Goal: Task Accomplishment & Management: Use online tool/utility

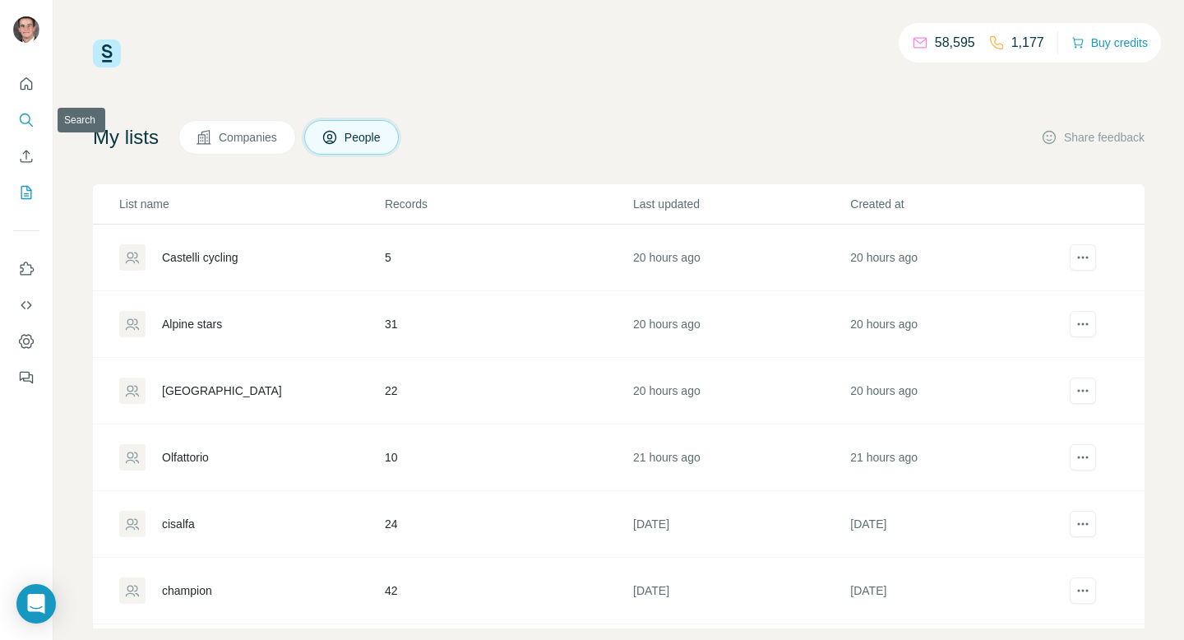
click at [23, 117] on icon "Search" at bounding box center [26, 120] width 16 height 16
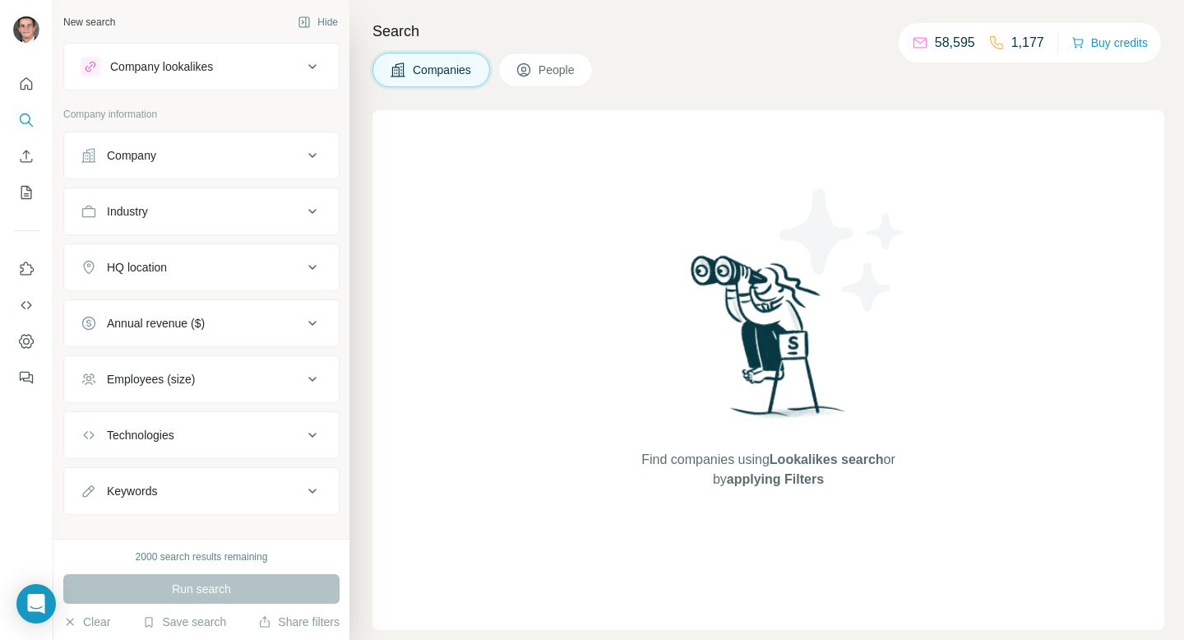
click at [215, 220] on button "Industry" at bounding box center [201, 211] width 275 height 39
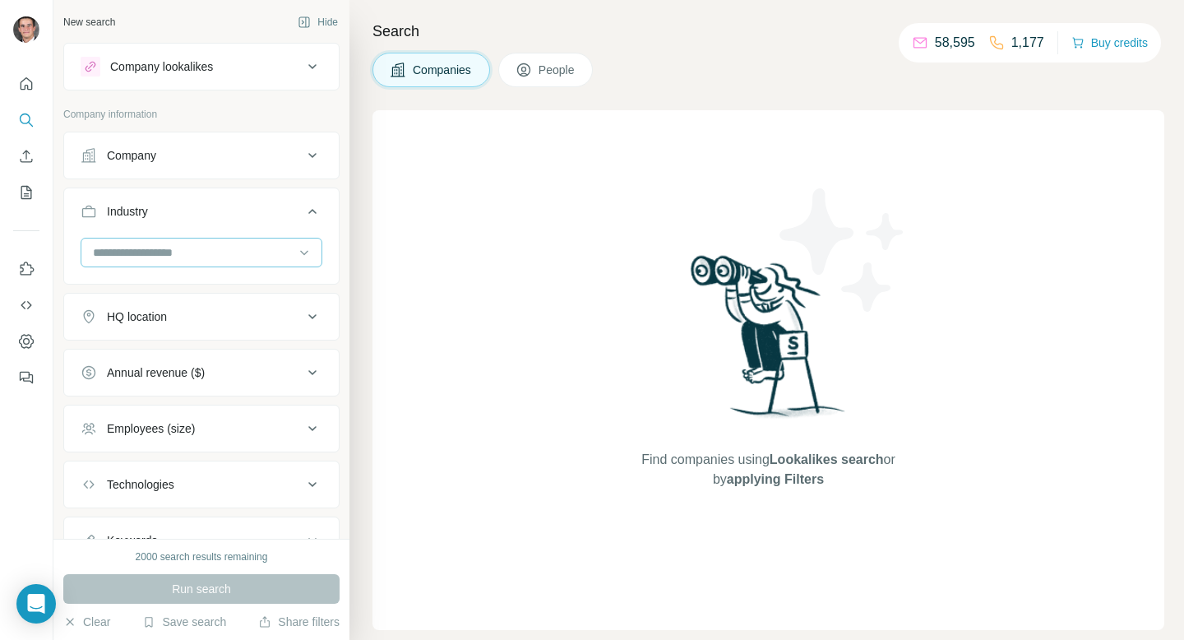
click at [229, 255] on input at bounding box center [192, 252] width 203 height 18
click at [207, 251] on input at bounding box center [192, 252] width 203 height 18
click at [197, 253] on input at bounding box center [192, 252] width 203 height 18
click at [165, 253] on input at bounding box center [192, 252] width 203 height 18
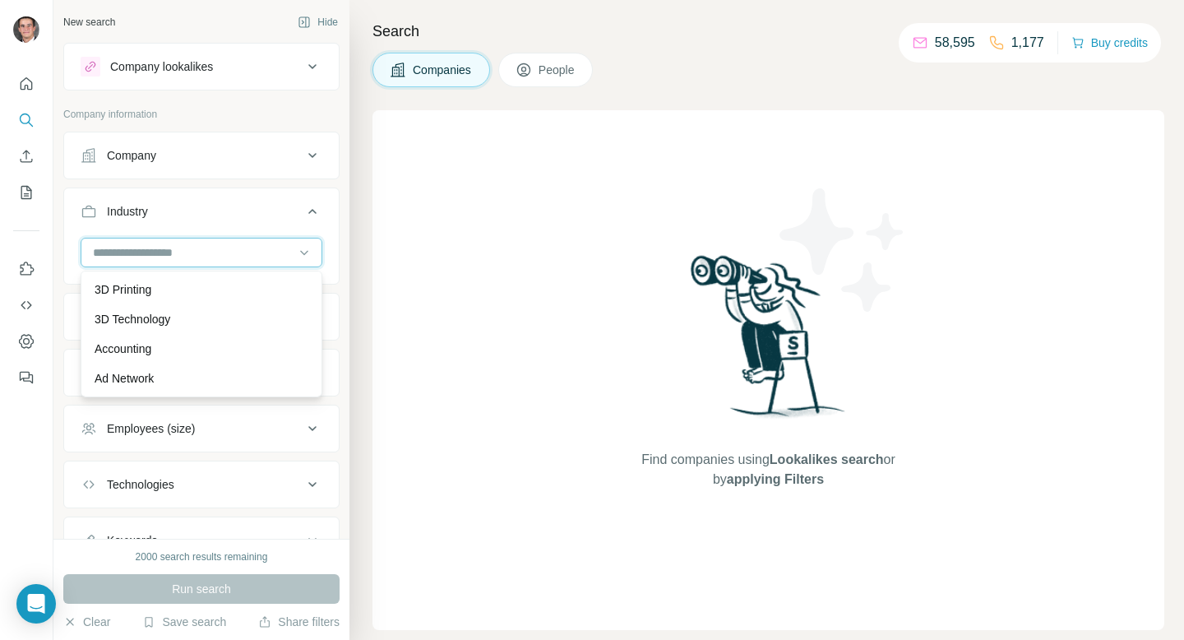
click at [165, 253] on input at bounding box center [192, 252] width 203 height 18
type input "*"
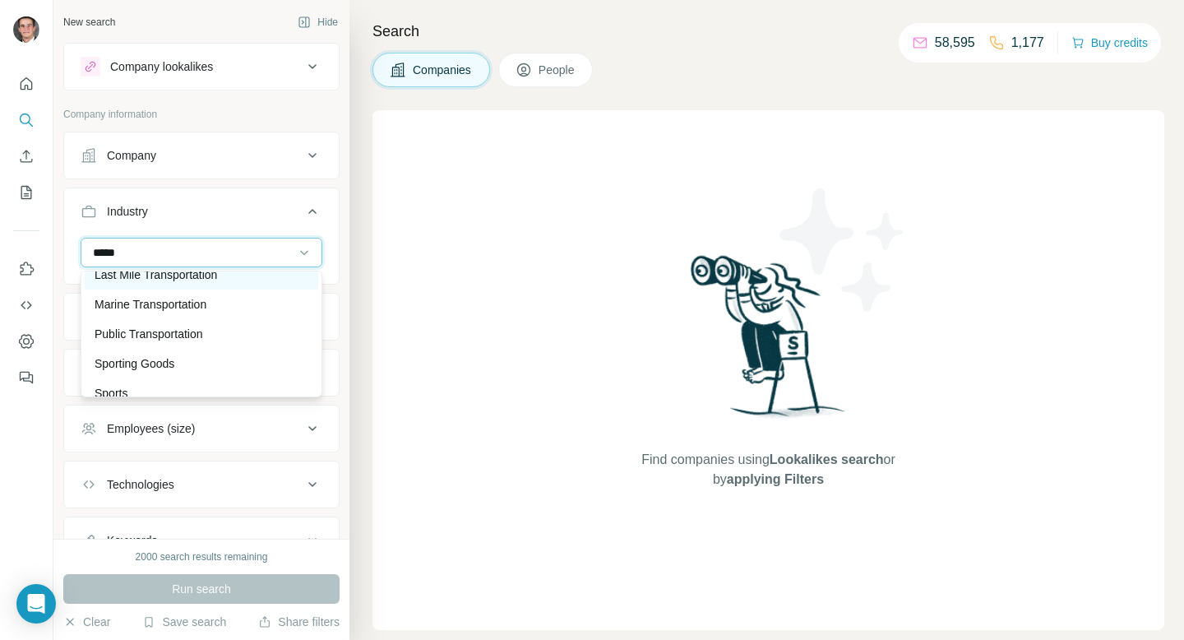
scroll to position [104, 0]
type input "*****"
click at [155, 365] on p "Sporting Goods" at bounding box center [135, 363] width 80 height 16
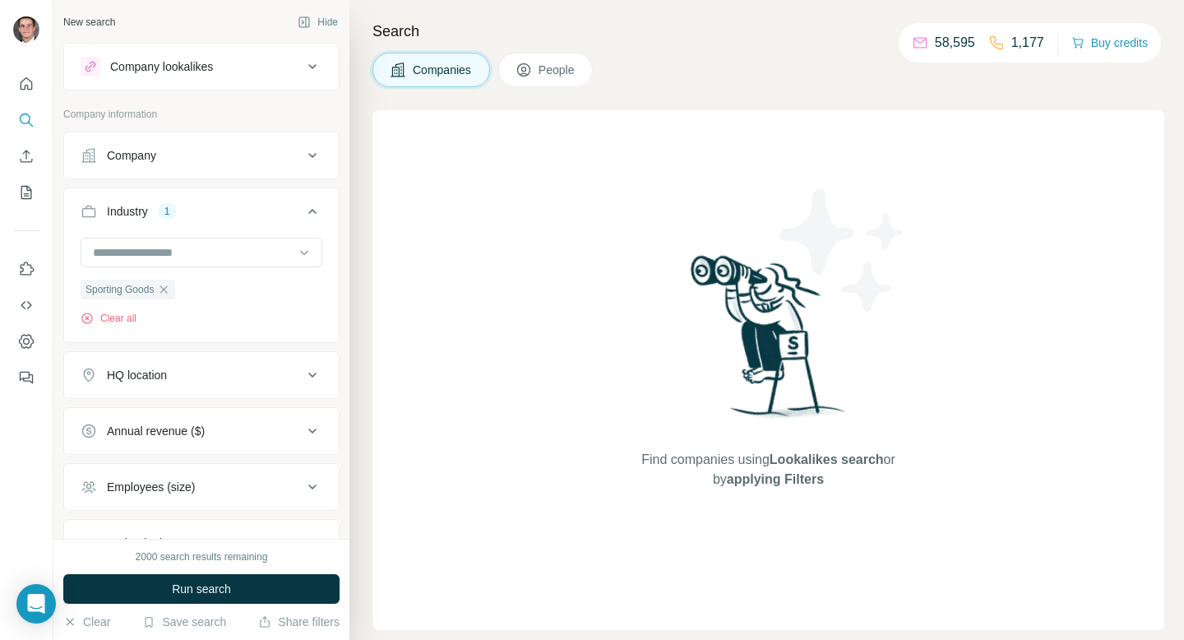
click at [202, 368] on div "HQ location" at bounding box center [192, 375] width 222 height 16
click at [194, 405] on input "text" at bounding box center [202, 416] width 242 height 30
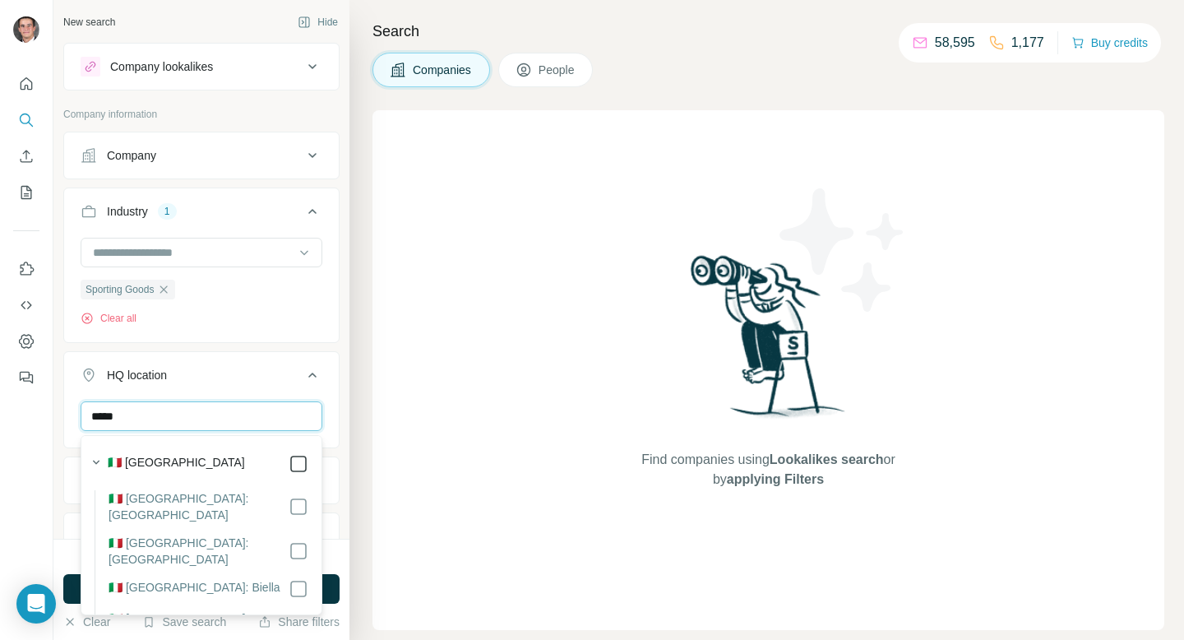
type input "*****"
click at [294, 385] on button "HQ location 1" at bounding box center [201, 378] width 275 height 46
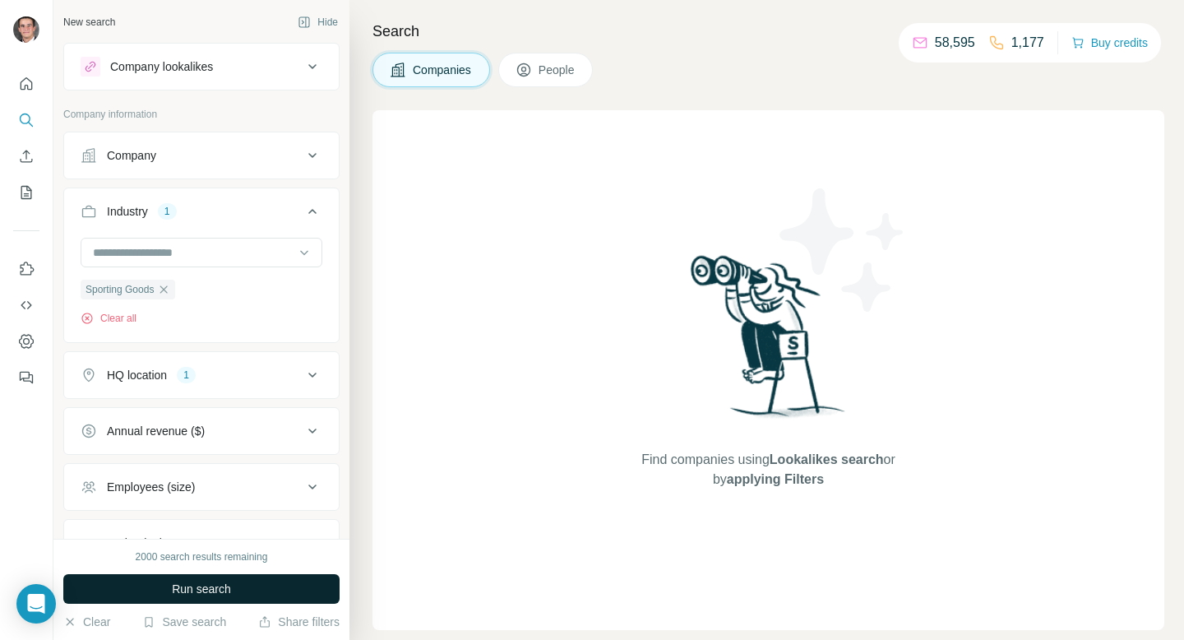
click at [256, 588] on button "Run search" at bounding box center [201, 589] width 276 height 30
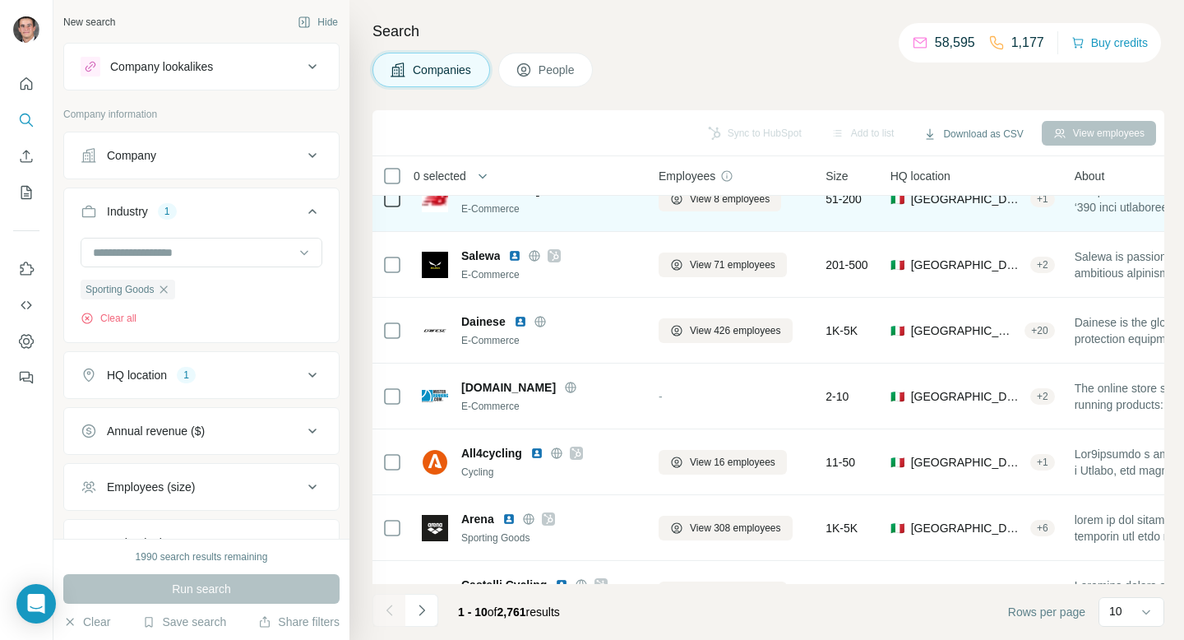
scroll to position [169, 0]
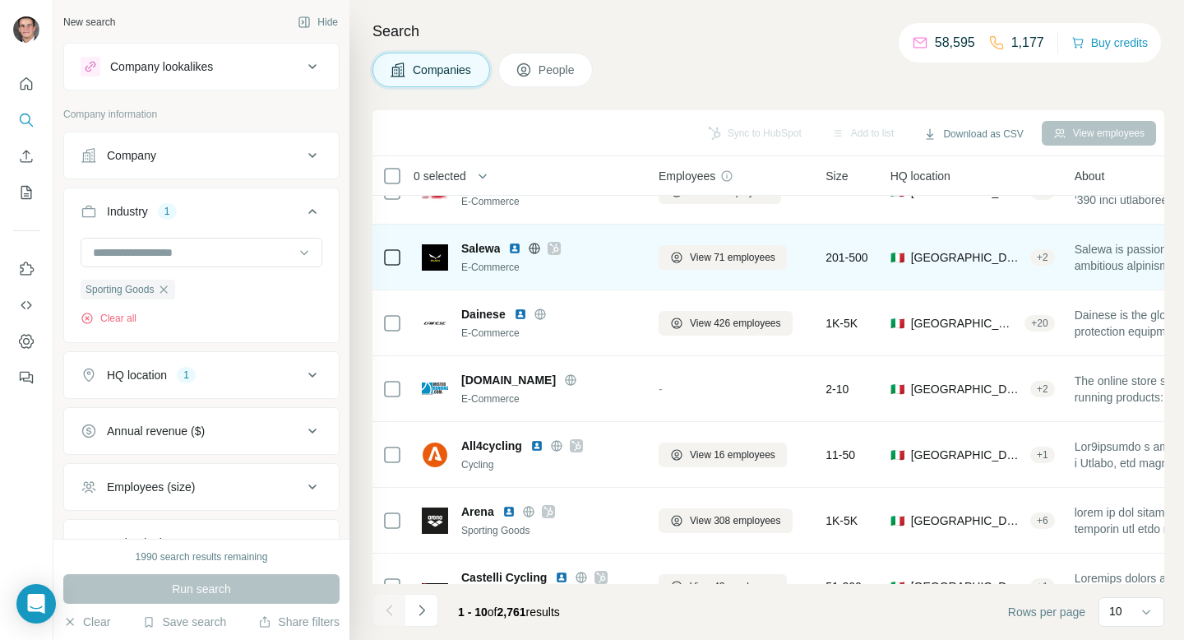
click at [553, 248] on icon at bounding box center [554, 248] width 10 height 13
click at [693, 254] on span "View 71 employees" at bounding box center [733, 257] width 86 height 15
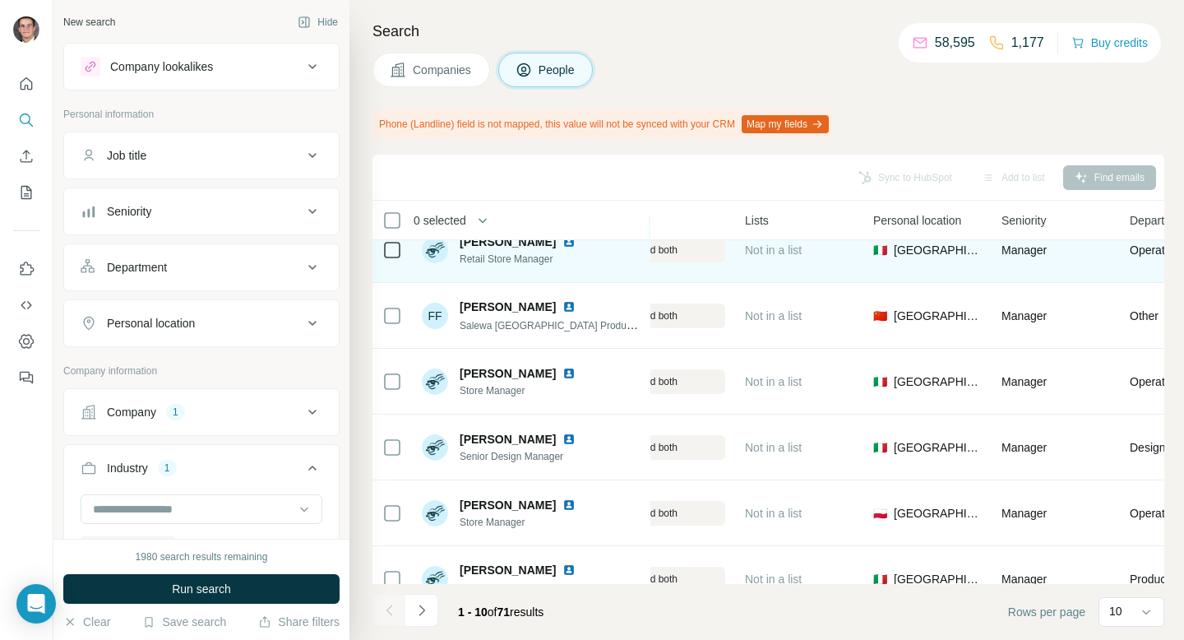
scroll to position [314, 429]
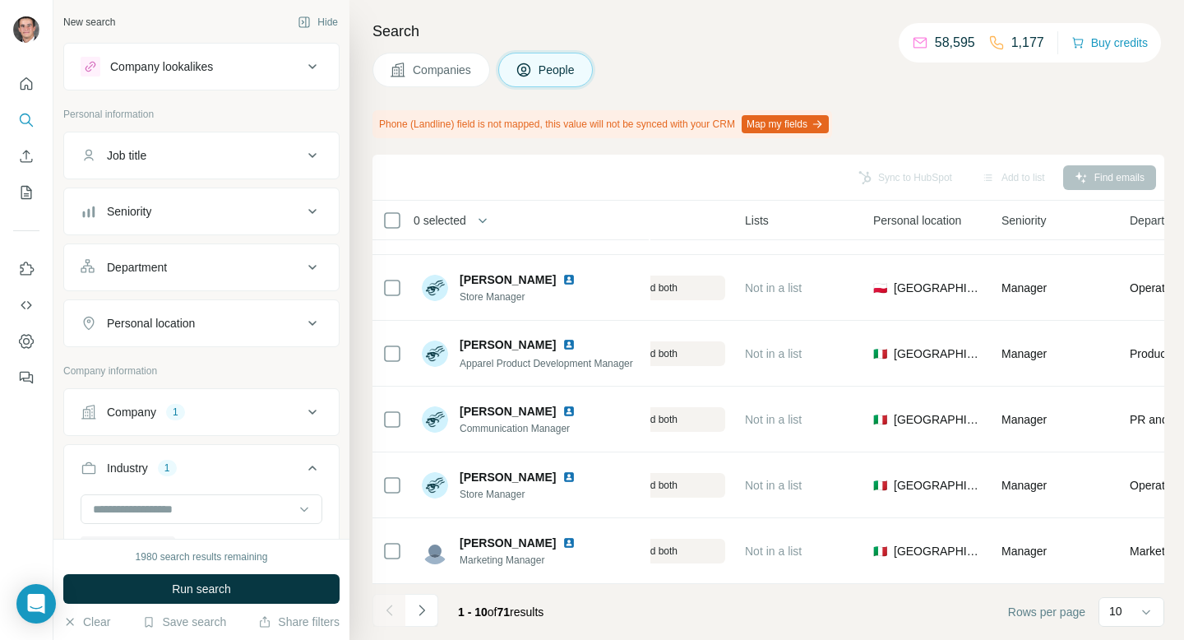
click at [458, 60] on button "Companies" at bounding box center [432, 70] width 118 height 35
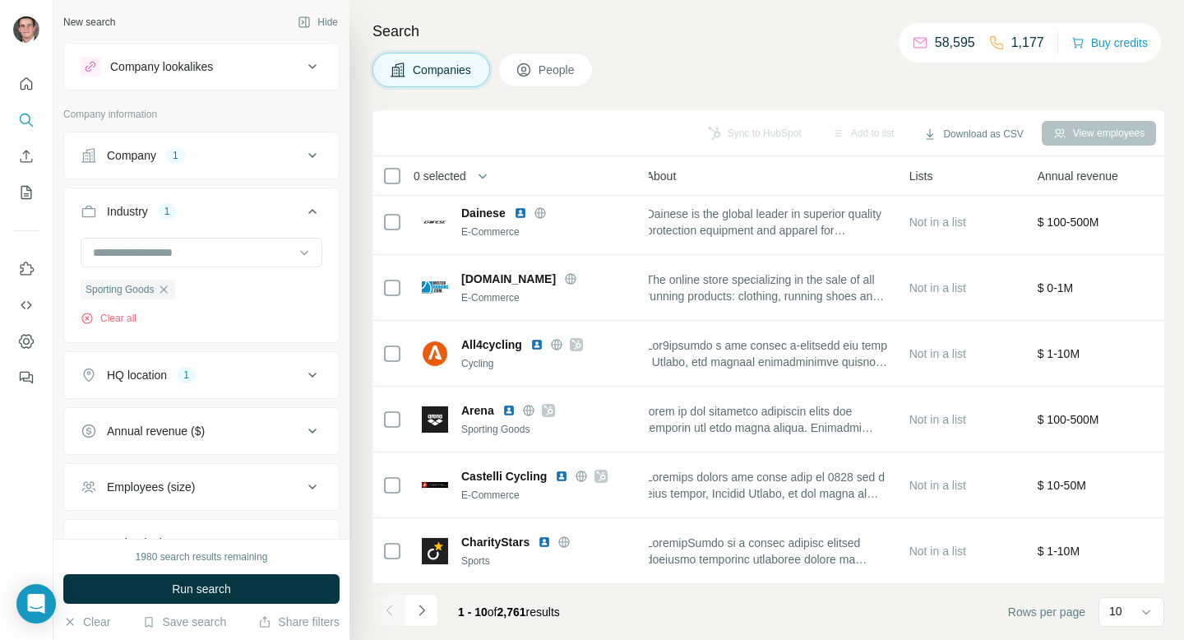
scroll to position [270, 429]
click at [1149, 623] on div at bounding box center [1146, 612] width 16 height 30
click at [1129, 488] on div "60" at bounding box center [1132, 486] width 38 height 16
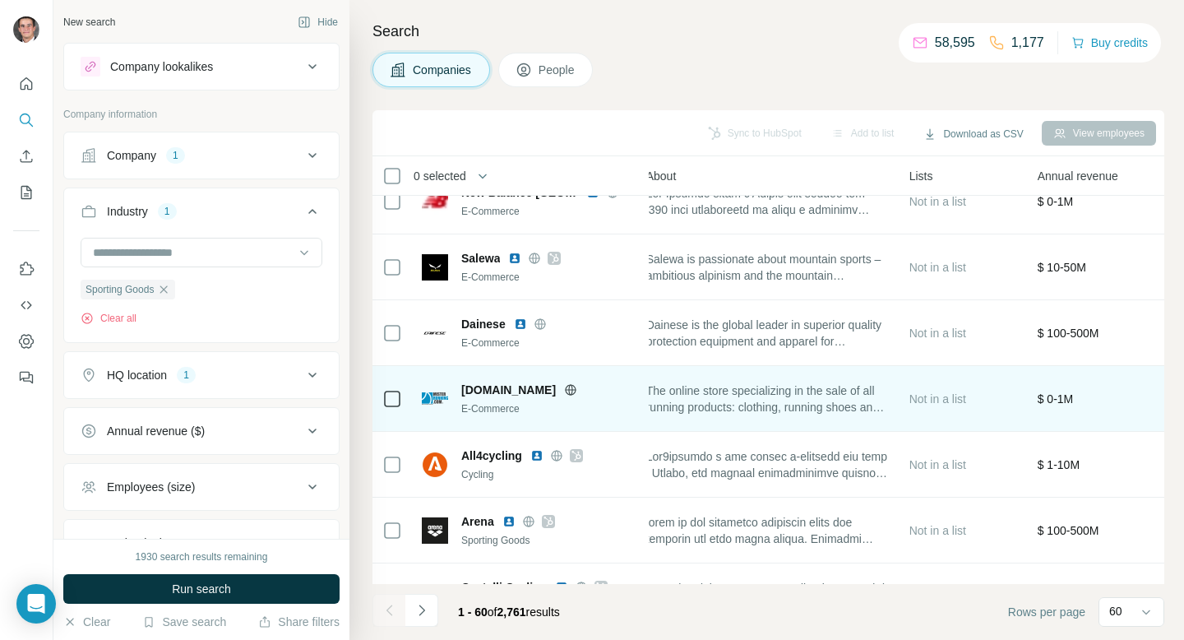
scroll to position [156, 429]
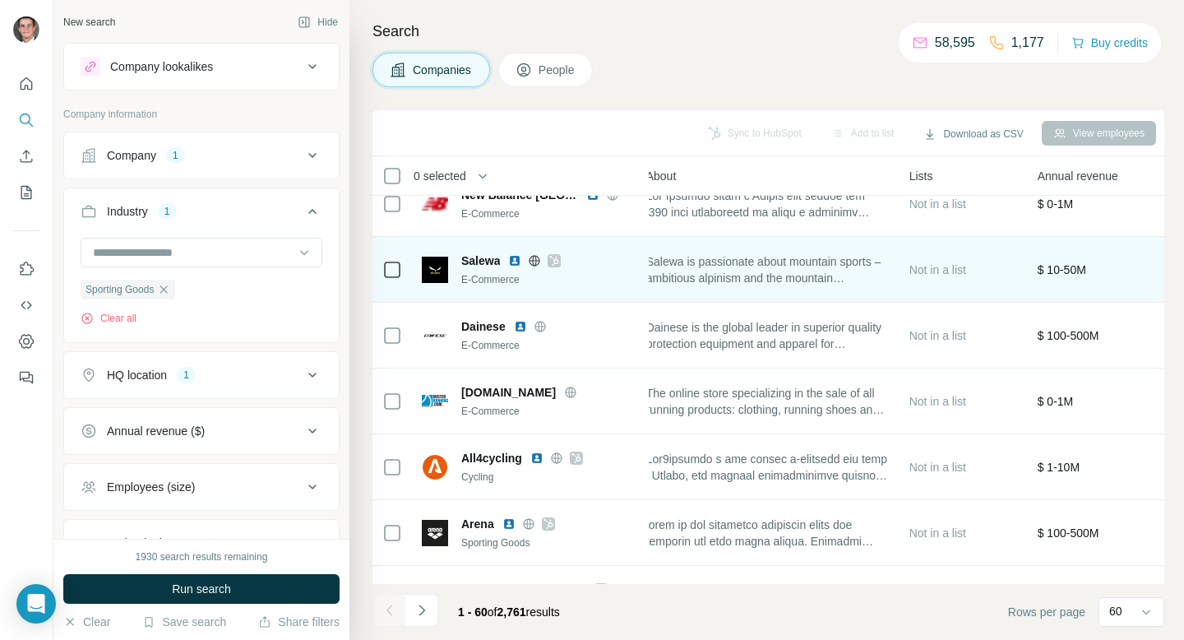
click at [554, 262] on icon at bounding box center [554, 260] width 10 height 13
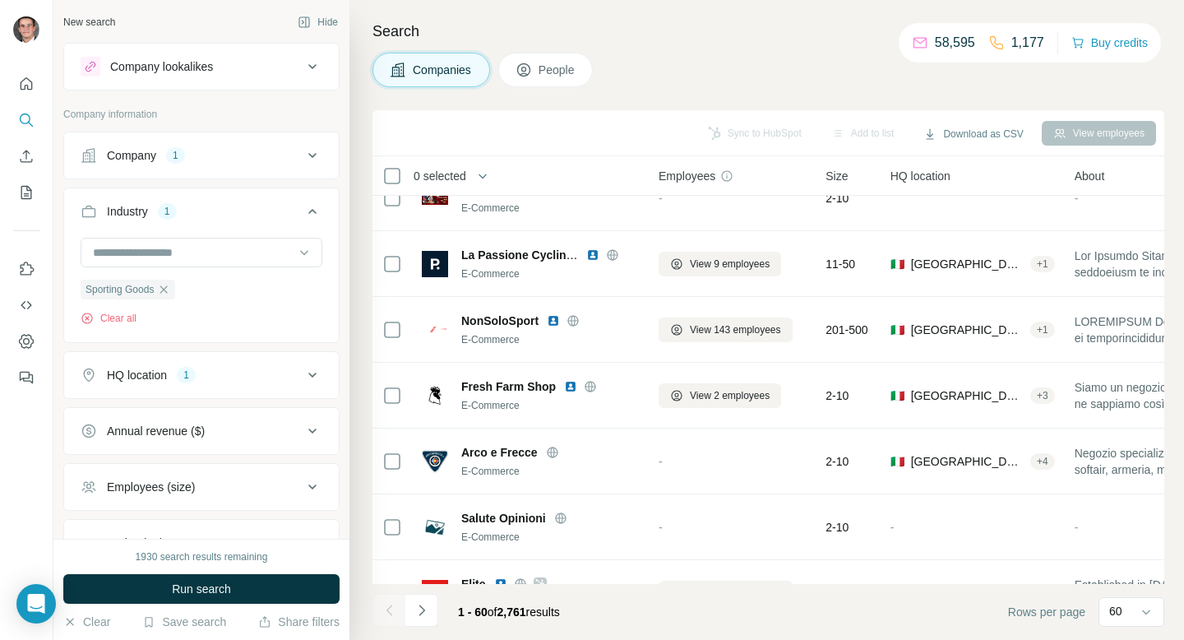
scroll to position [1296, 0]
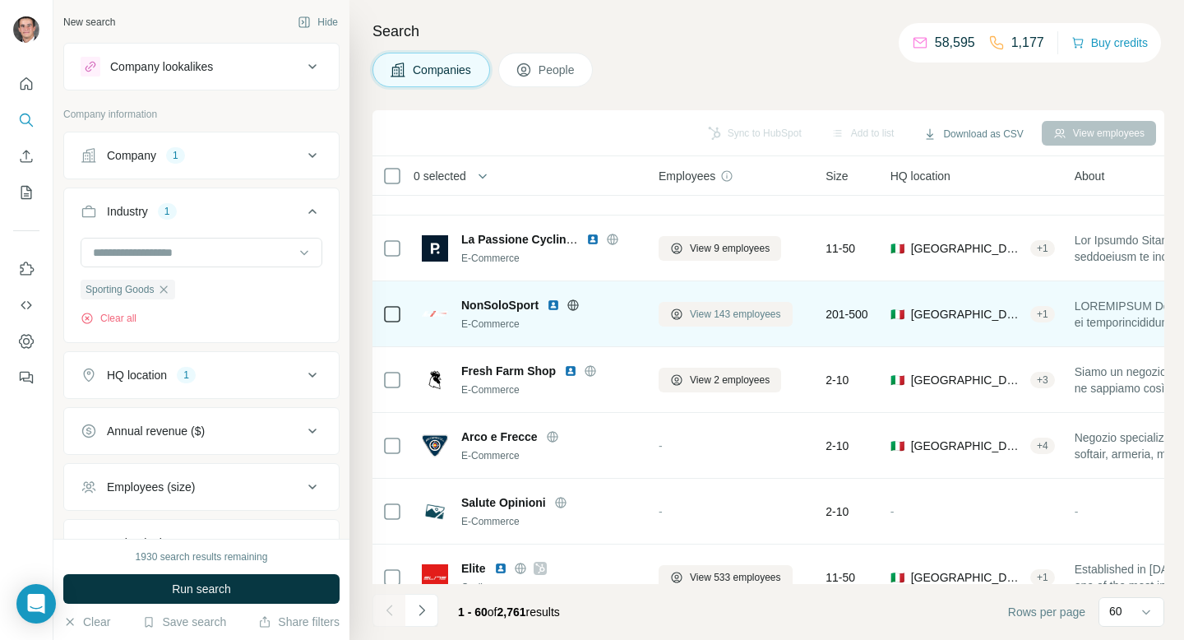
click at [678, 311] on icon at bounding box center [676, 314] width 13 height 13
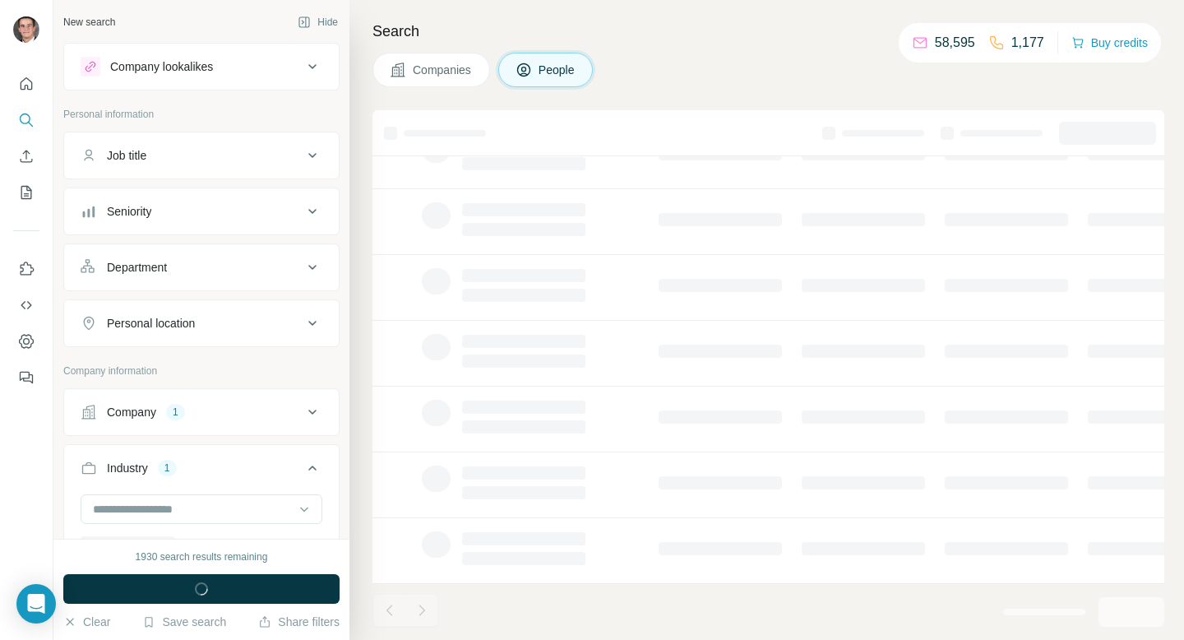
scroll to position [270, 0]
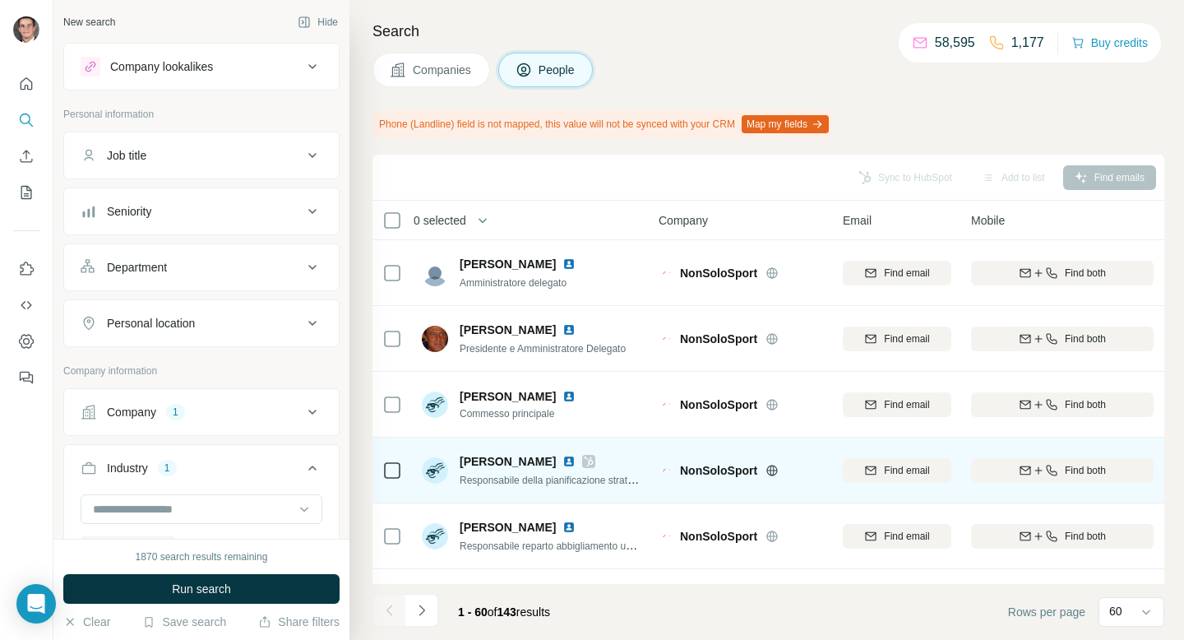
click at [585, 461] on icon at bounding box center [589, 461] width 9 height 10
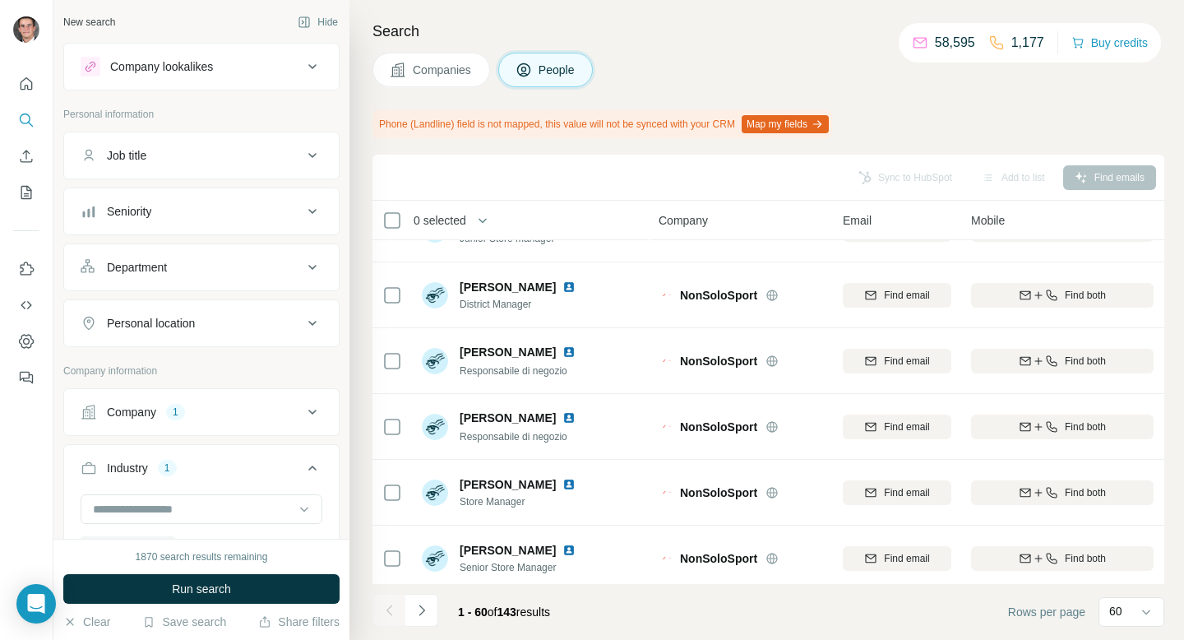
scroll to position [2026, 0]
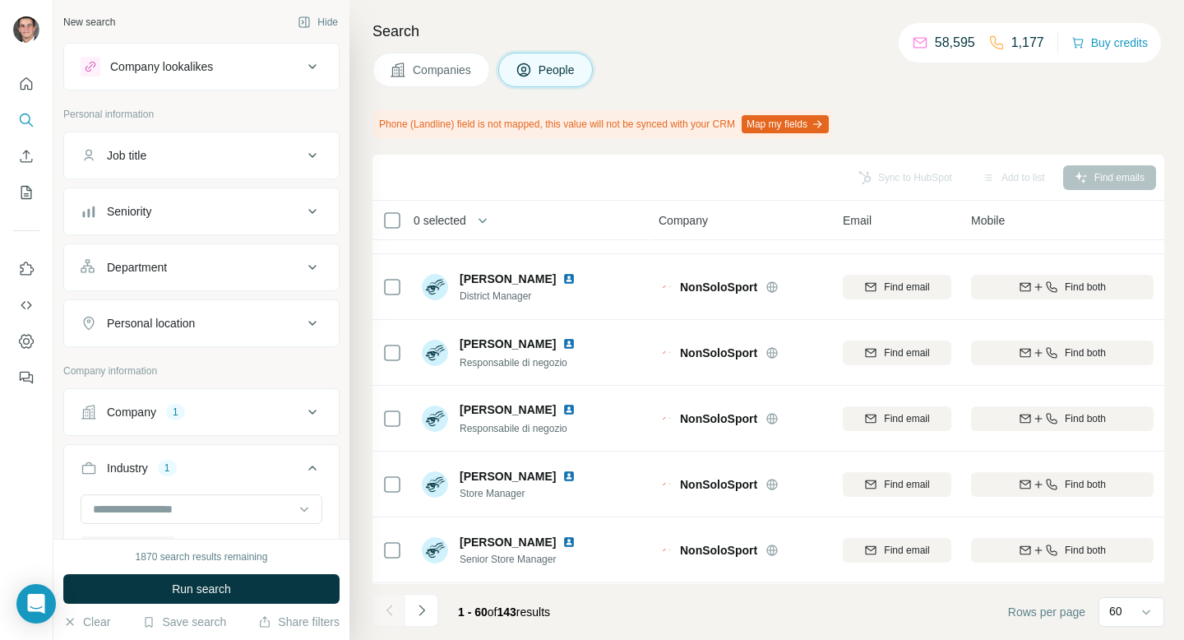
click at [456, 76] on span "Companies" at bounding box center [443, 70] width 60 height 16
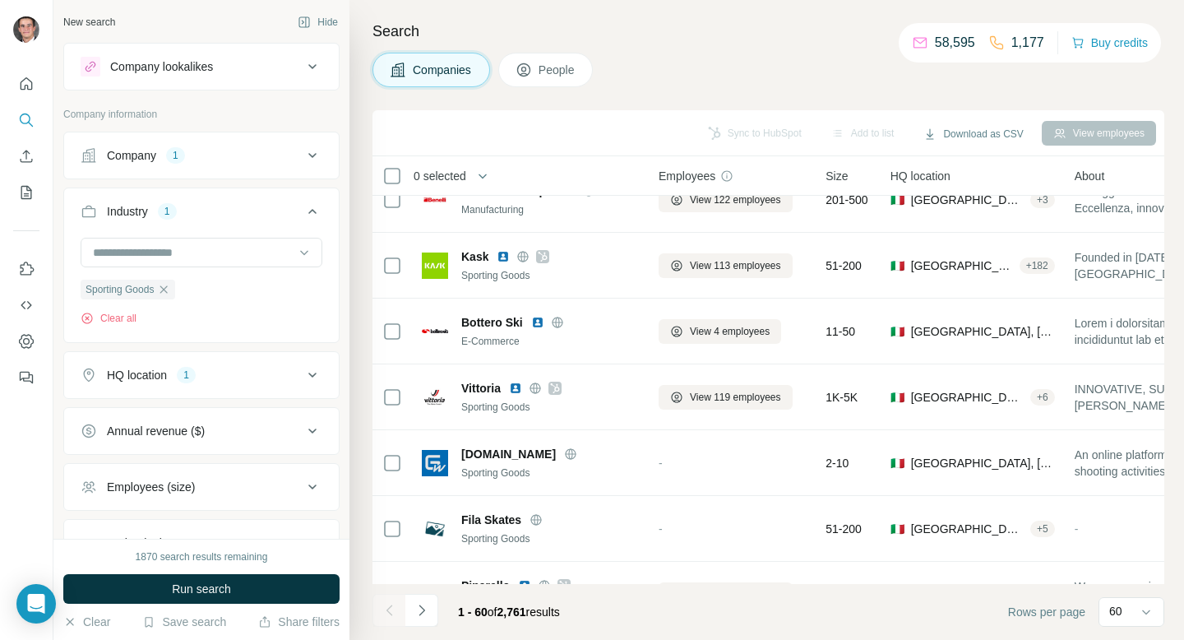
scroll to position [3125, 0]
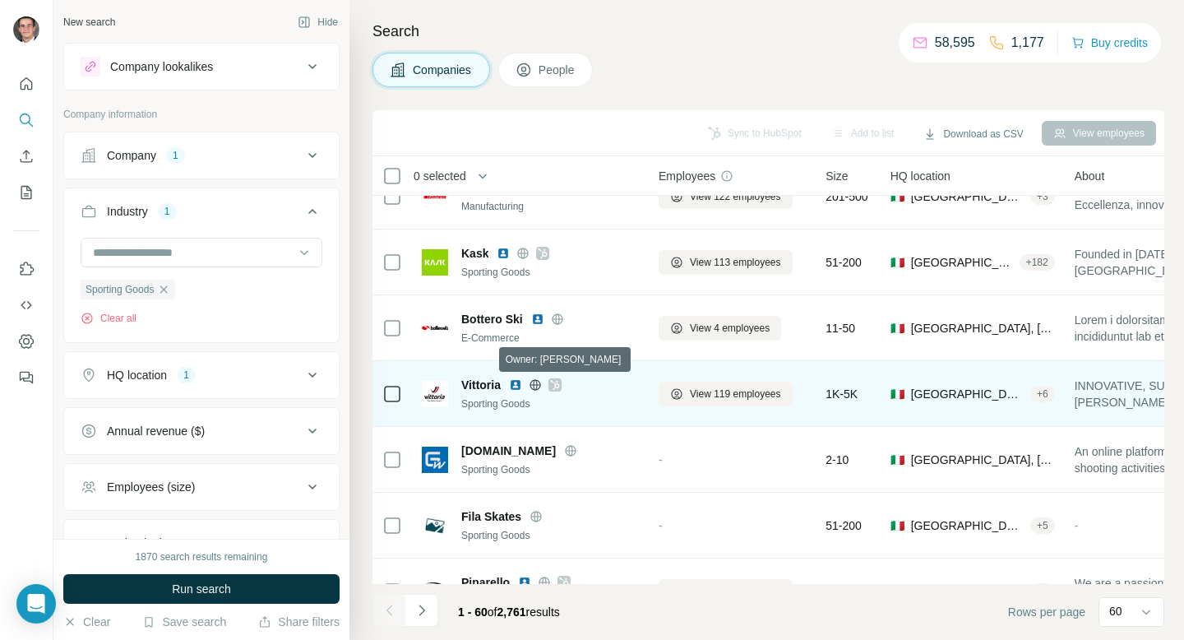
click at [558, 385] on icon at bounding box center [555, 384] width 10 height 13
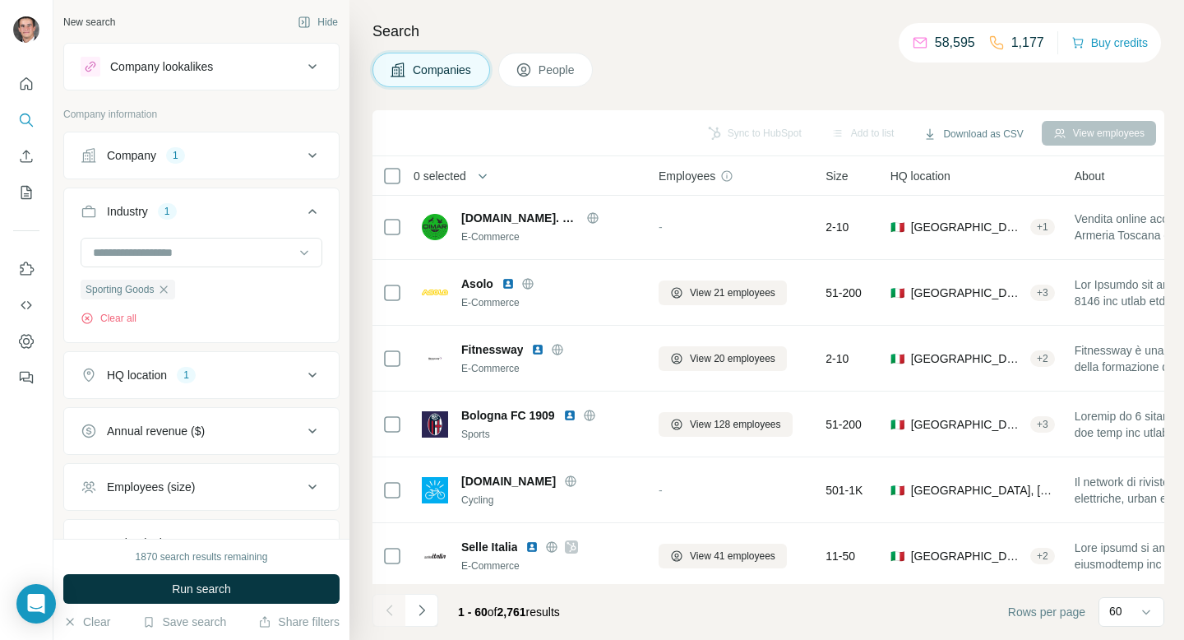
scroll to position [3560, 0]
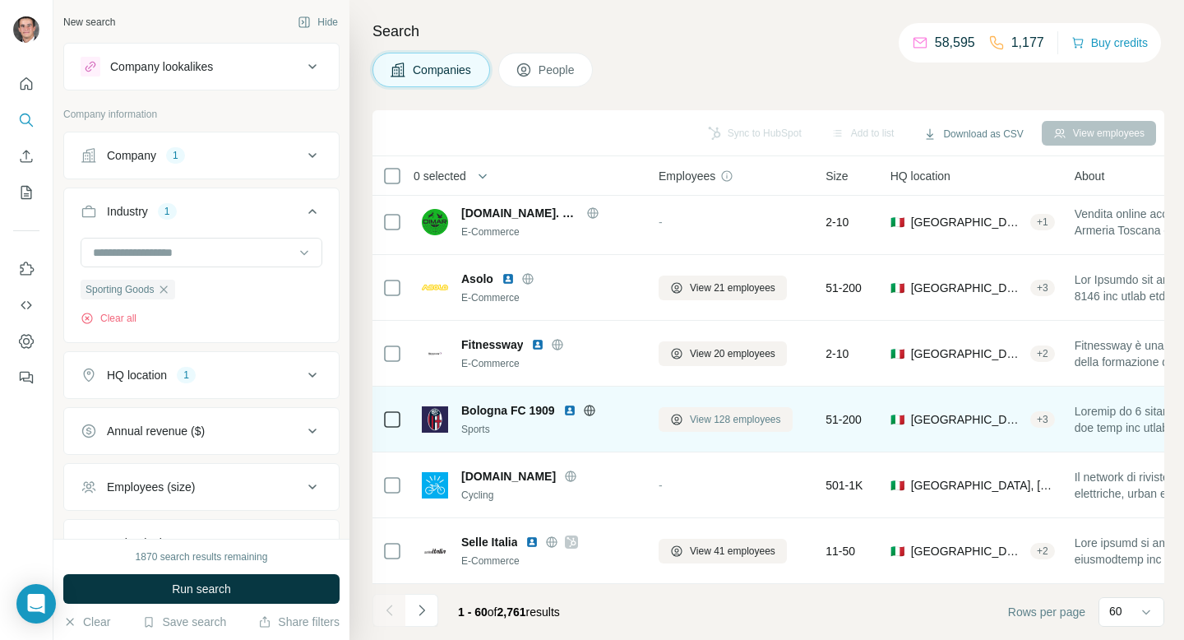
click at [711, 419] on span "View 128 employees" at bounding box center [735, 419] width 91 height 15
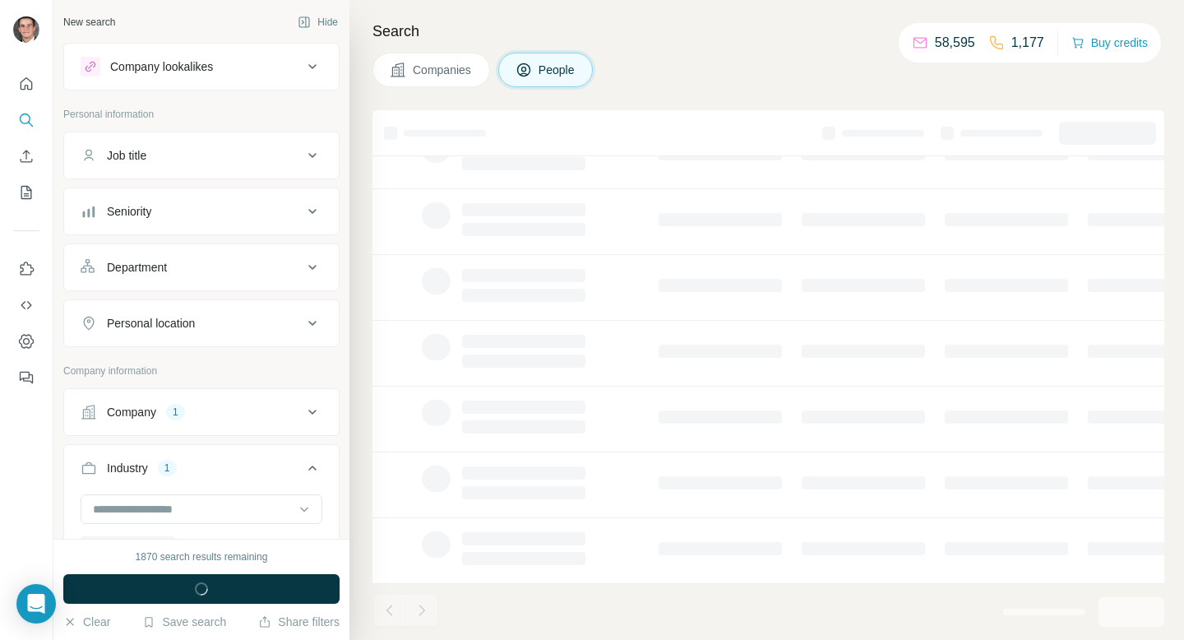
scroll to position [270, 0]
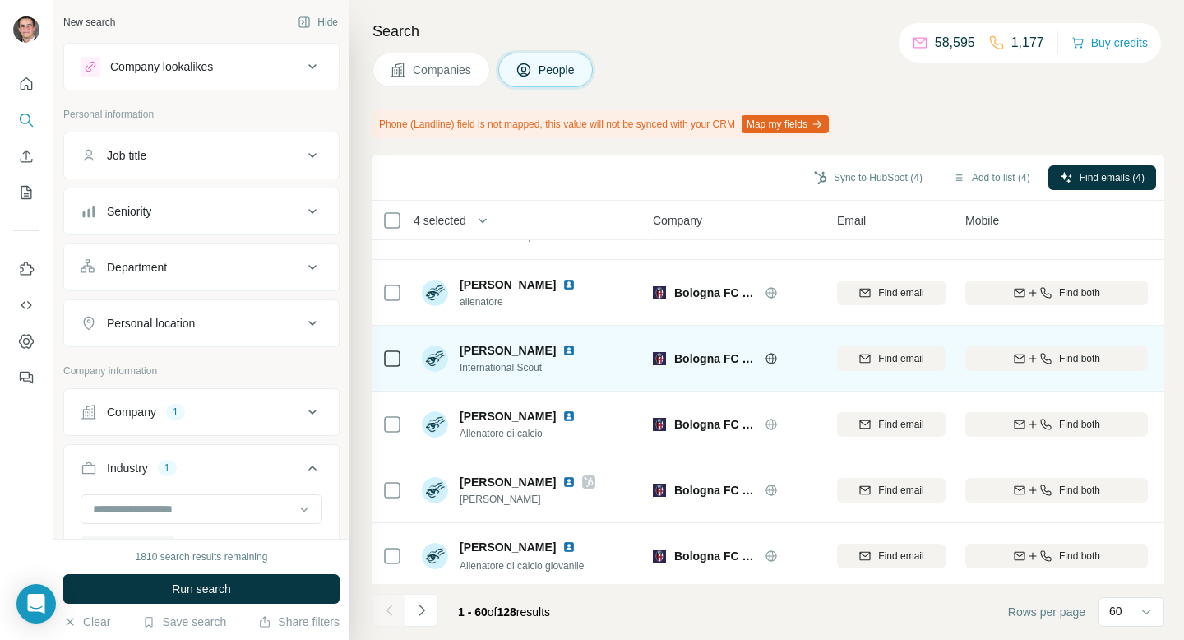
scroll to position [3604, 6]
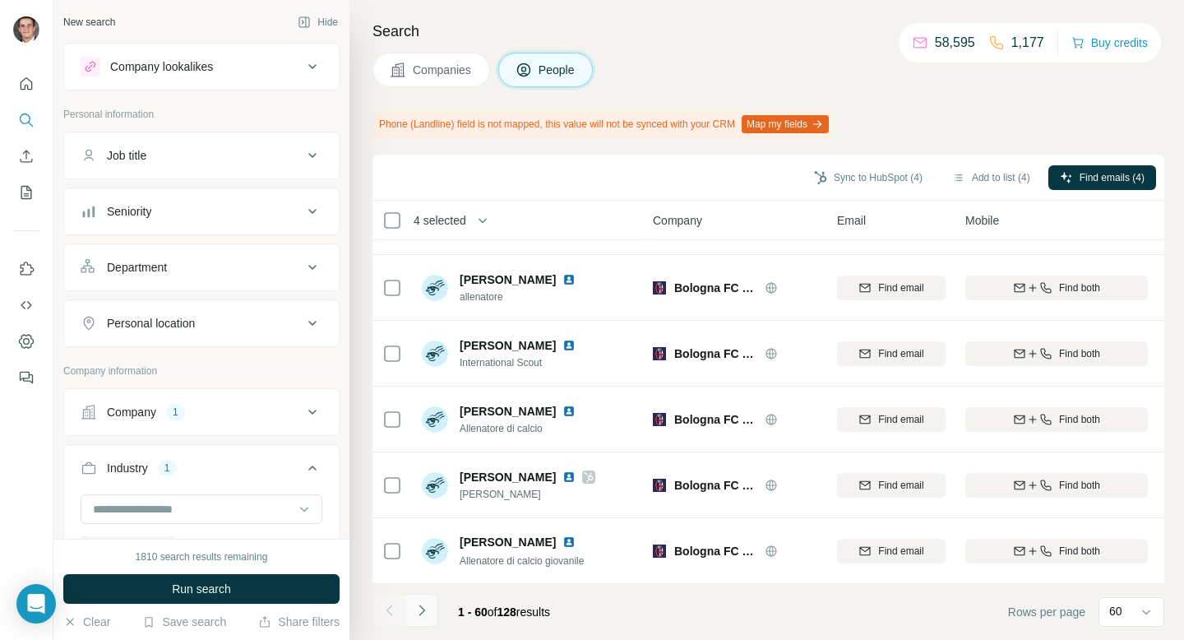
click at [431, 606] on button "Navigate to next page" at bounding box center [421, 610] width 33 height 33
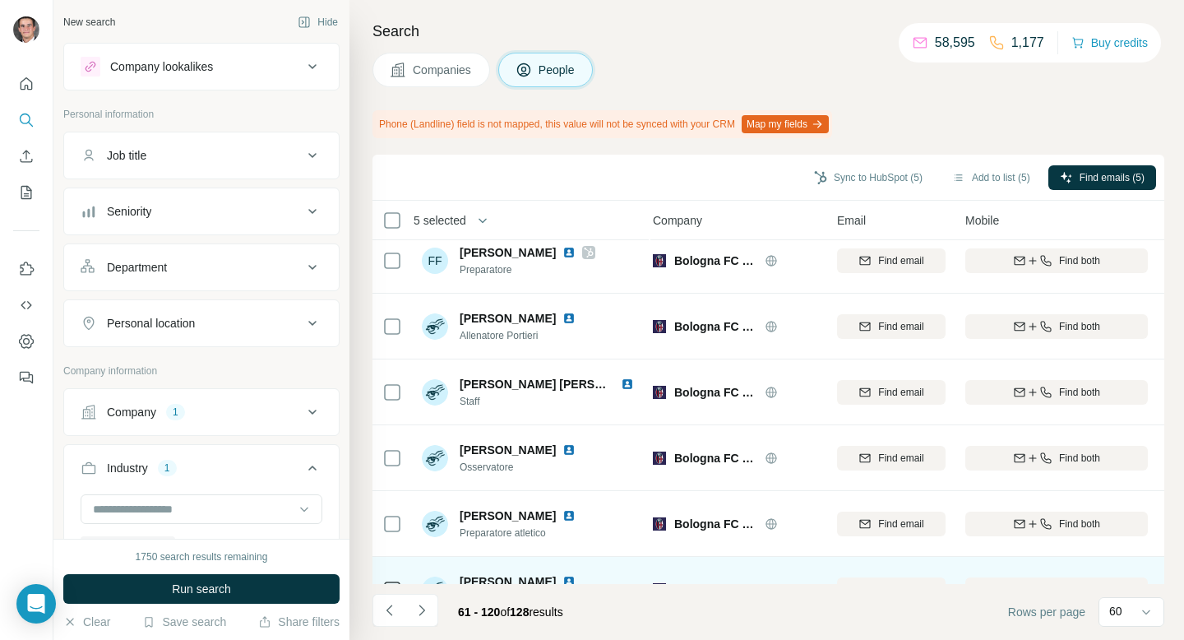
scroll to position [0, 6]
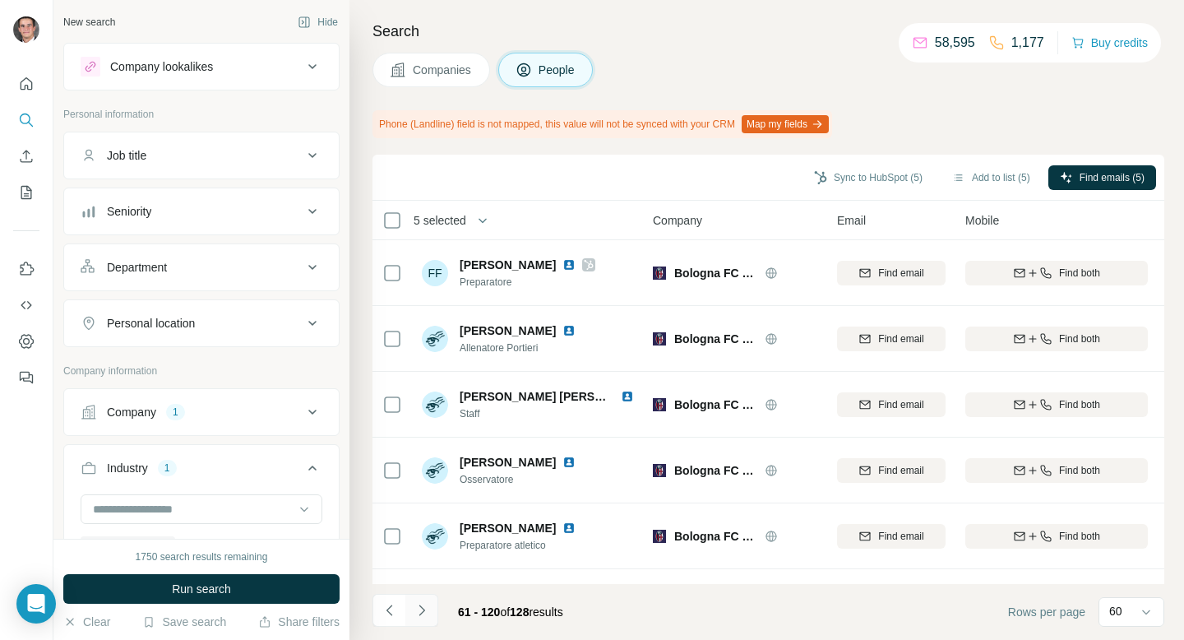
click at [421, 613] on icon "Navigate to next page" at bounding box center [422, 610] width 6 height 11
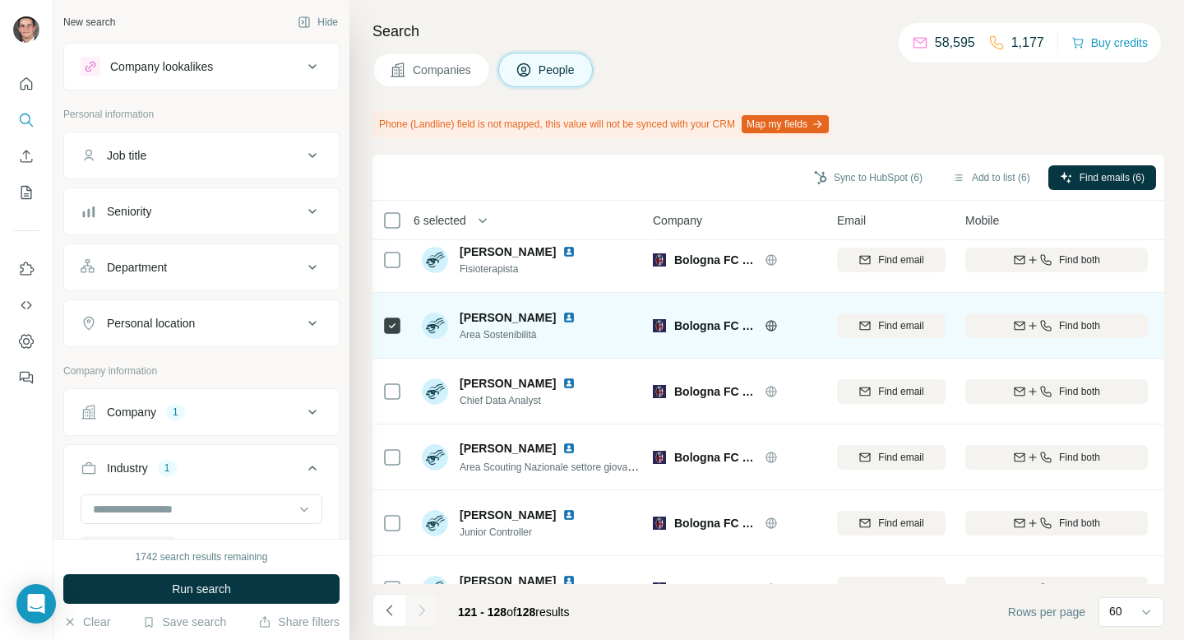
scroll to position [183, 6]
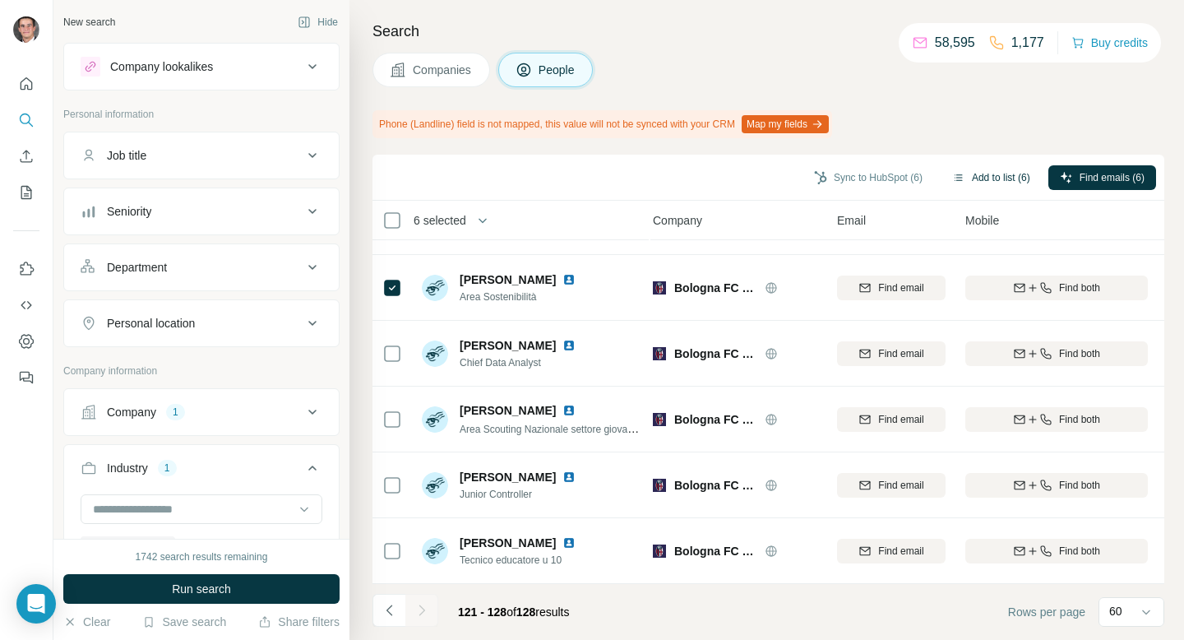
click at [969, 179] on button "Add to list (6)" at bounding box center [991, 177] width 101 height 25
click at [985, 178] on button "Add to list (6)" at bounding box center [991, 177] width 101 height 25
click at [971, 165] on button "Add to list (6)" at bounding box center [991, 177] width 101 height 25
click at [972, 178] on button "Add to list (6)" at bounding box center [991, 177] width 101 height 25
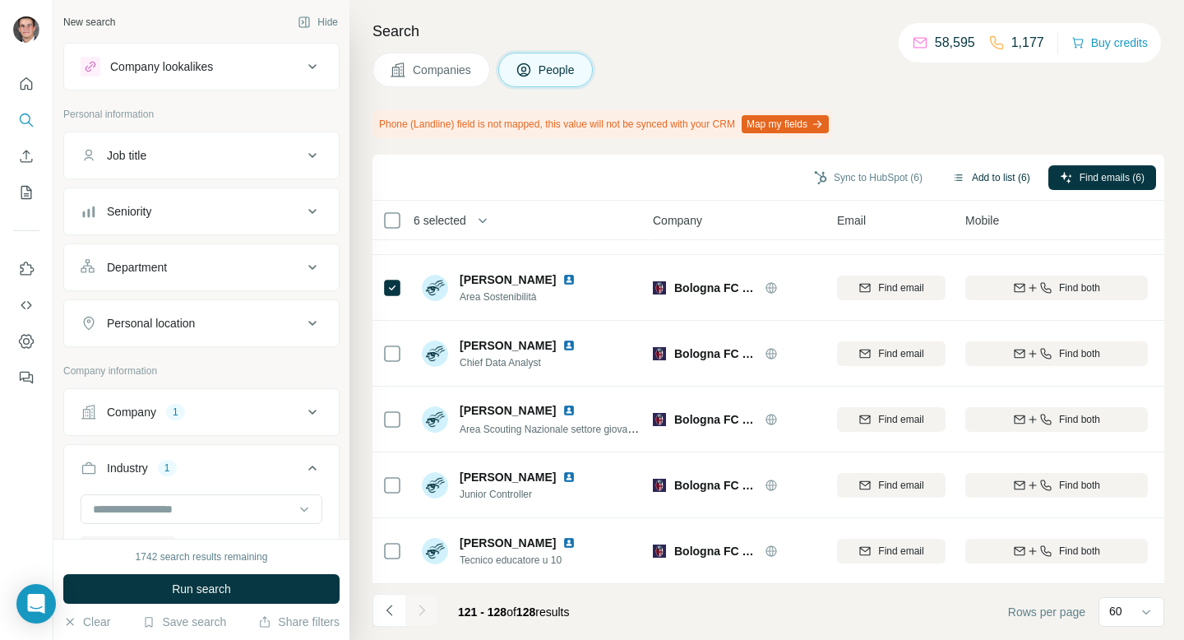
click at [972, 178] on button "Add to list (6)" at bounding box center [991, 177] width 101 height 25
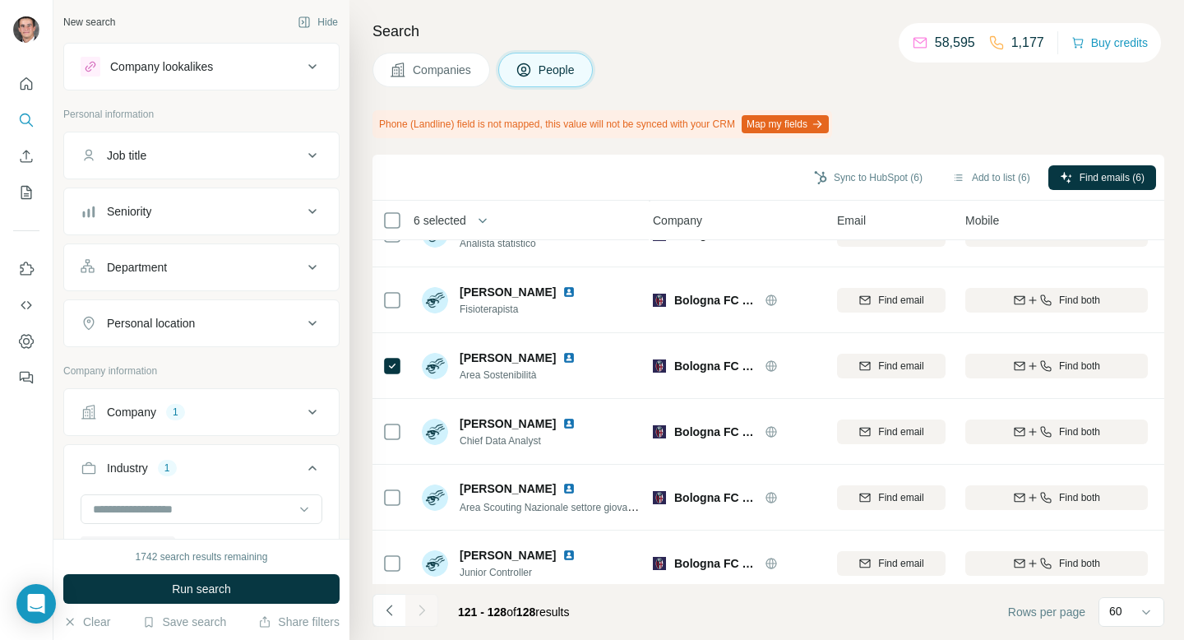
scroll to position [178, 6]
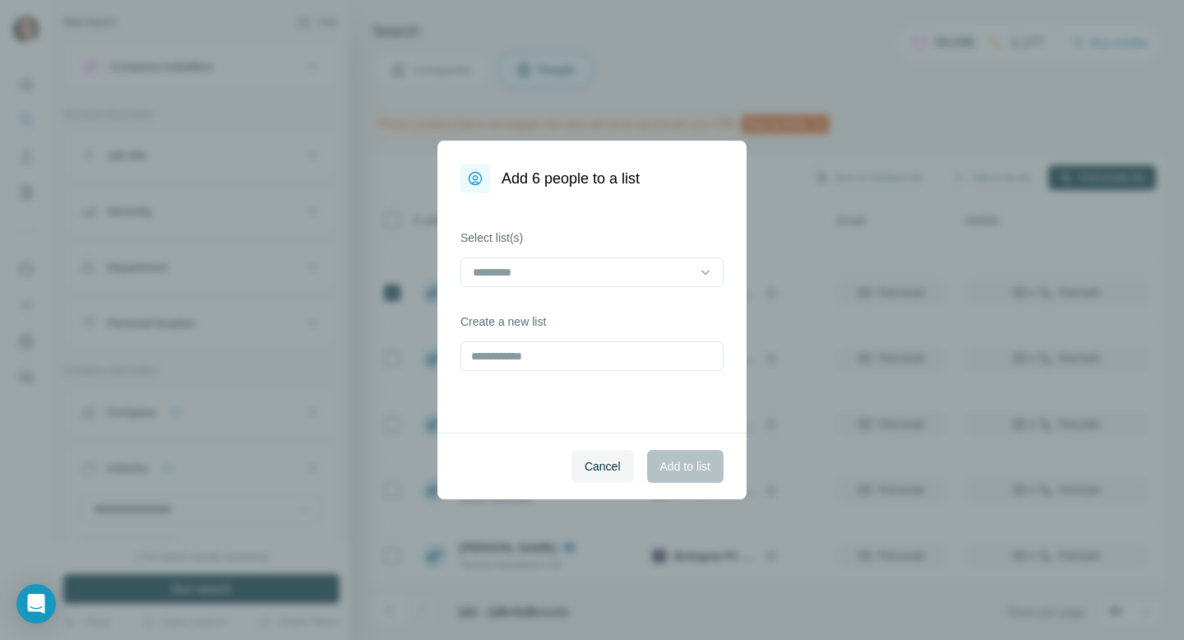
click at [997, 178] on div "Add 6 people to a list Select list(s) Create a new list Cancel Add to list" at bounding box center [592, 320] width 1184 height 640
click at [531, 370] on input "text" at bounding box center [592, 356] width 263 height 30
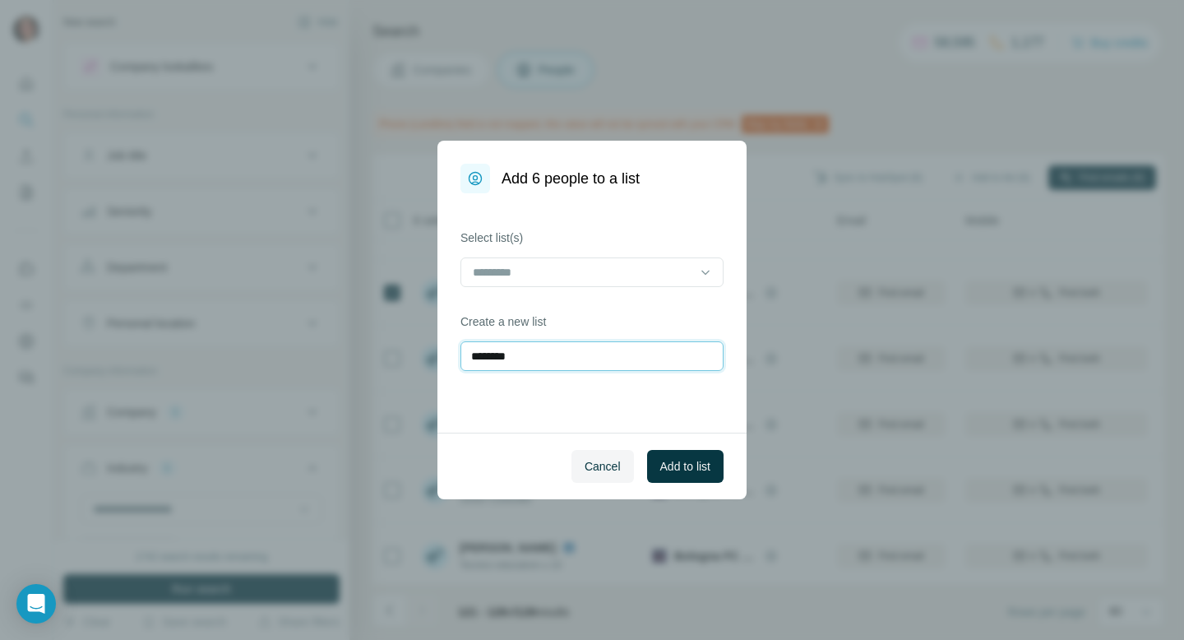
type input "*******"
click at [708, 458] on span "Add to list" at bounding box center [685, 466] width 50 height 16
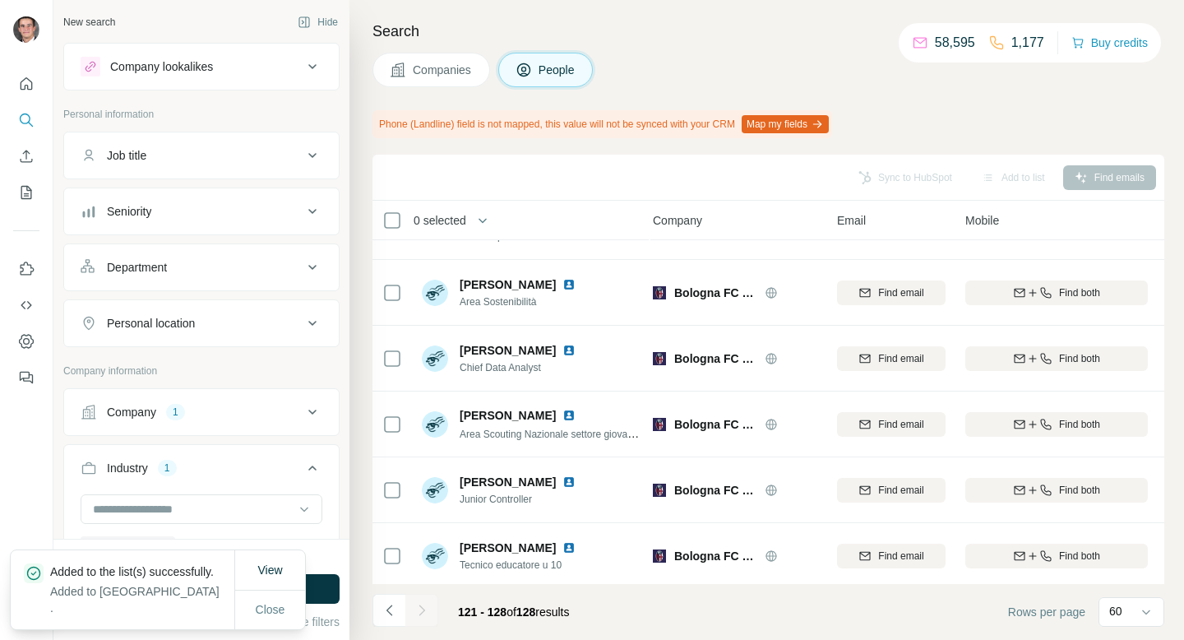
click at [469, 65] on span "Companies" at bounding box center [443, 70] width 60 height 16
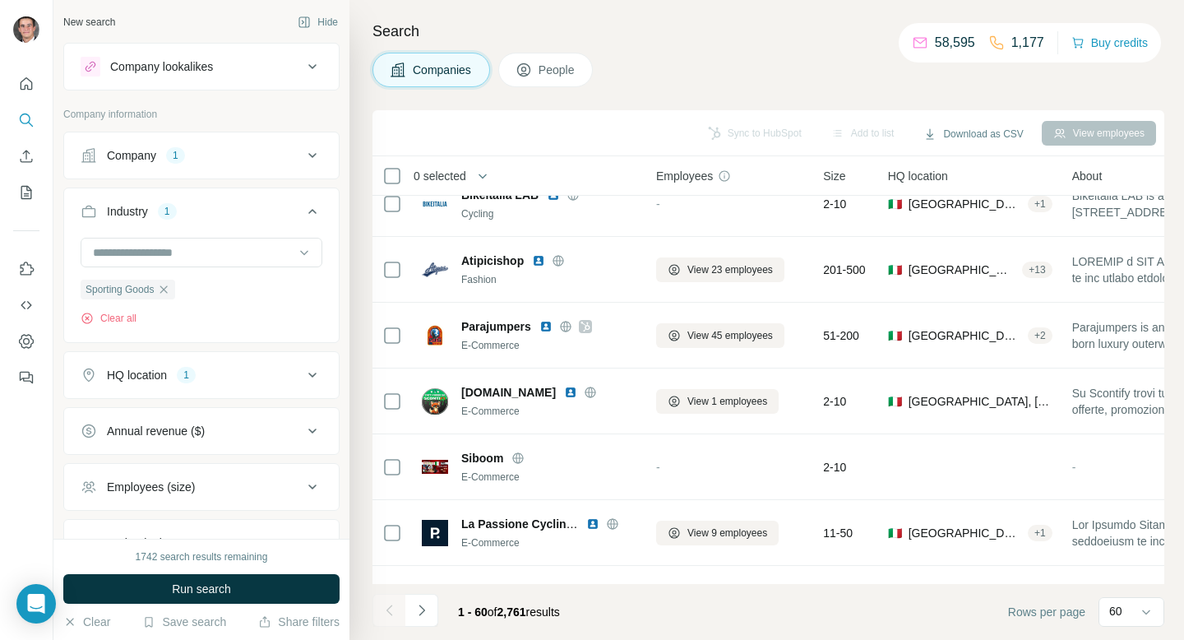
scroll to position [1049, 2]
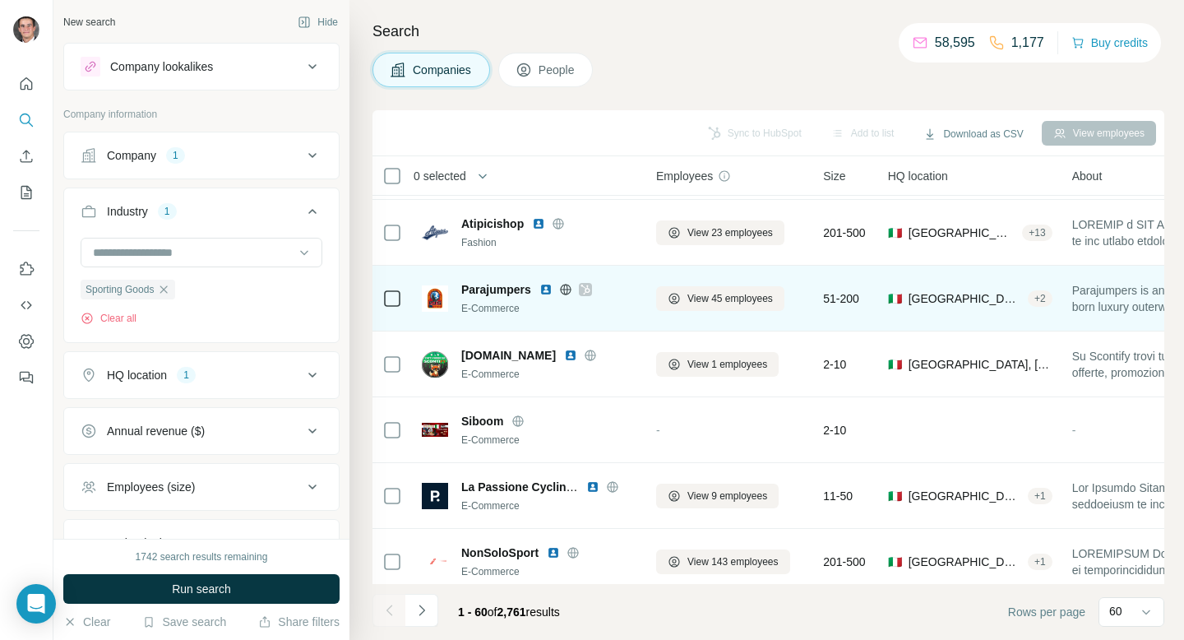
click at [565, 285] on icon at bounding box center [565, 289] width 4 height 11
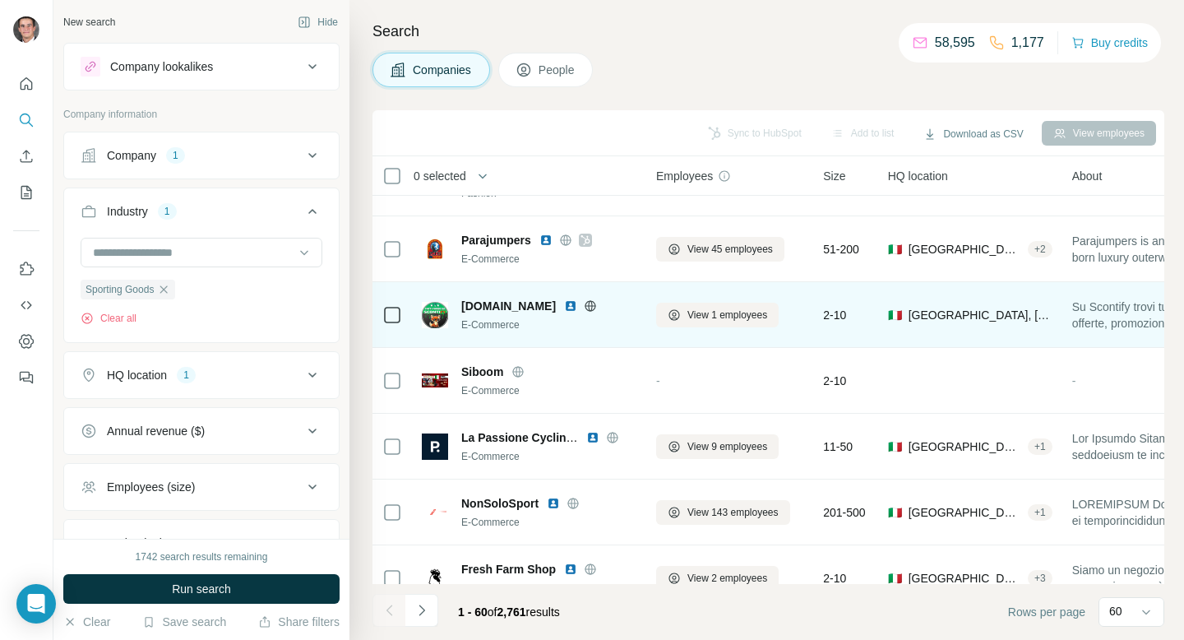
scroll to position [1099, 2]
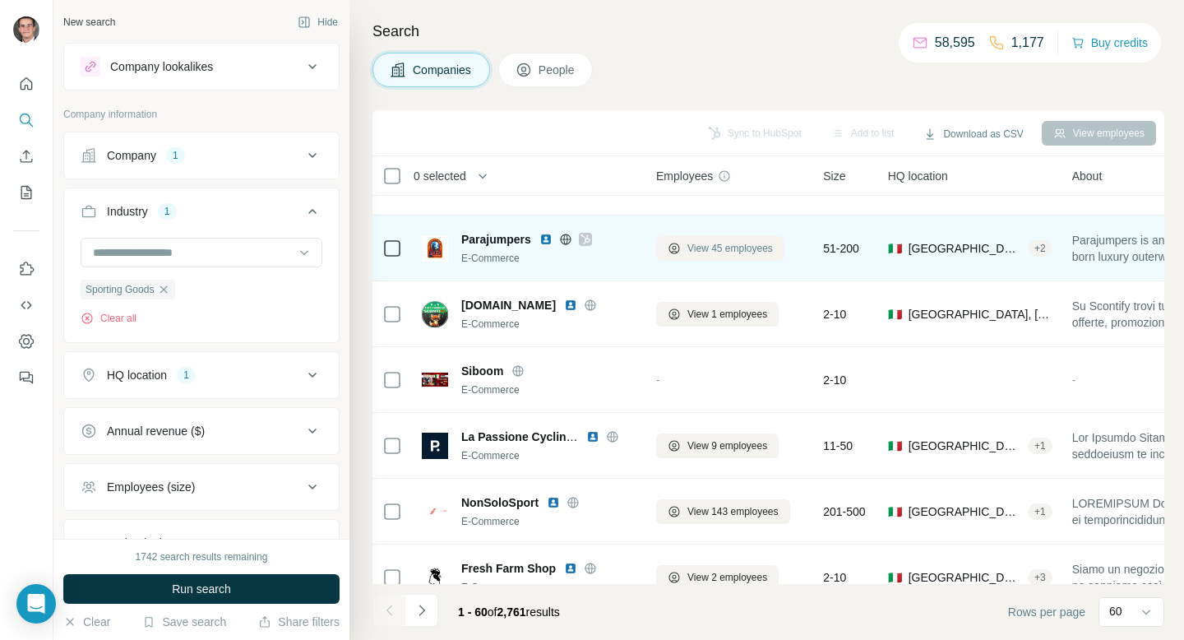
click at [713, 255] on span "View 45 employees" at bounding box center [731, 248] width 86 height 15
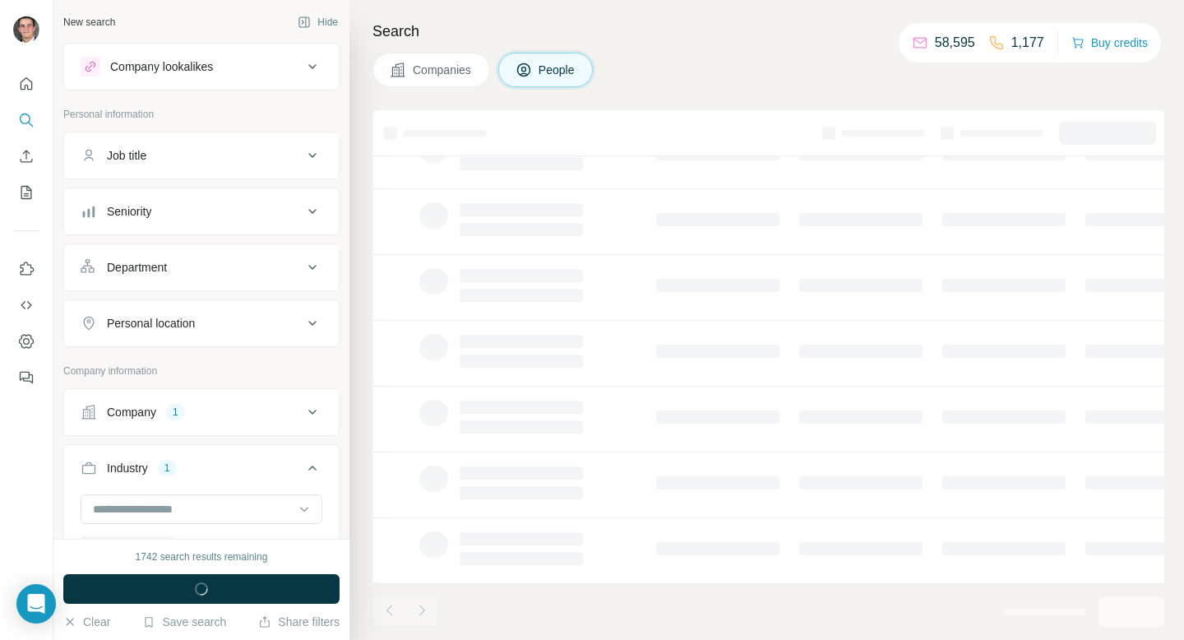
scroll to position [270, 2]
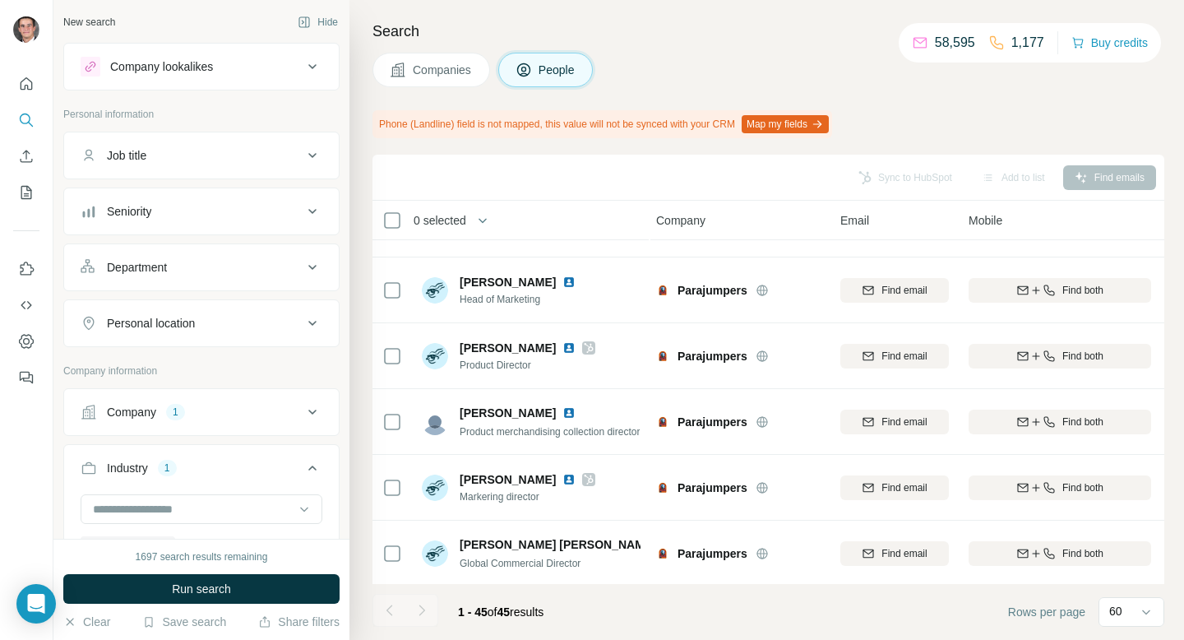
scroll to position [63, 2]
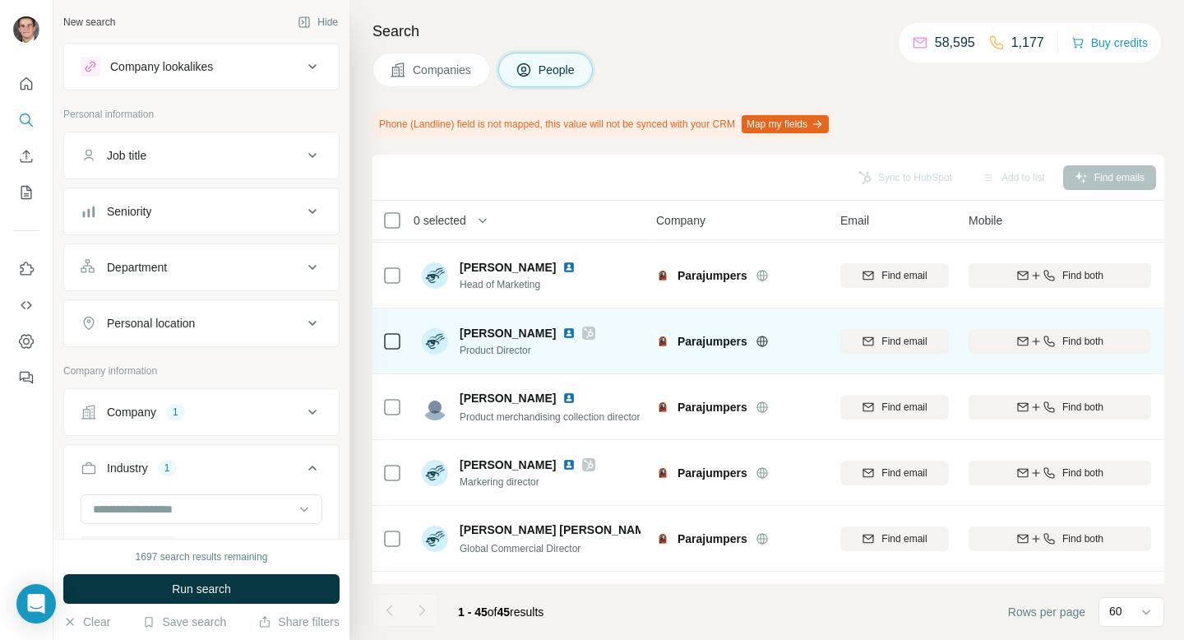
click at [594, 333] on icon at bounding box center [589, 333] width 9 height 10
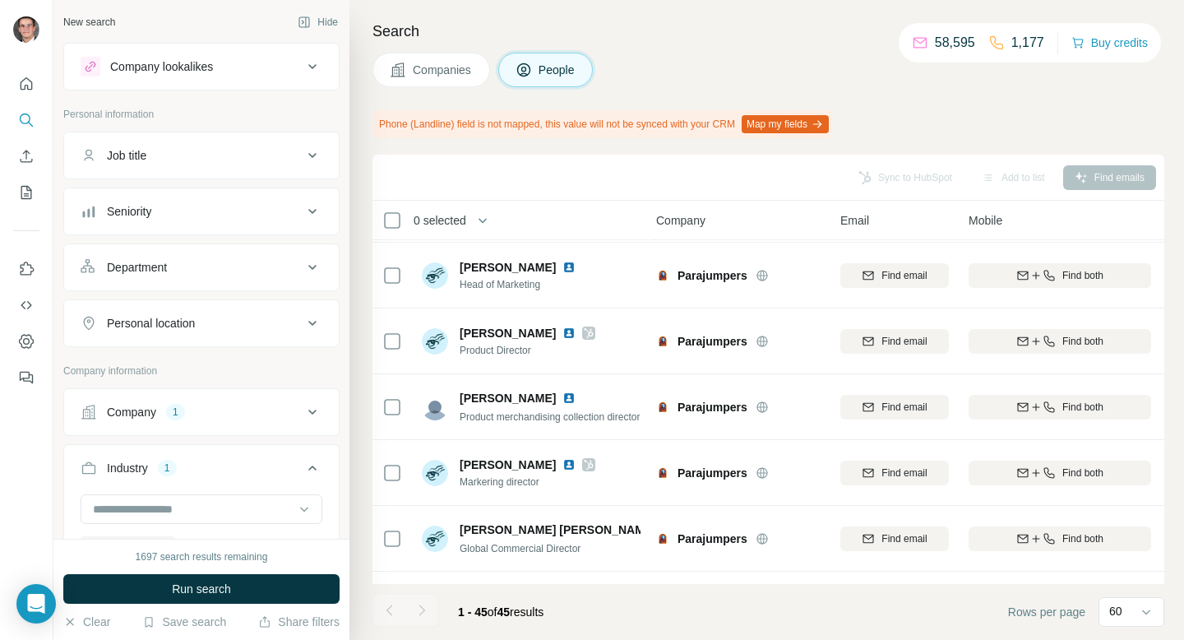
click at [429, 80] on button "Companies" at bounding box center [432, 70] width 118 height 35
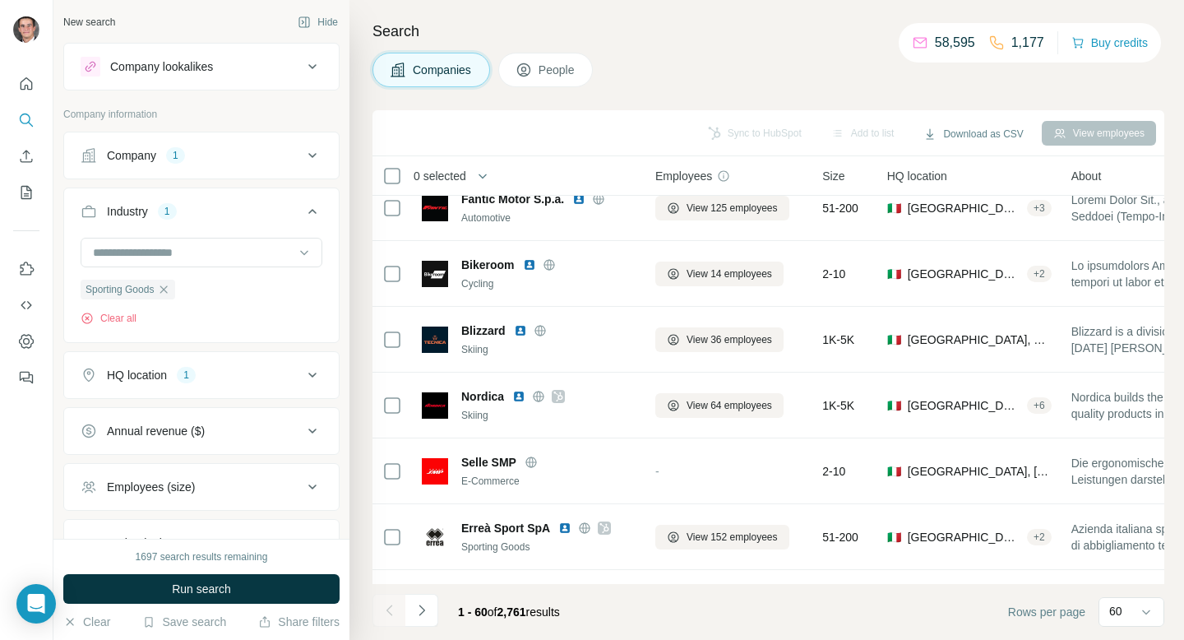
scroll to position [3560, 3]
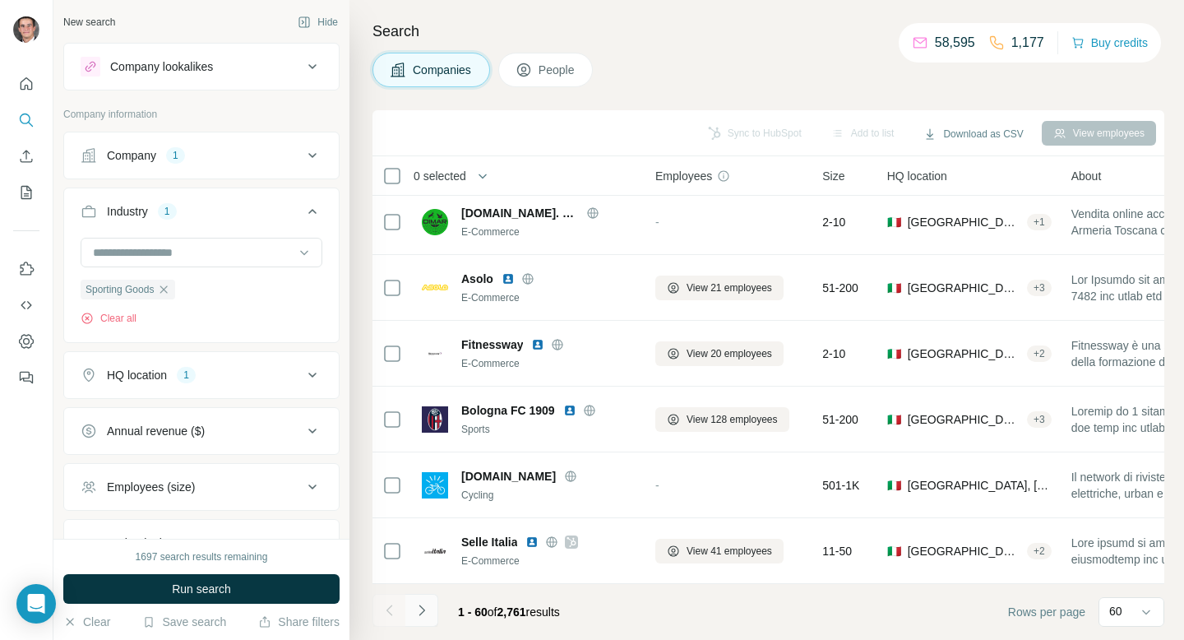
click at [421, 614] on icon "Navigate to next page" at bounding box center [422, 610] width 6 height 11
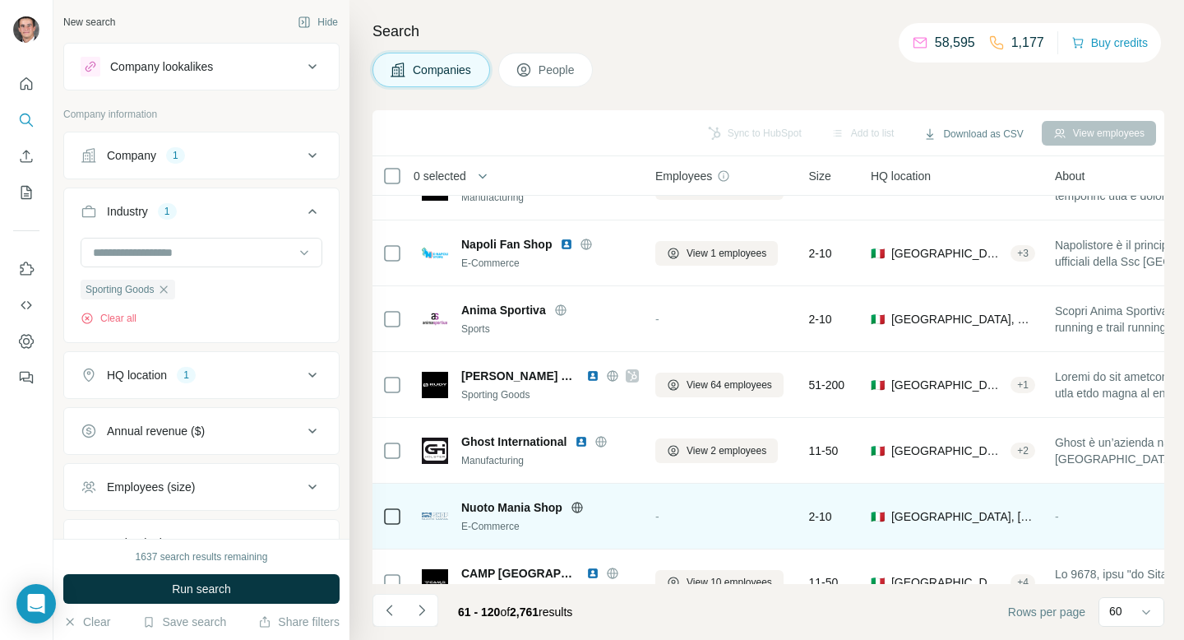
scroll to position [2851, 3]
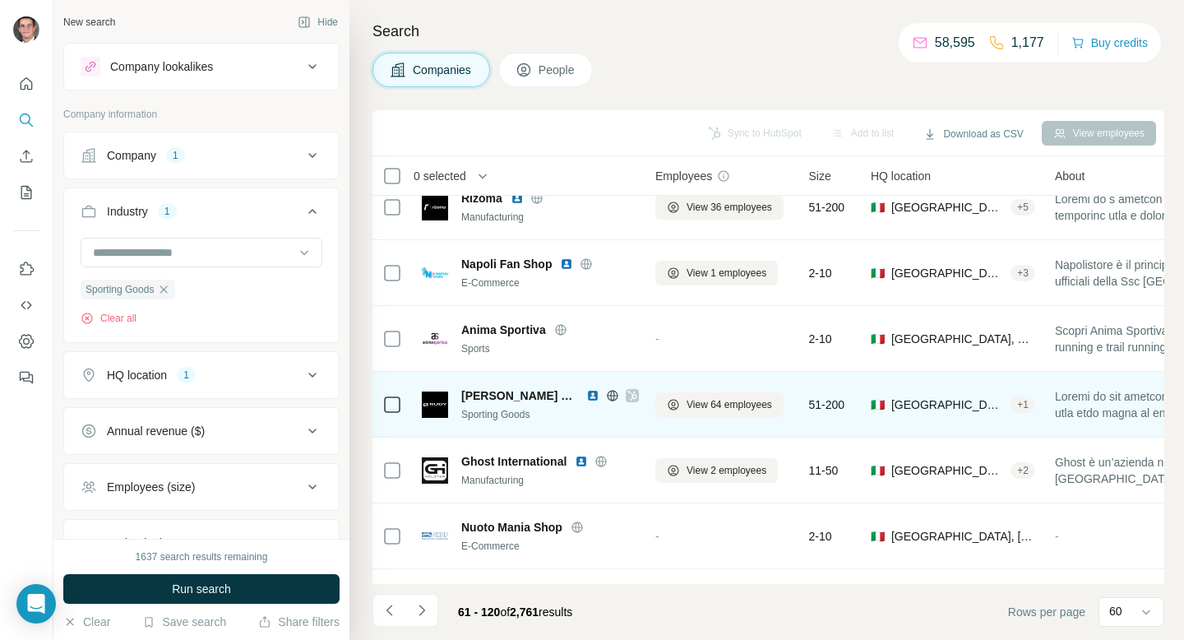
click at [628, 393] on icon at bounding box center [633, 395] width 10 height 13
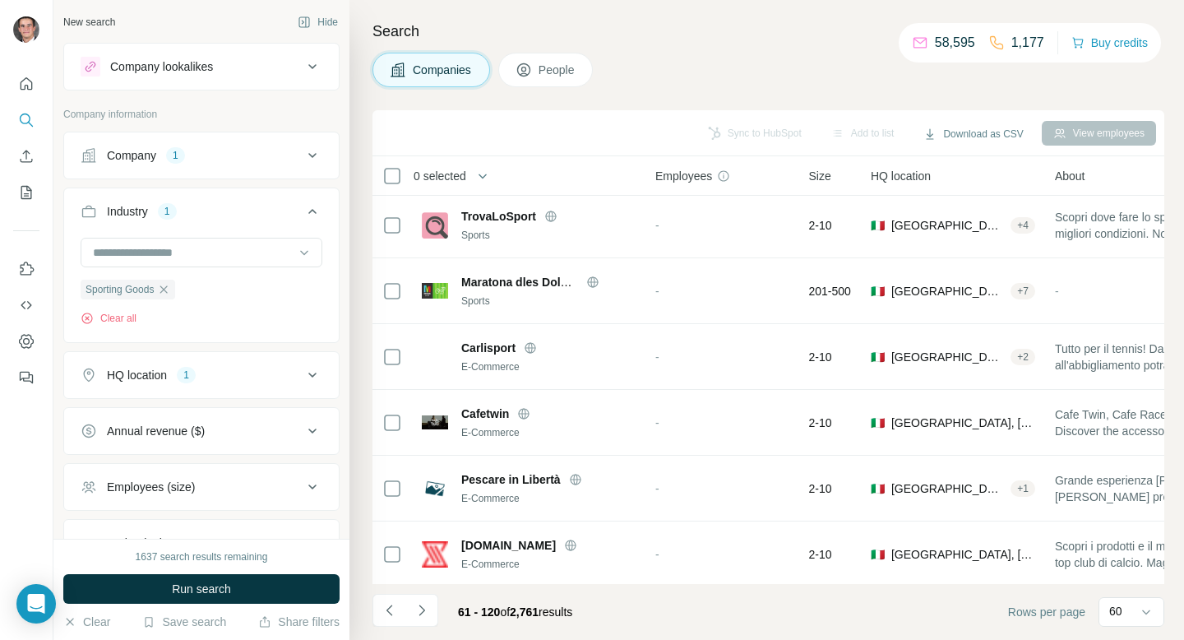
scroll to position [3560, 3]
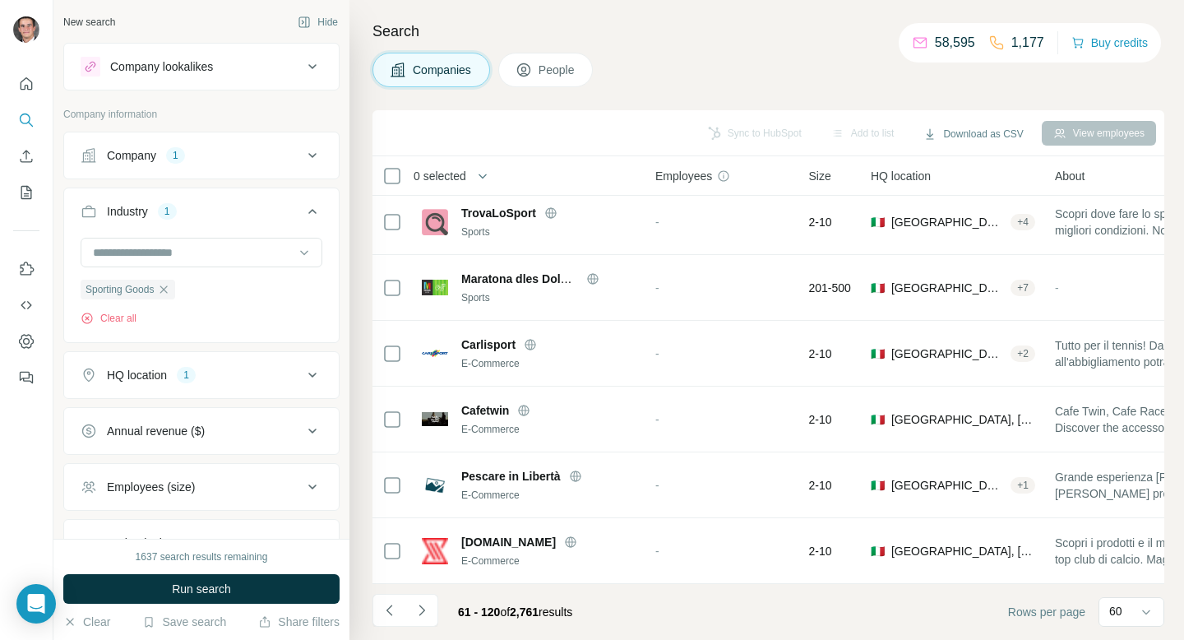
click at [429, 603] on button "Navigate to next page" at bounding box center [421, 610] width 33 height 33
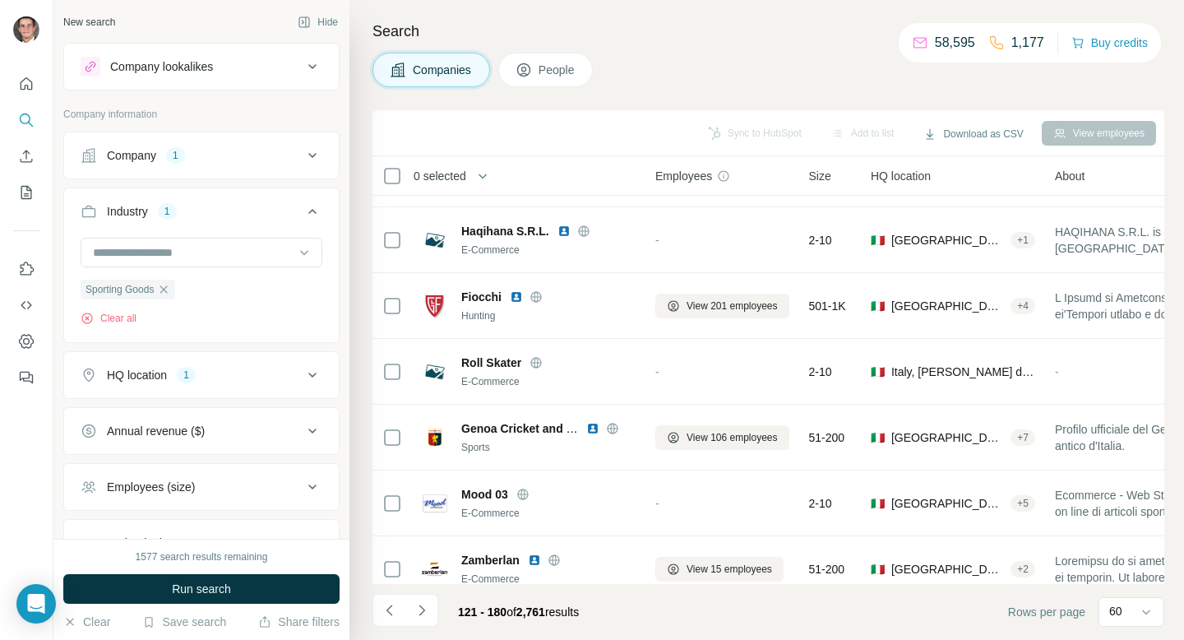
scroll to position [1632, 3]
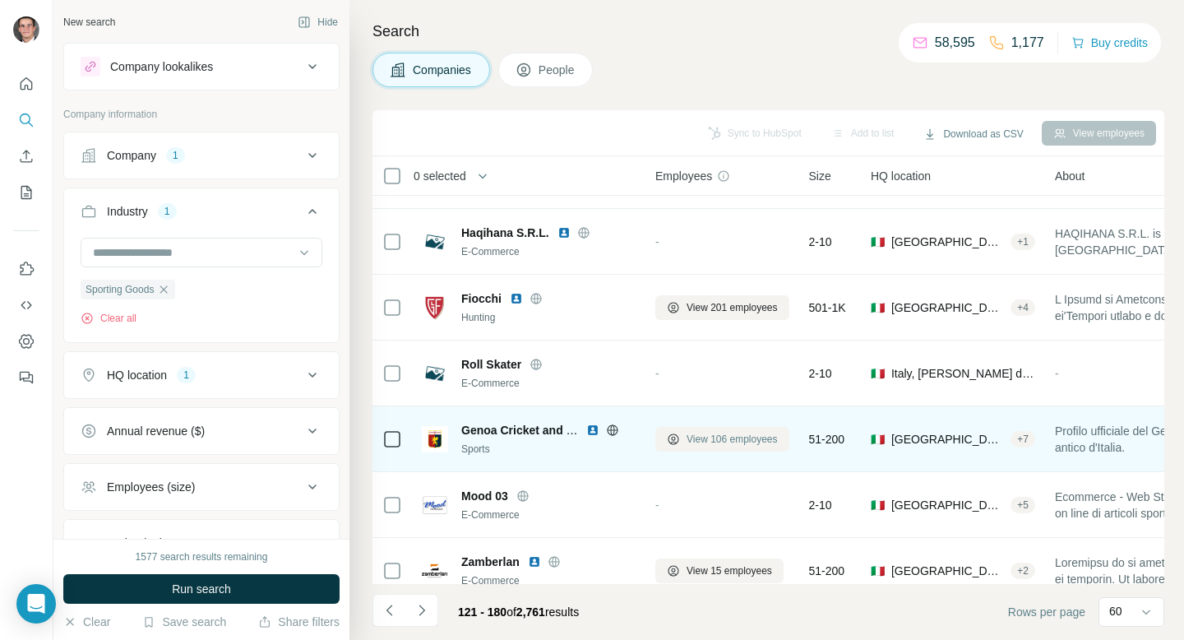
click at [711, 438] on span "View 106 employees" at bounding box center [732, 439] width 91 height 15
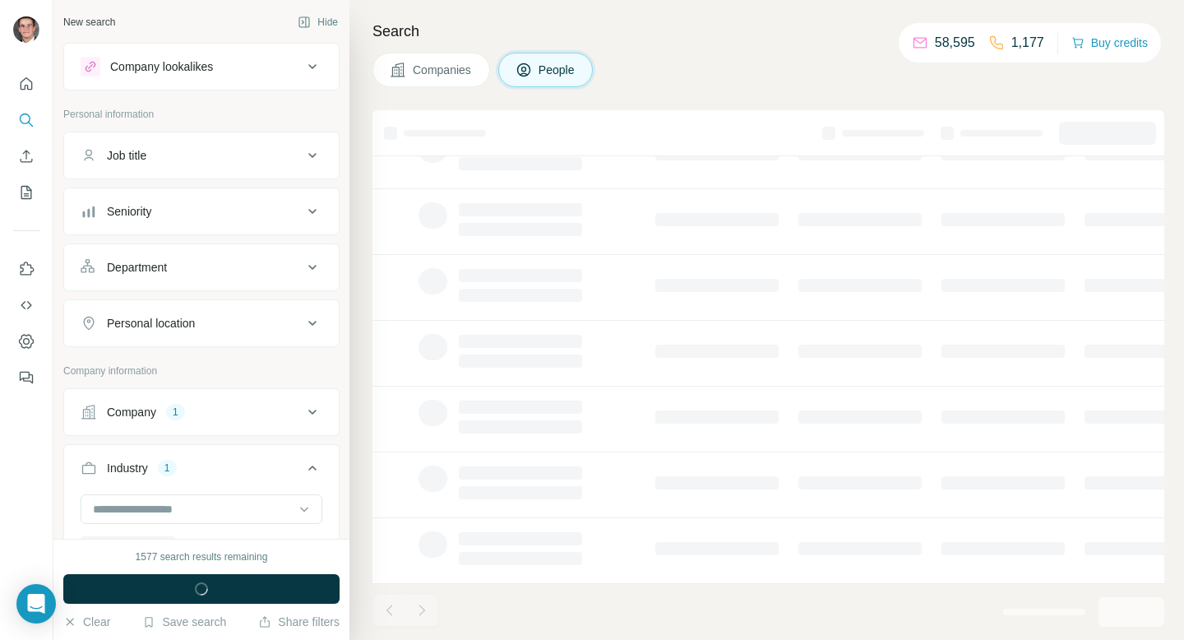
scroll to position [270, 3]
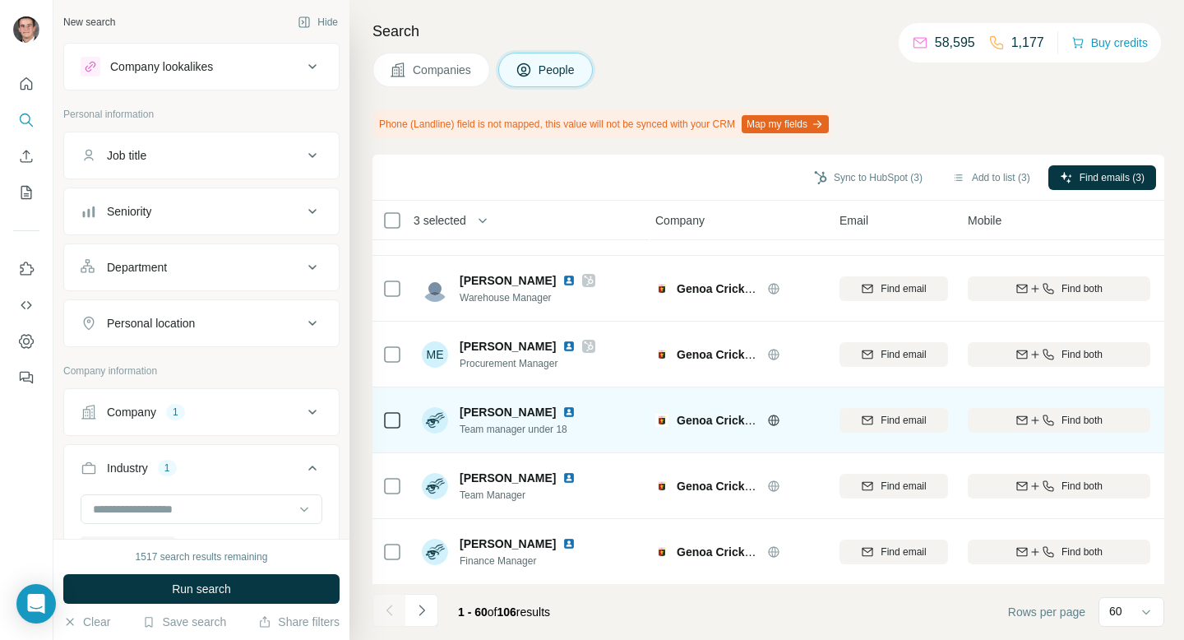
scroll to position [1342, 3]
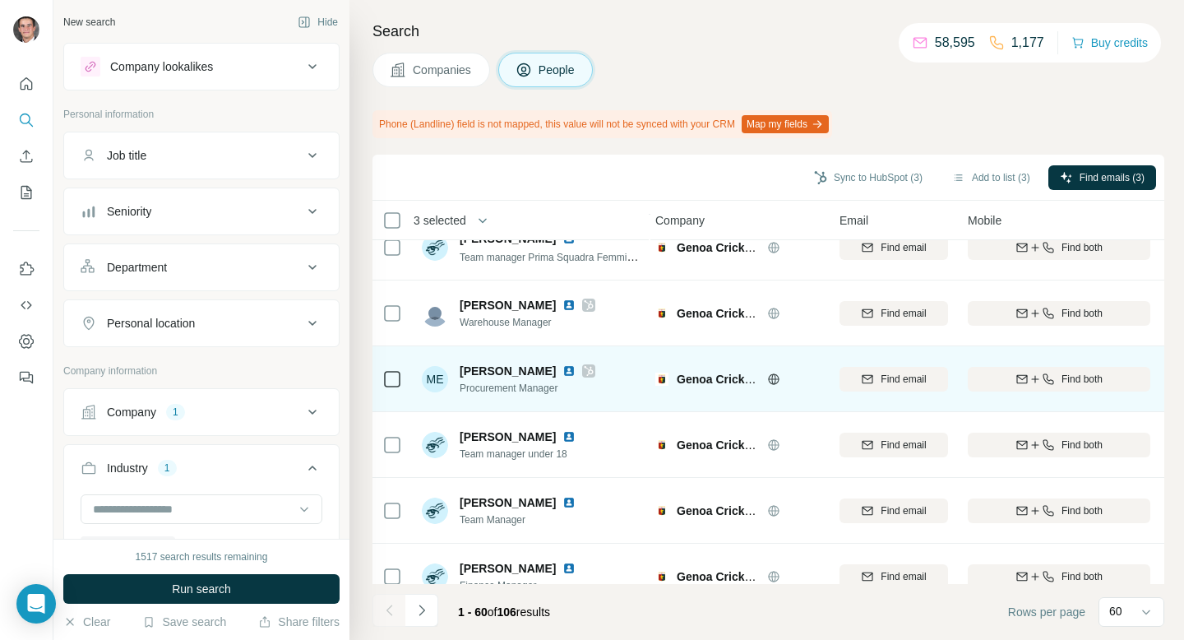
click at [584, 371] on icon at bounding box center [589, 370] width 10 height 13
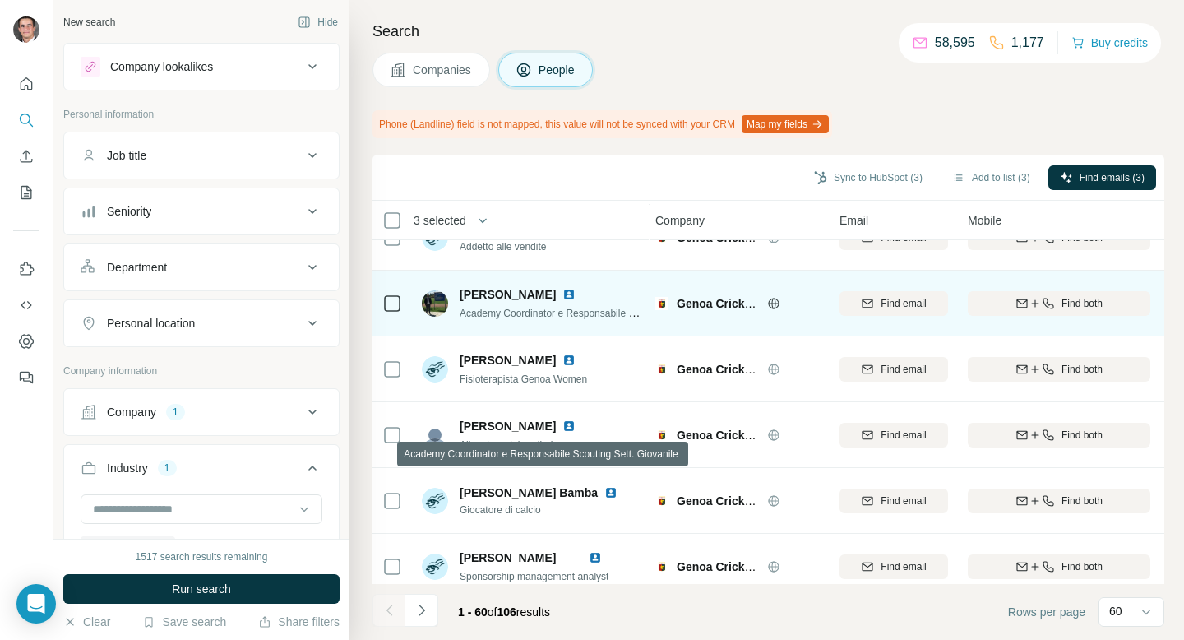
scroll to position [3604, 3]
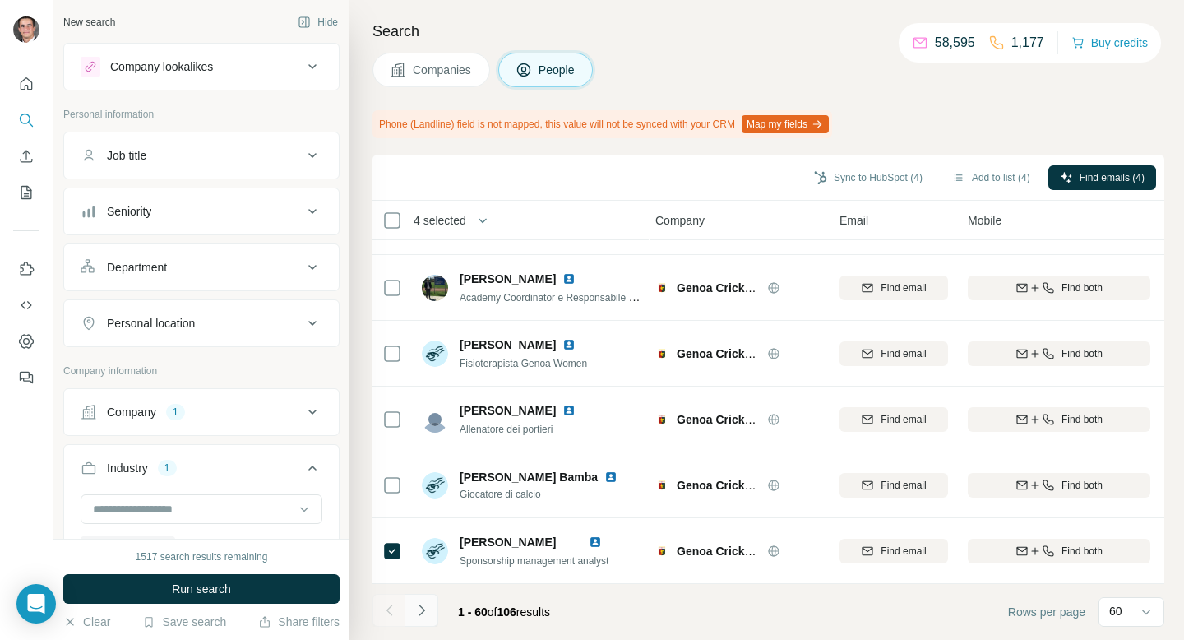
click at [416, 609] on icon "Navigate to next page" at bounding box center [422, 610] width 16 height 16
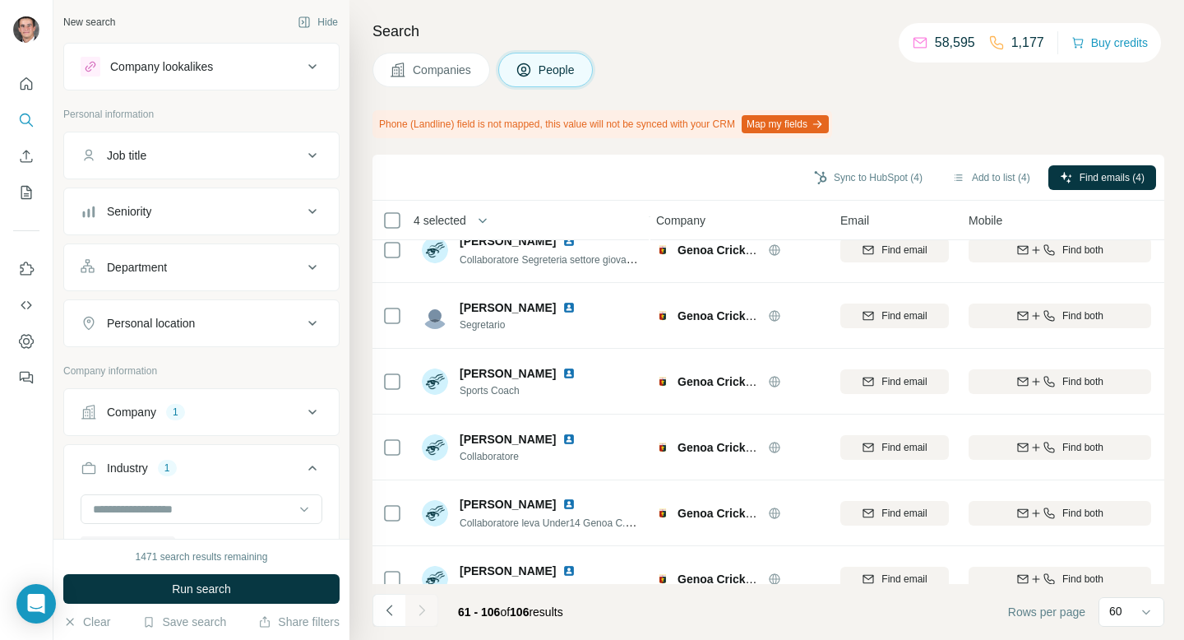
scroll to position [2403, 2]
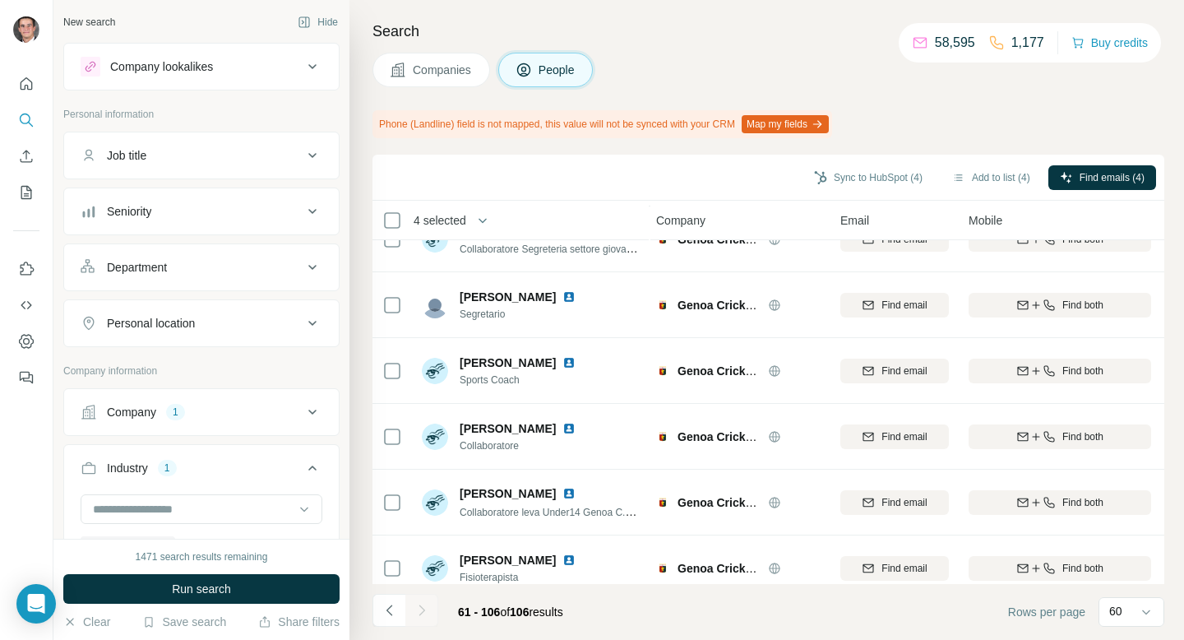
click at [991, 194] on div "Sync to HubSpot (4) Add to list (4) Find emails (4)" at bounding box center [769, 178] width 792 height 46
click at [991, 190] on div "Sync to HubSpot (4) Add to list (4) Find emails (4)" at bounding box center [769, 177] width 776 height 29
click at [979, 179] on button "Add to list (4)" at bounding box center [991, 177] width 101 height 25
click at [1002, 165] on button "Add to list (4)" at bounding box center [991, 177] width 101 height 25
click at [998, 168] on button "Add to list (4)" at bounding box center [991, 177] width 101 height 25
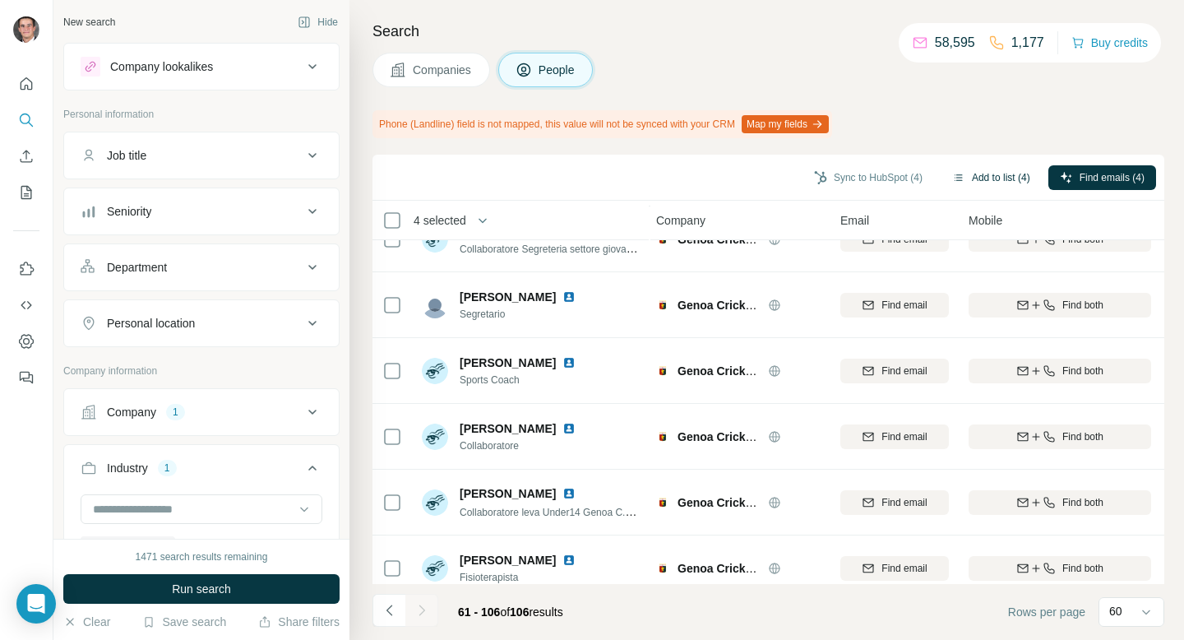
click at [998, 168] on button "Add to list (4)" at bounding box center [991, 177] width 101 height 25
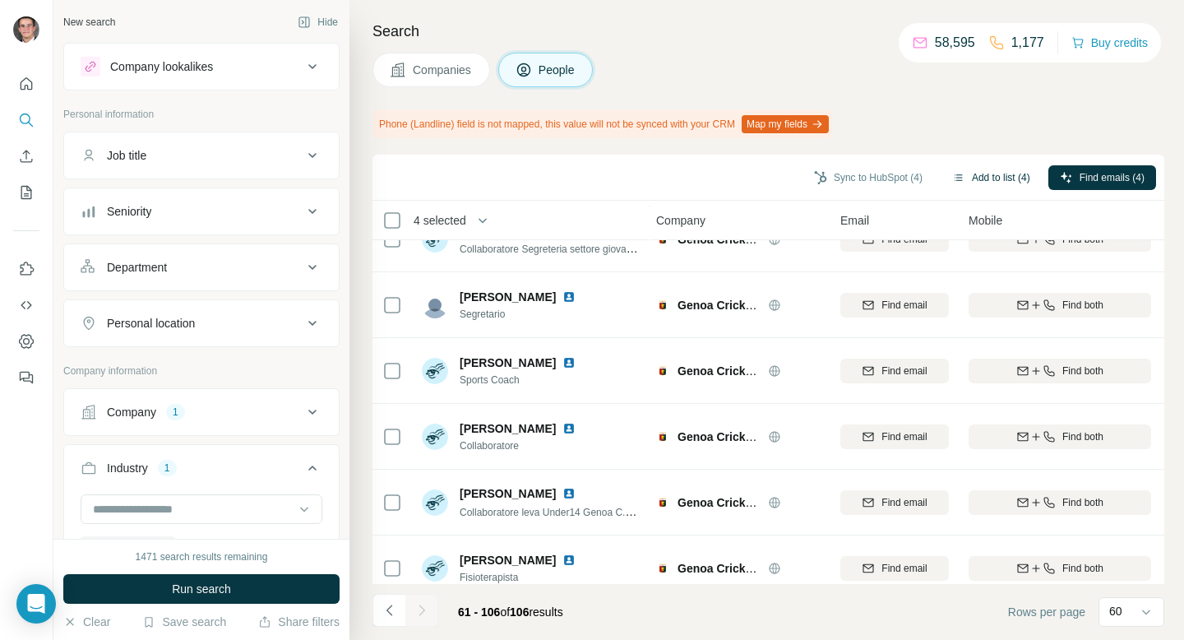
click at [998, 168] on button "Add to list (4)" at bounding box center [991, 177] width 101 height 25
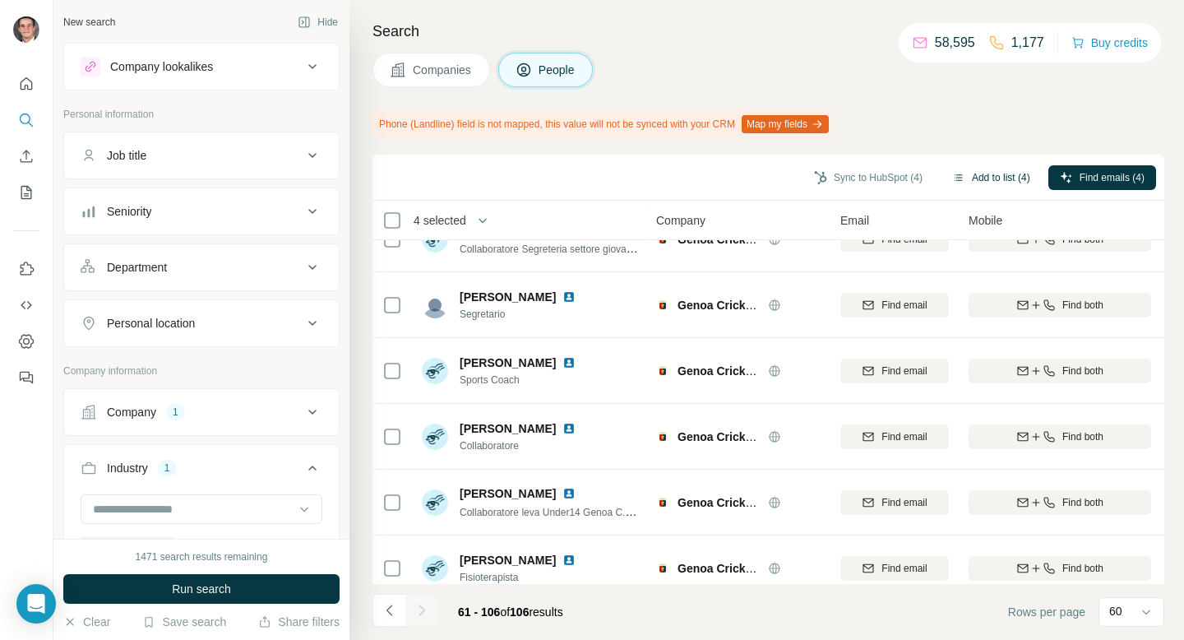
click at [998, 168] on button "Add to list (4)" at bounding box center [991, 177] width 101 height 25
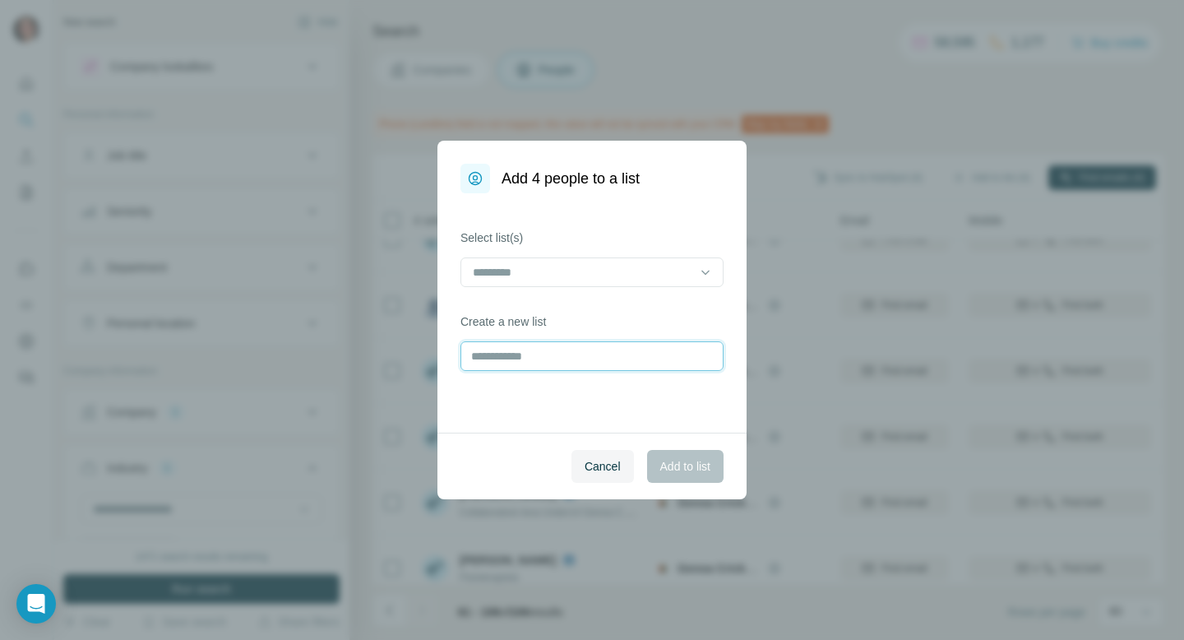
click at [489, 353] on input "text" at bounding box center [592, 356] width 263 height 30
type input "*****"
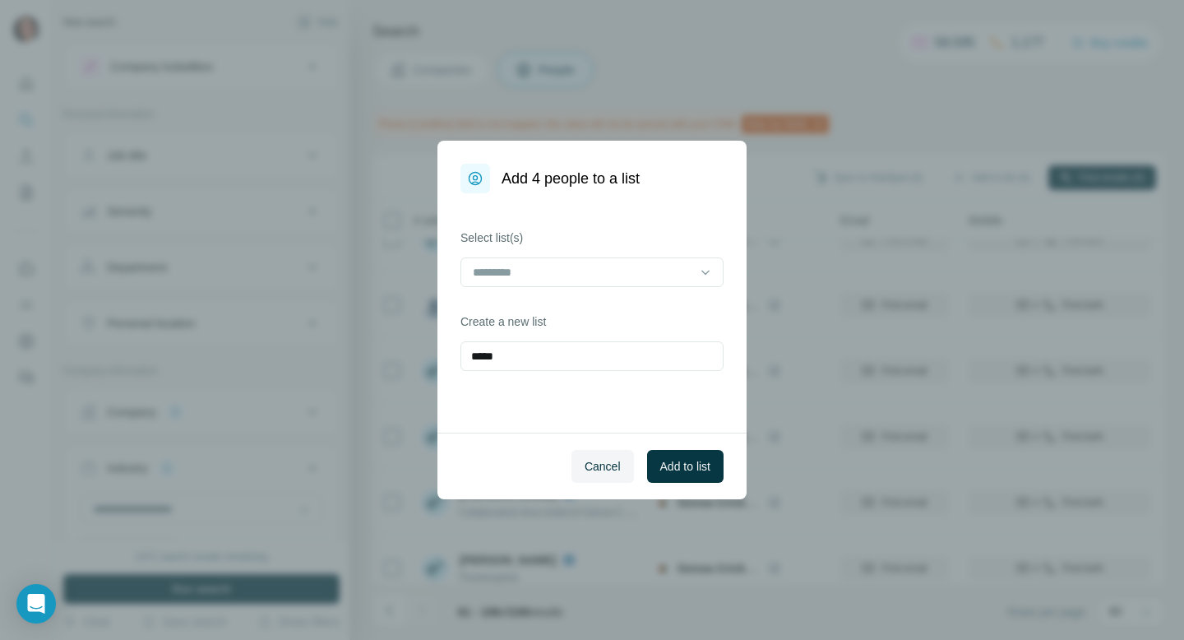
click at [736, 464] on div "Cancel Add to list" at bounding box center [592, 466] width 309 height 67
click at [707, 464] on span "Add to list" at bounding box center [685, 466] width 50 height 16
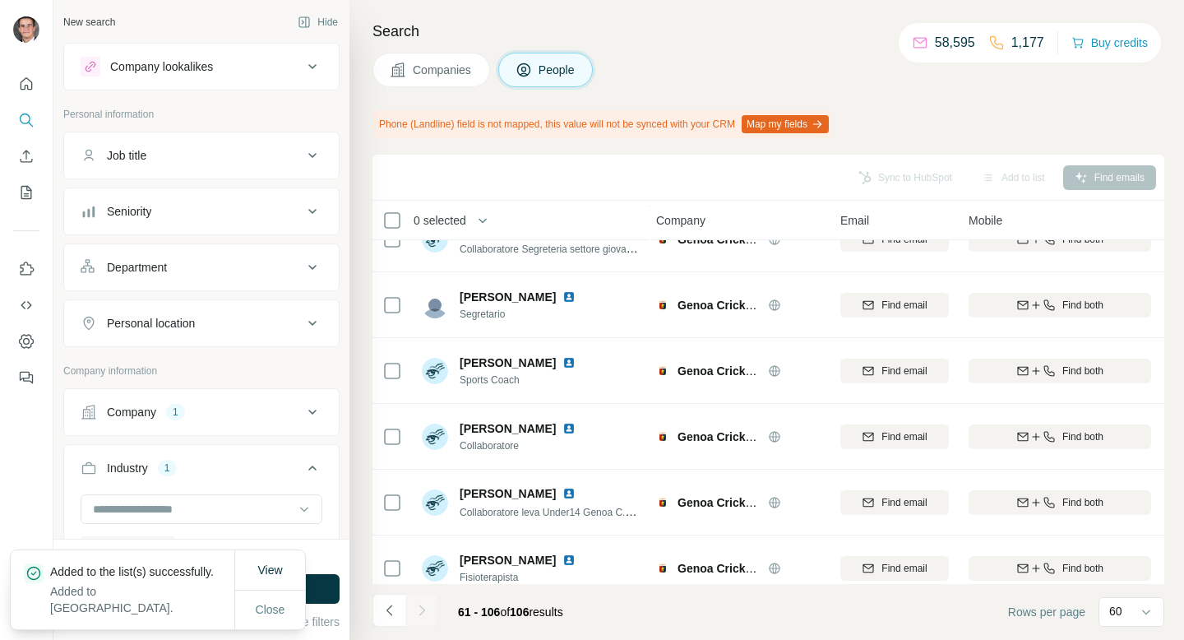
click at [411, 81] on button "Companies" at bounding box center [432, 70] width 118 height 35
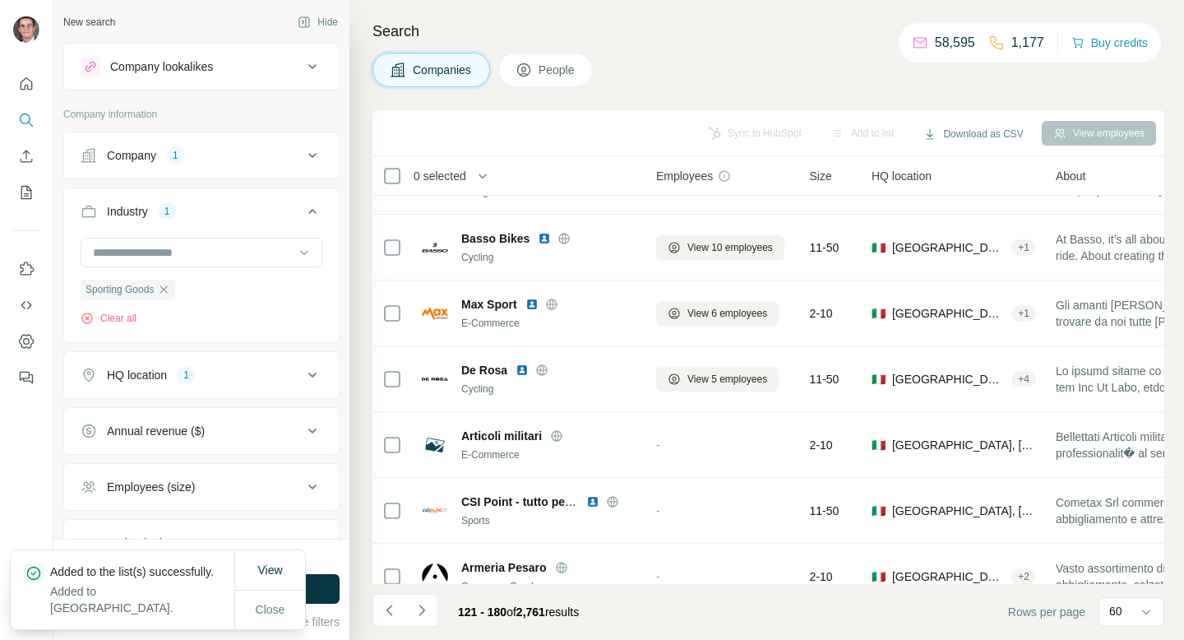
scroll to position [3560, 2]
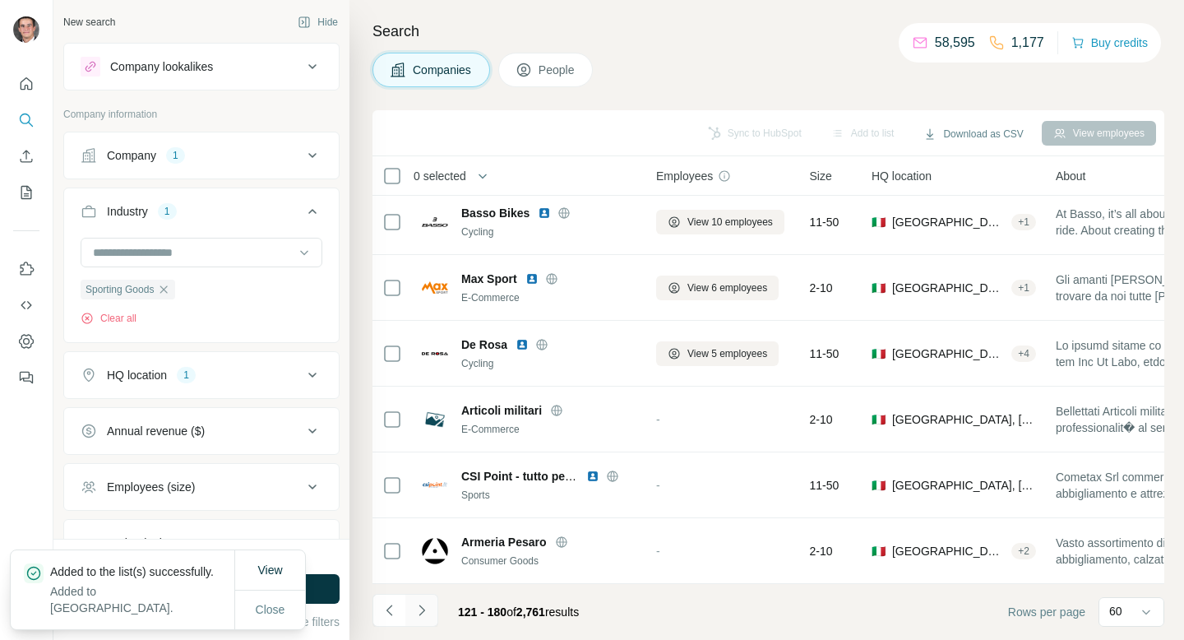
click at [427, 604] on icon "Navigate to next page" at bounding box center [422, 610] width 16 height 16
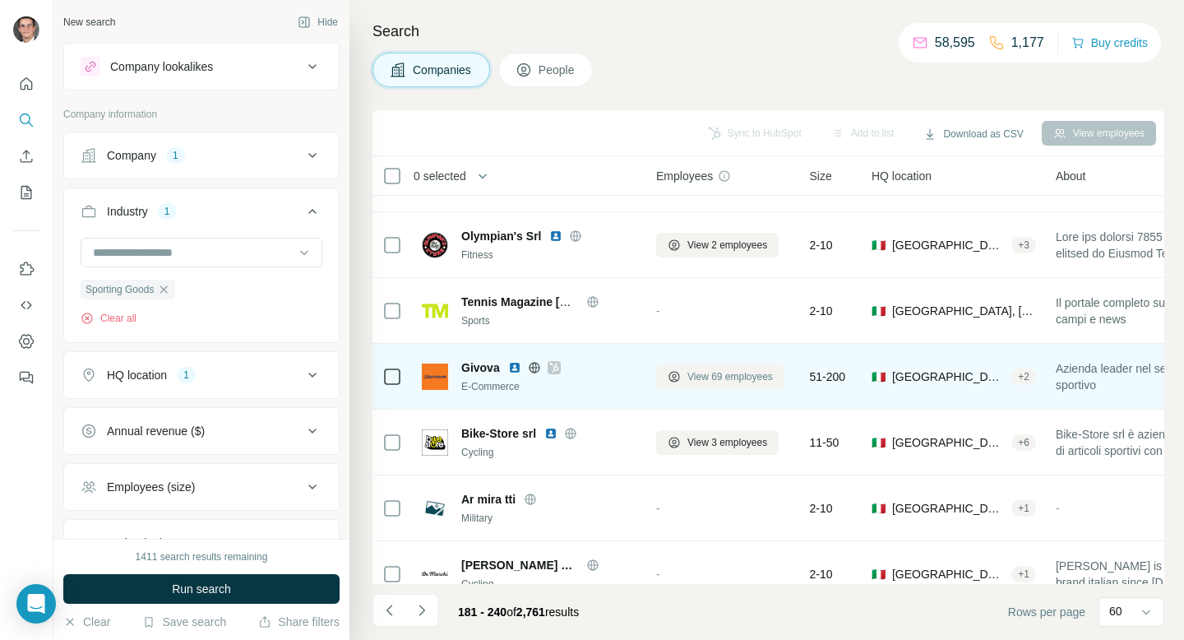
scroll to position [3532, 2]
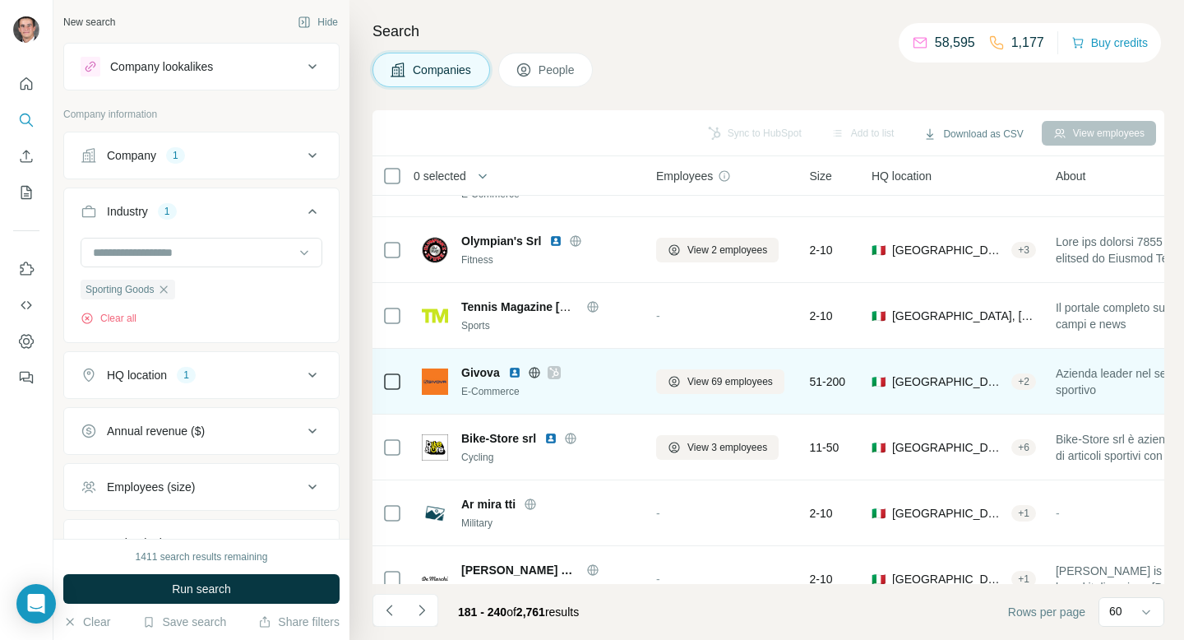
click at [557, 368] on icon at bounding box center [554, 372] width 10 height 13
click at [707, 386] on span "View 69 employees" at bounding box center [731, 381] width 86 height 15
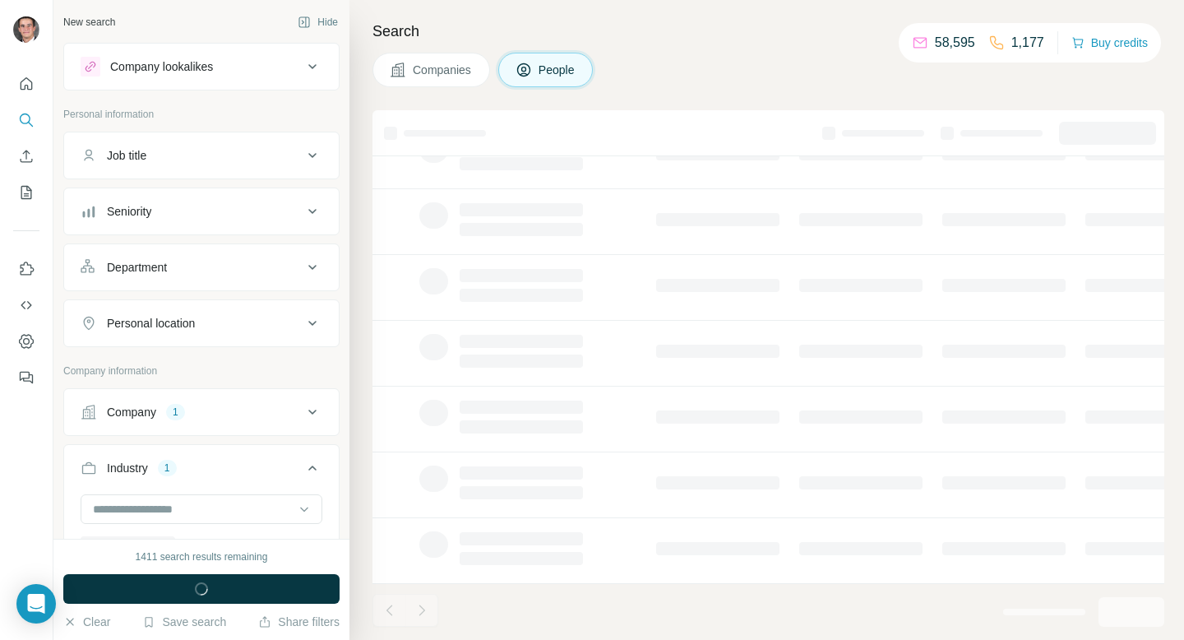
scroll to position [270, 2]
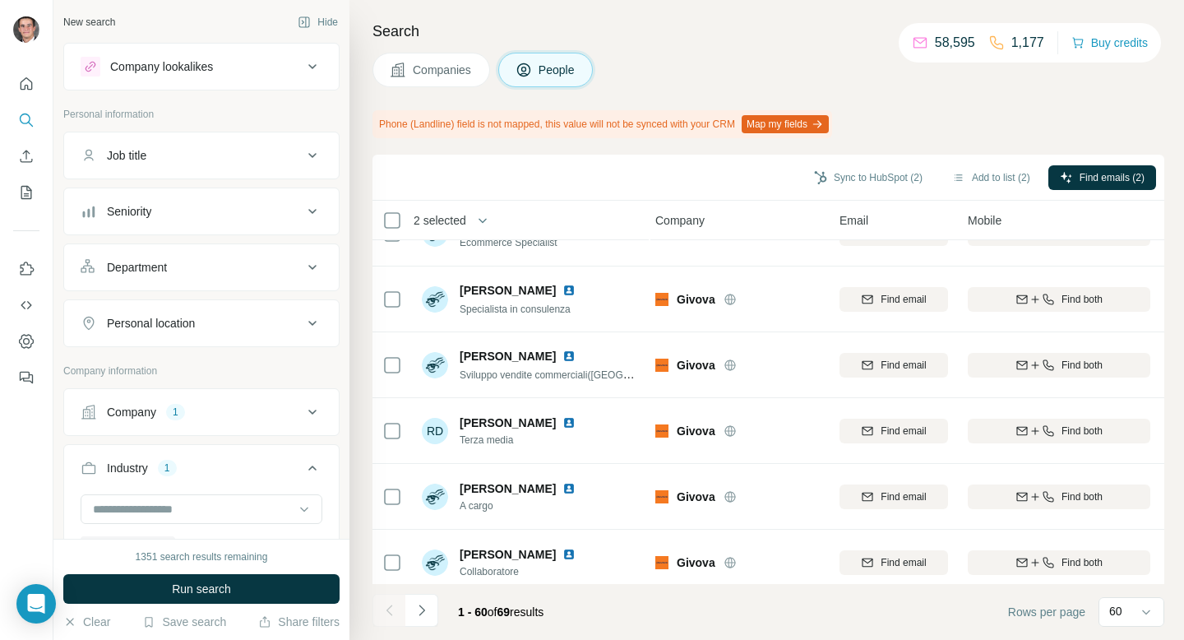
scroll to position [3604, 3]
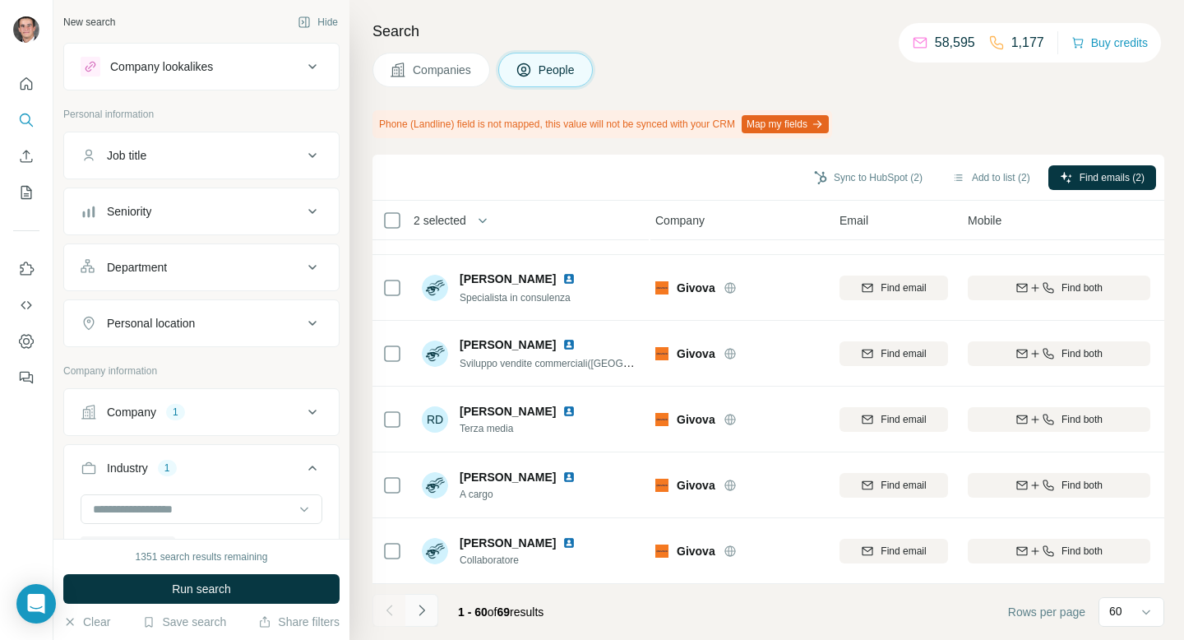
click at [415, 606] on icon "Navigate to next page" at bounding box center [422, 610] width 16 height 16
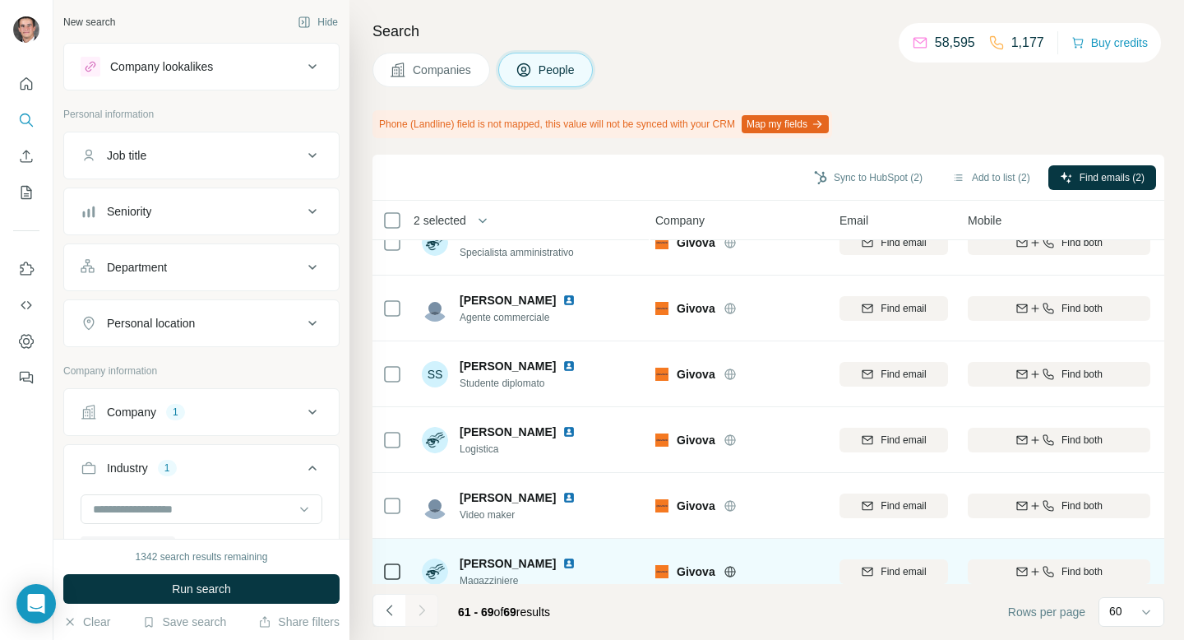
scroll to position [0, 3]
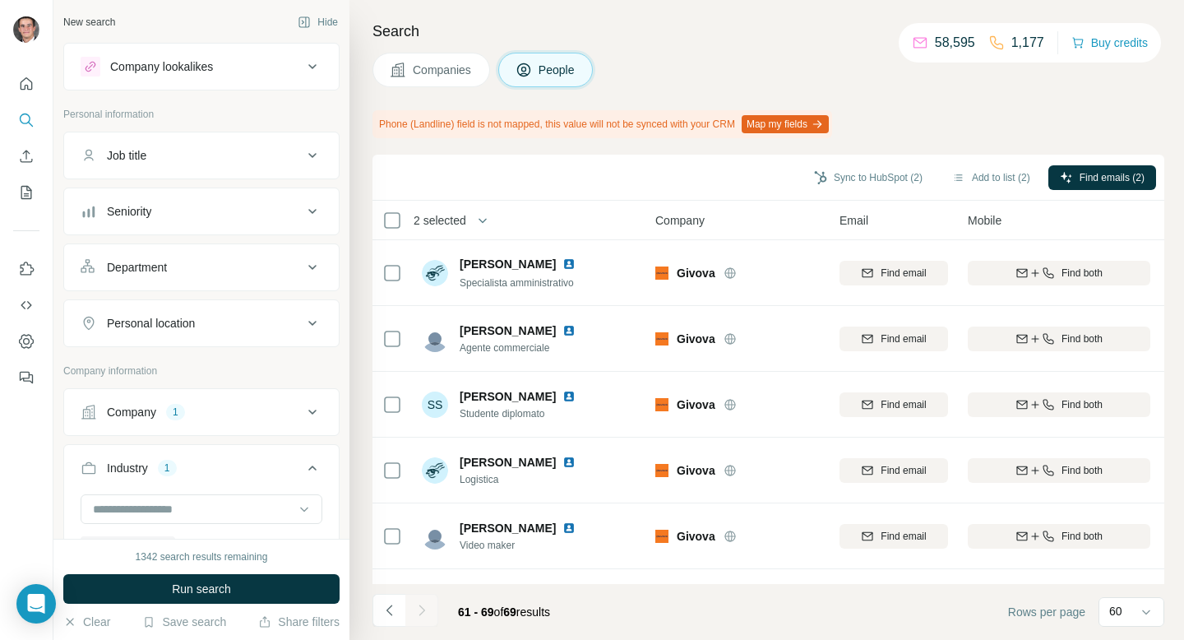
click at [439, 67] on span "Companies" at bounding box center [443, 70] width 60 height 16
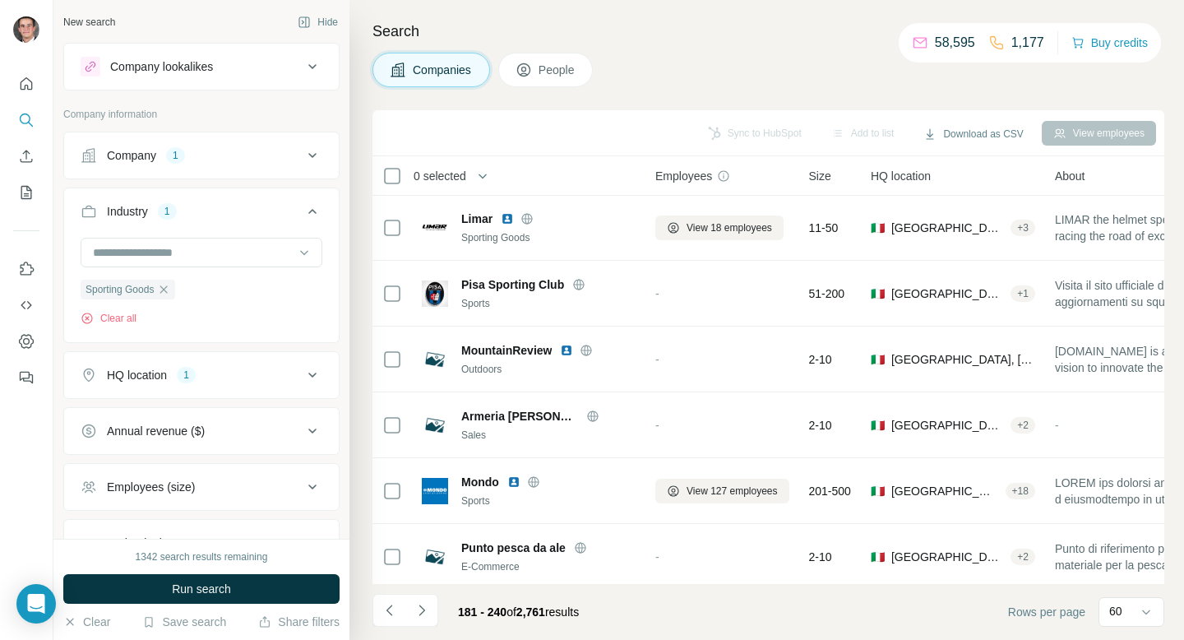
scroll to position [530, 3]
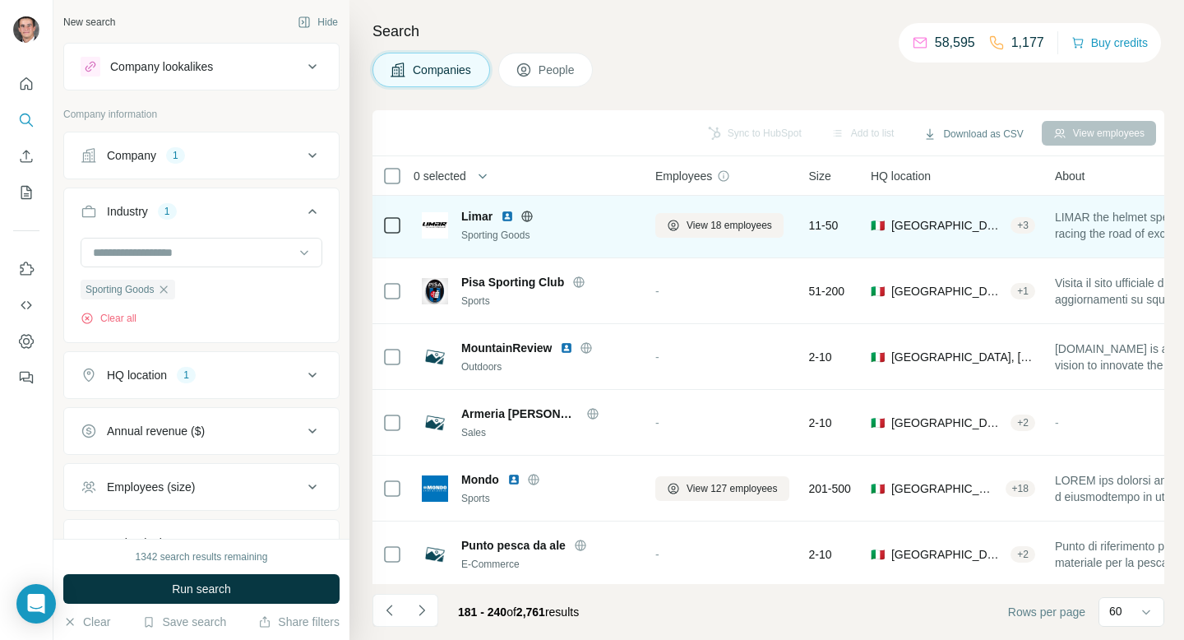
click at [524, 219] on icon at bounding box center [527, 216] width 13 height 13
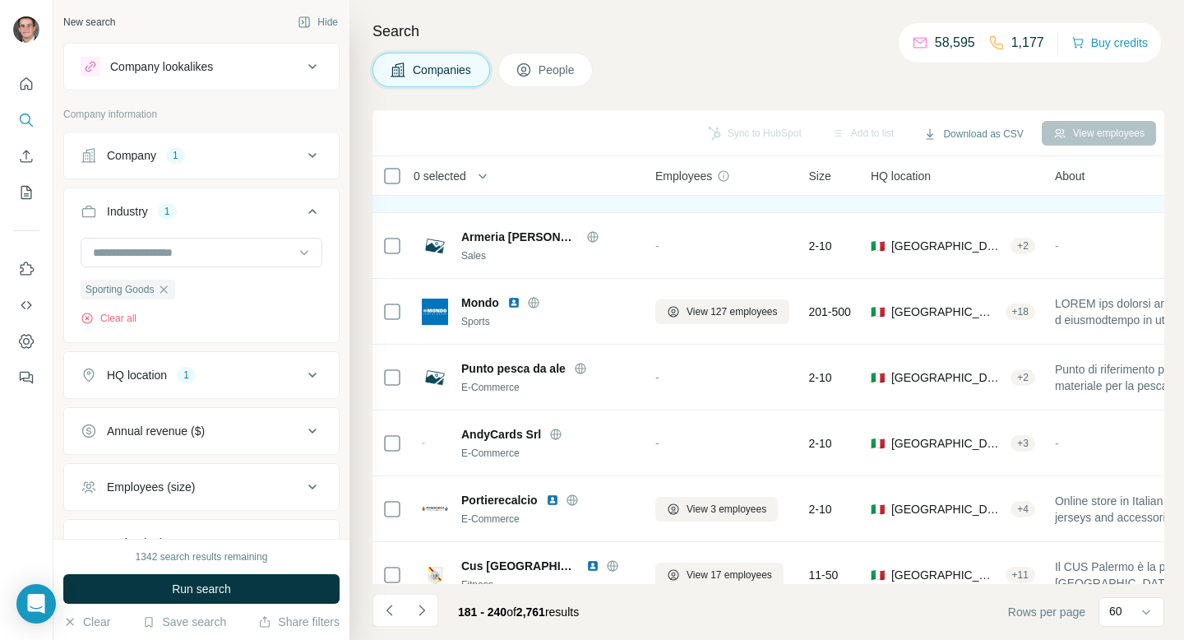
scroll to position [716, 3]
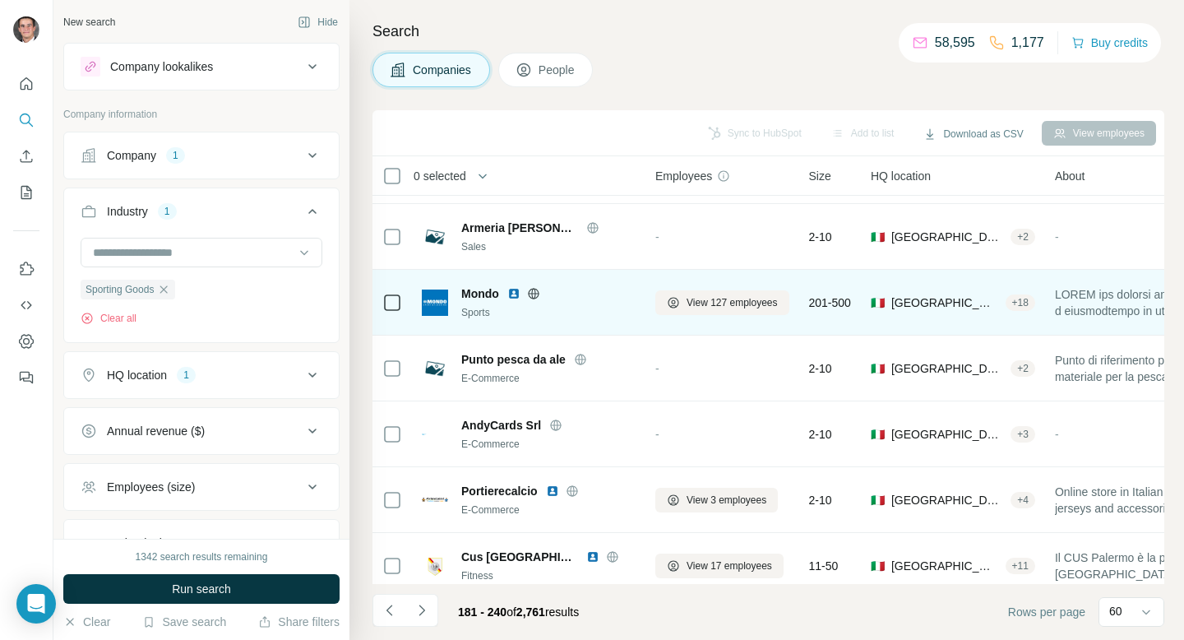
click at [533, 287] on icon at bounding box center [533, 293] width 13 height 13
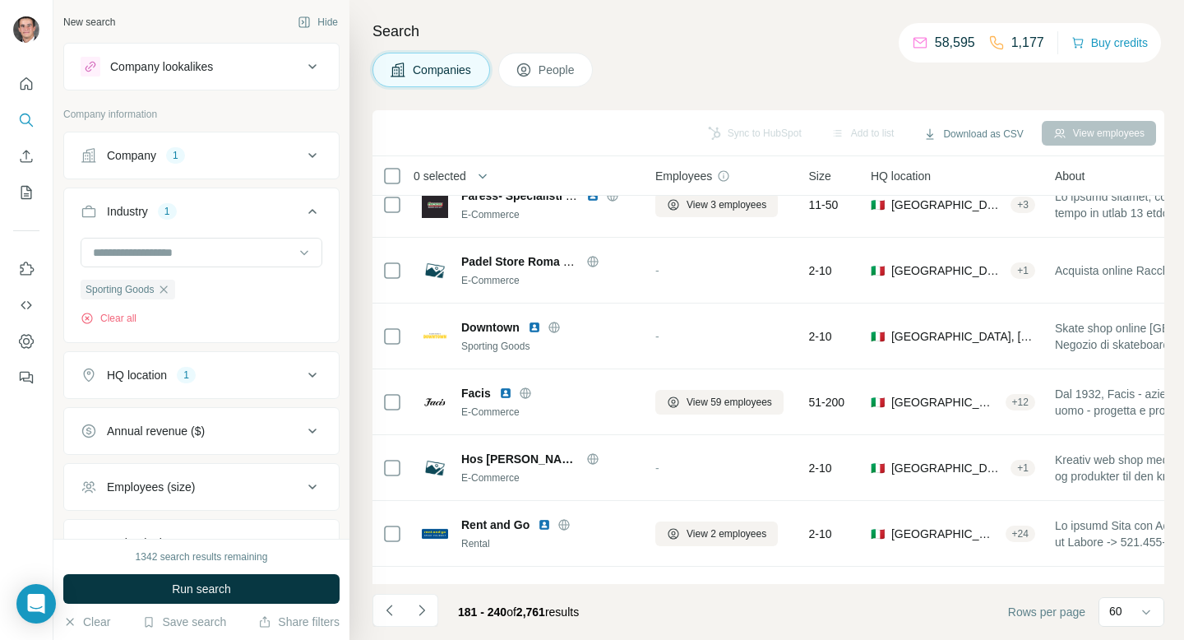
scroll to position [3151, 3]
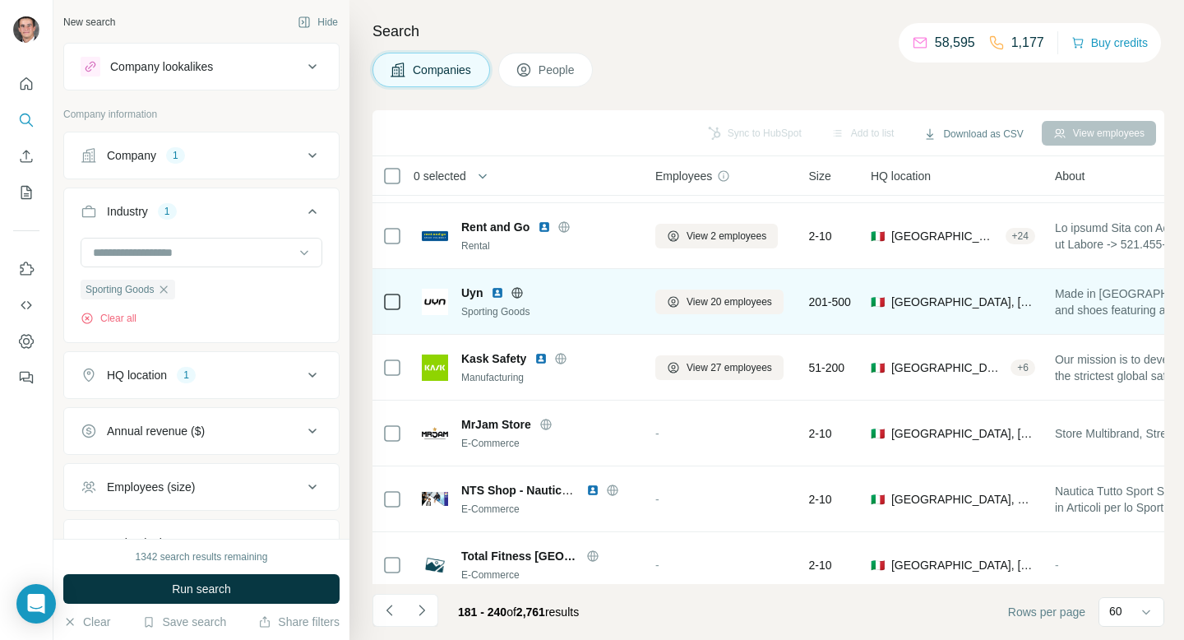
click at [521, 294] on icon at bounding box center [517, 292] width 13 height 13
click at [711, 297] on span "View 20 employees" at bounding box center [730, 301] width 86 height 15
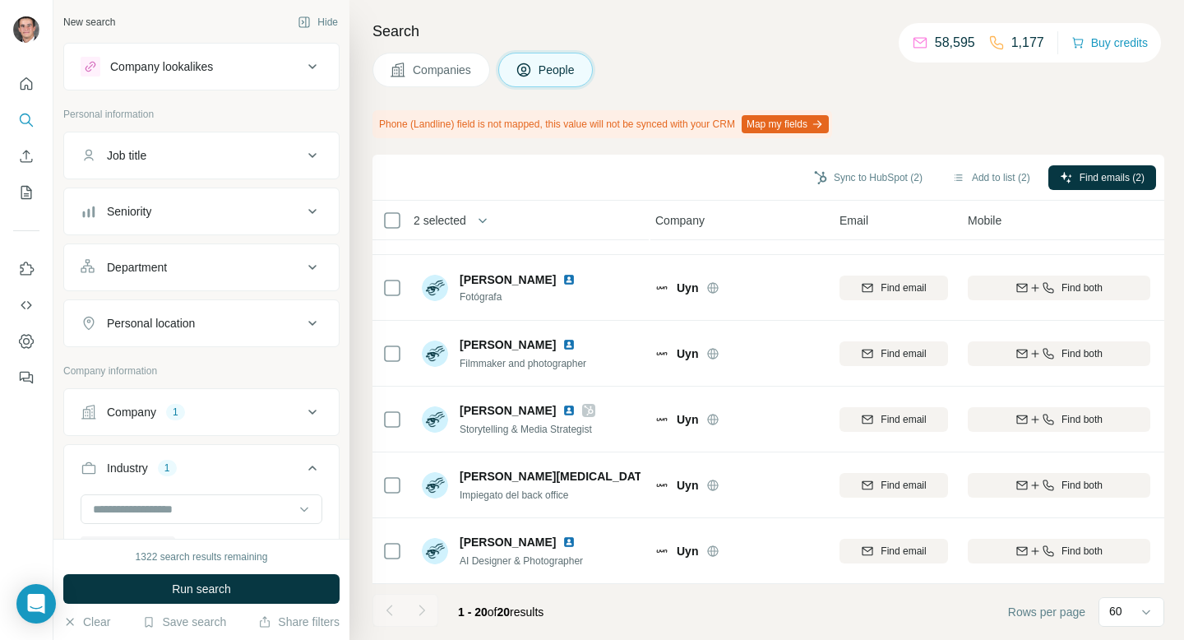
scroll to position [693, 3]
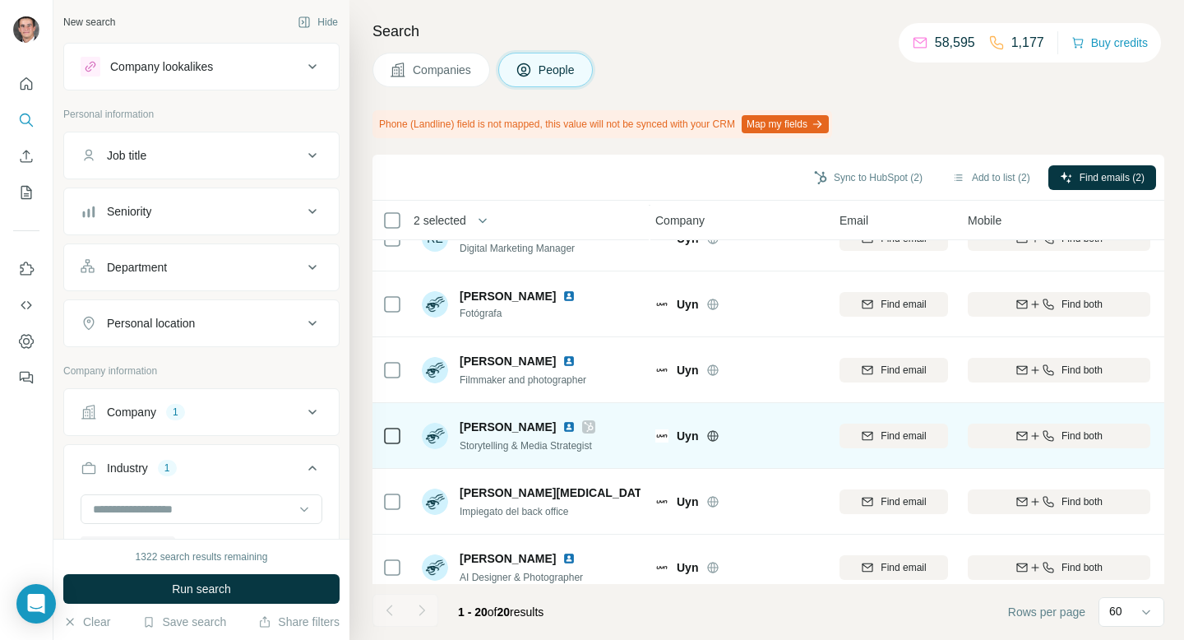
click at [584, 428] on icon at bounding box center [589, 426] width 10 height 13
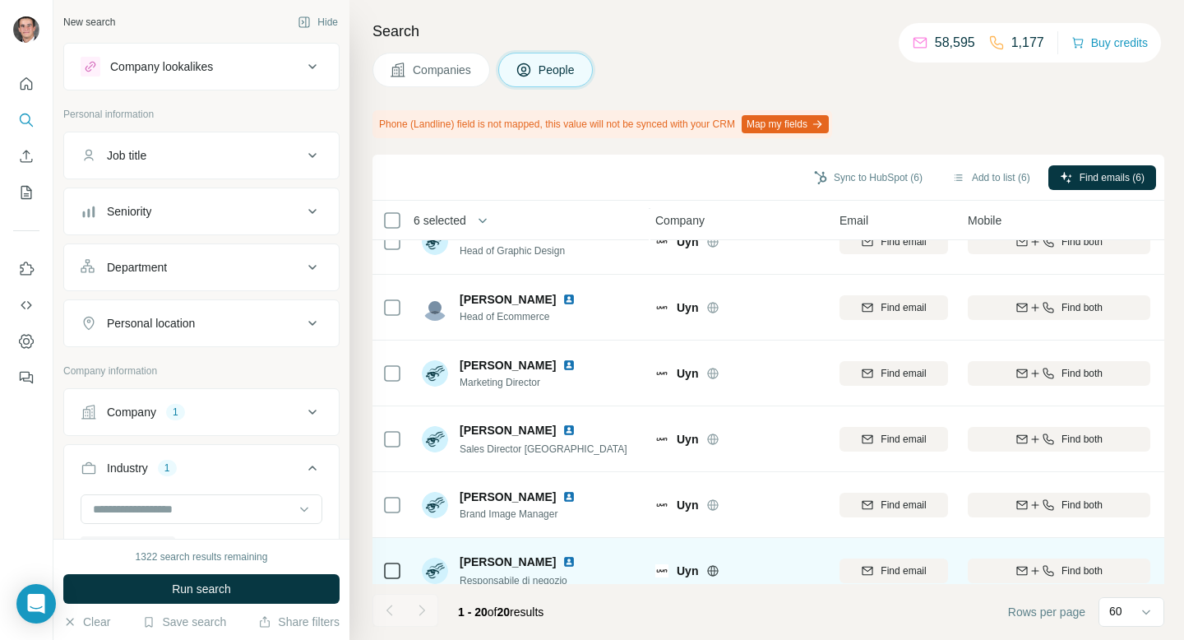
scroll to position [90, 3]
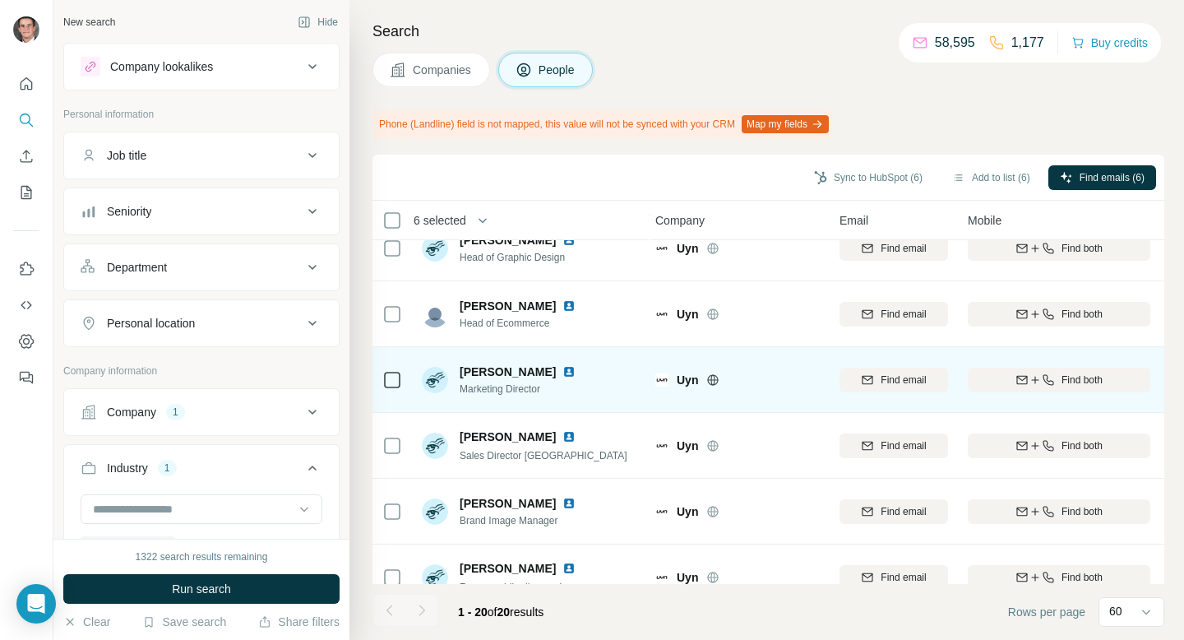
click at [397, 392] on div at bounding box center [392, 379] width 20 height 45
click at [397, 390] on div at bounding box center [392, 379] width 20 height 45
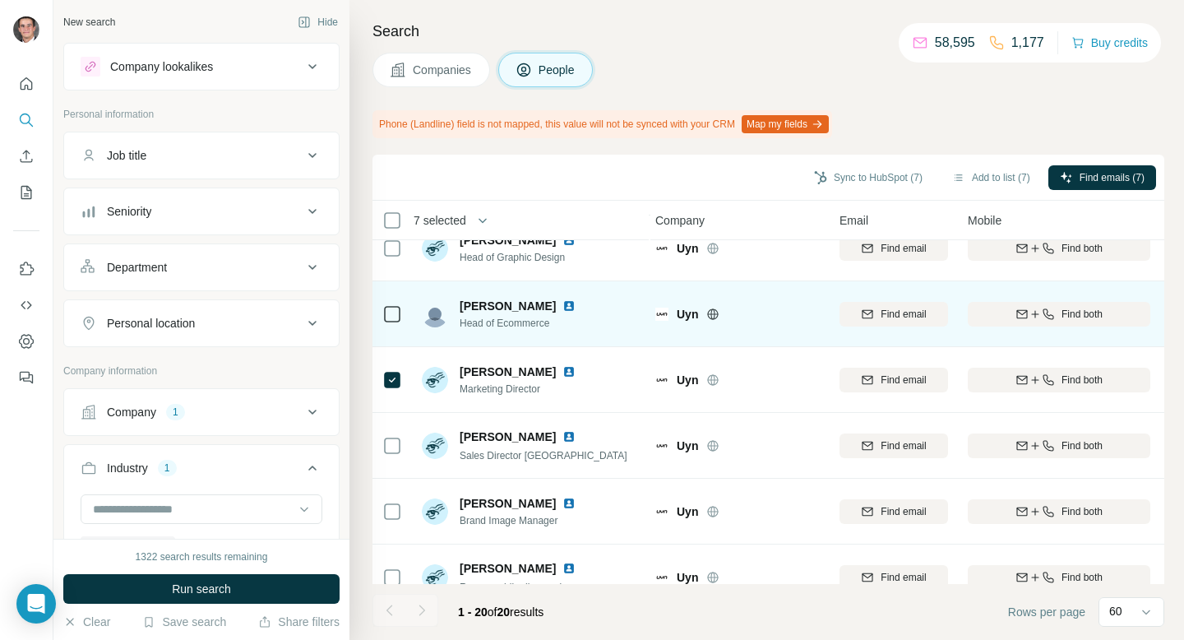
click at [394, 304] on icon at bounding box center [392, 314] width 20 height 20
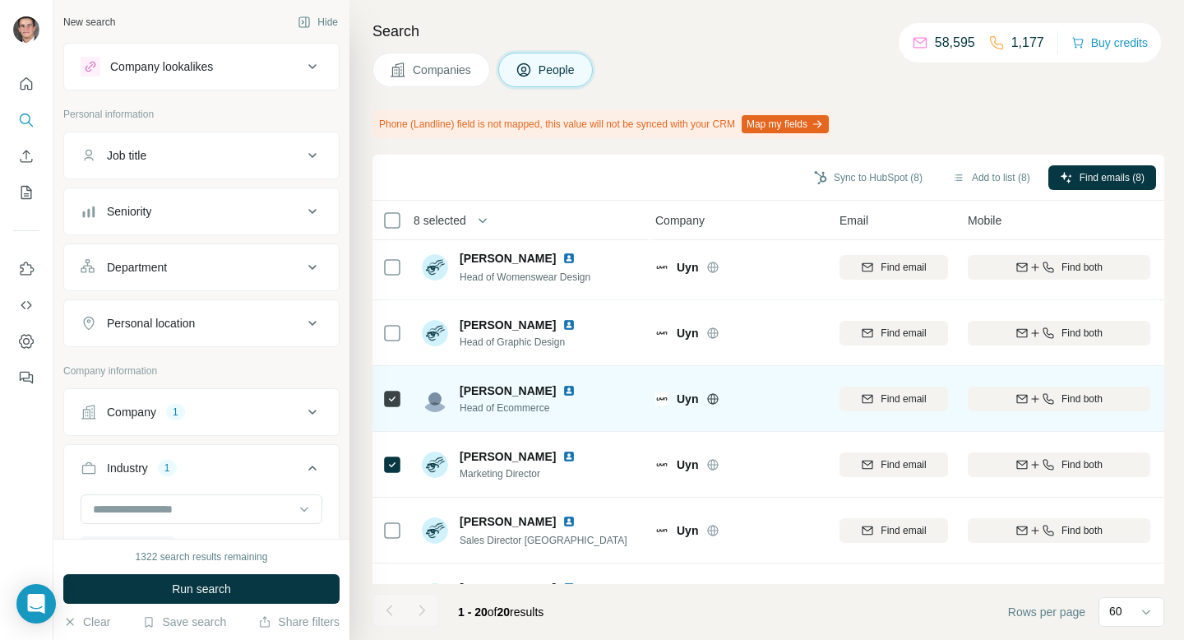
scroll to position [0, 3]
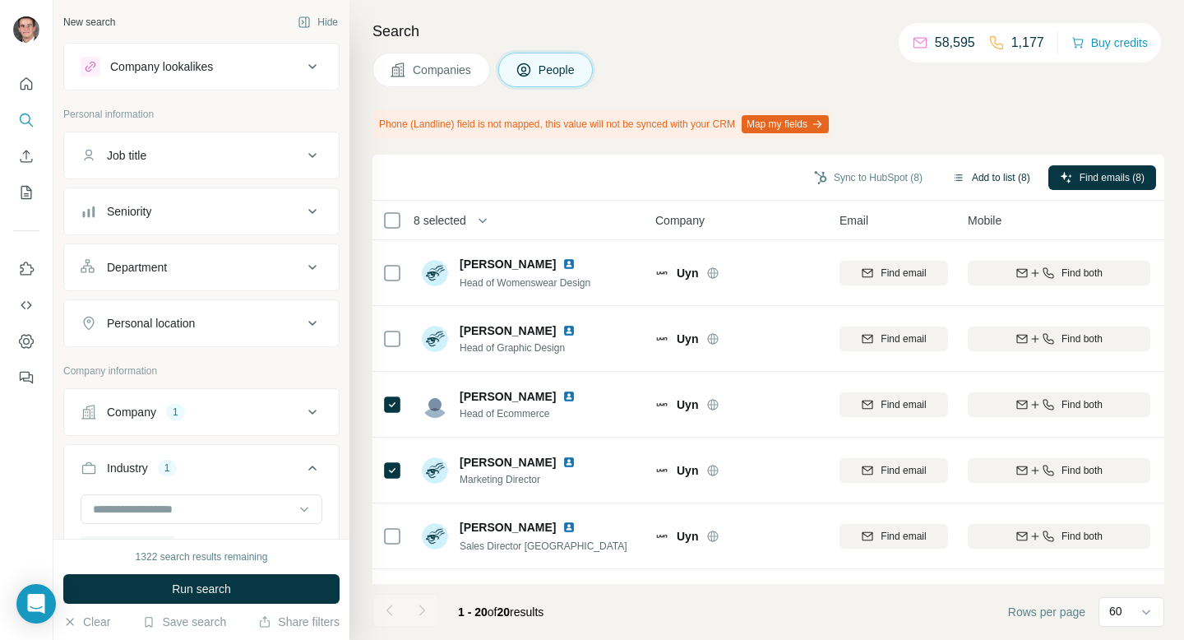
click at [956, 178] on button "Add to list (8)" at bounding box center [991, 177] width 101 height 25
click at [996, 173] on button "Add to list (8)" at bounding box center [991, 177] width 101 height 25
click at [998, 176] on button "Add to list (8)" at bounding box center [991, 177] width 101 height 25
click at [999, 177] on button "Add to list (8)" at bounding box center [991, 177] width 101 height 25
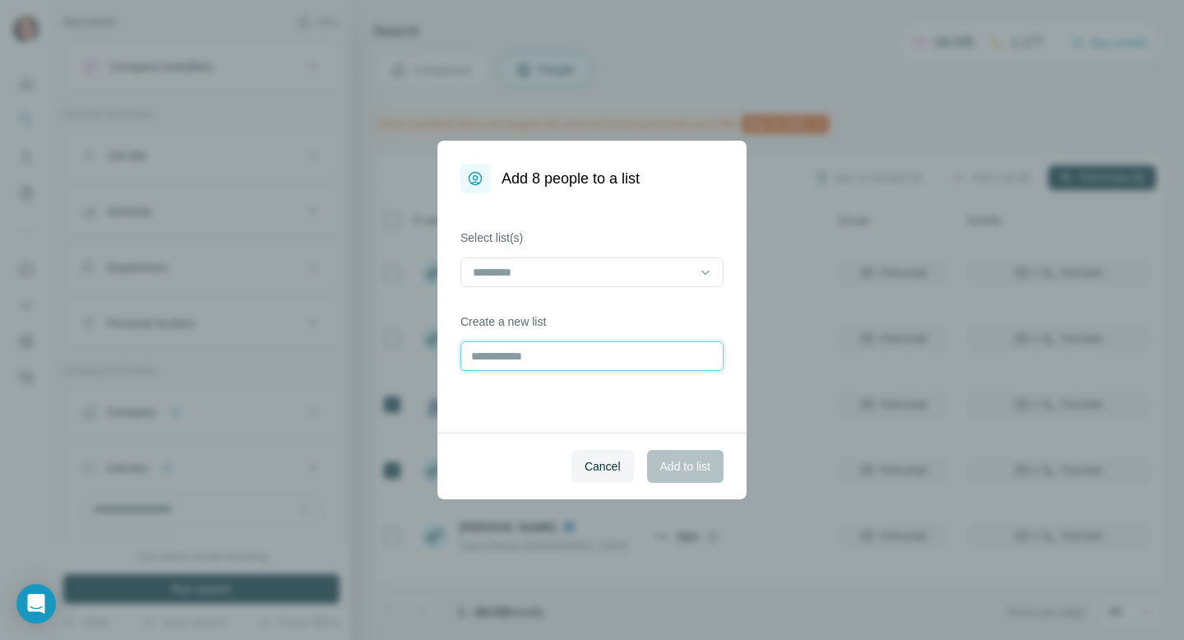
click at [647, 349] on input "text" at bounding box center [592, 356] width 263 height 30
type input "*"
type input "***"
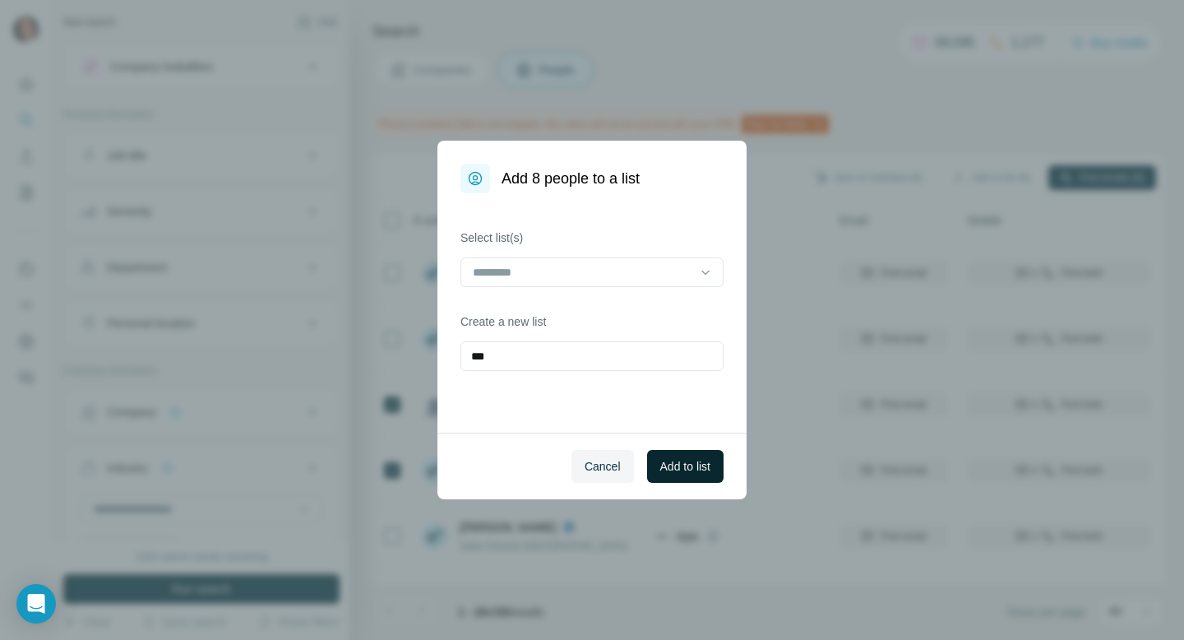
click at [681, 461] on span "Add to list" at bounding box center [685, 466] width 50 height 16
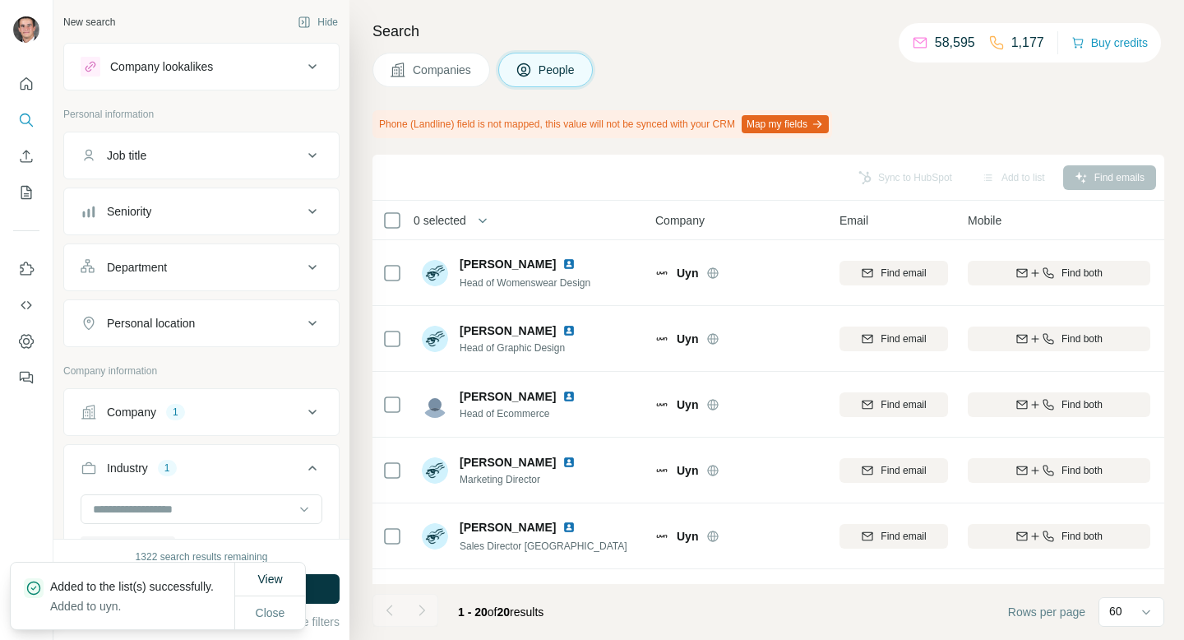
click at [444, 59] on button "Companies" at bounding box center [432, 70] width 118 height 35
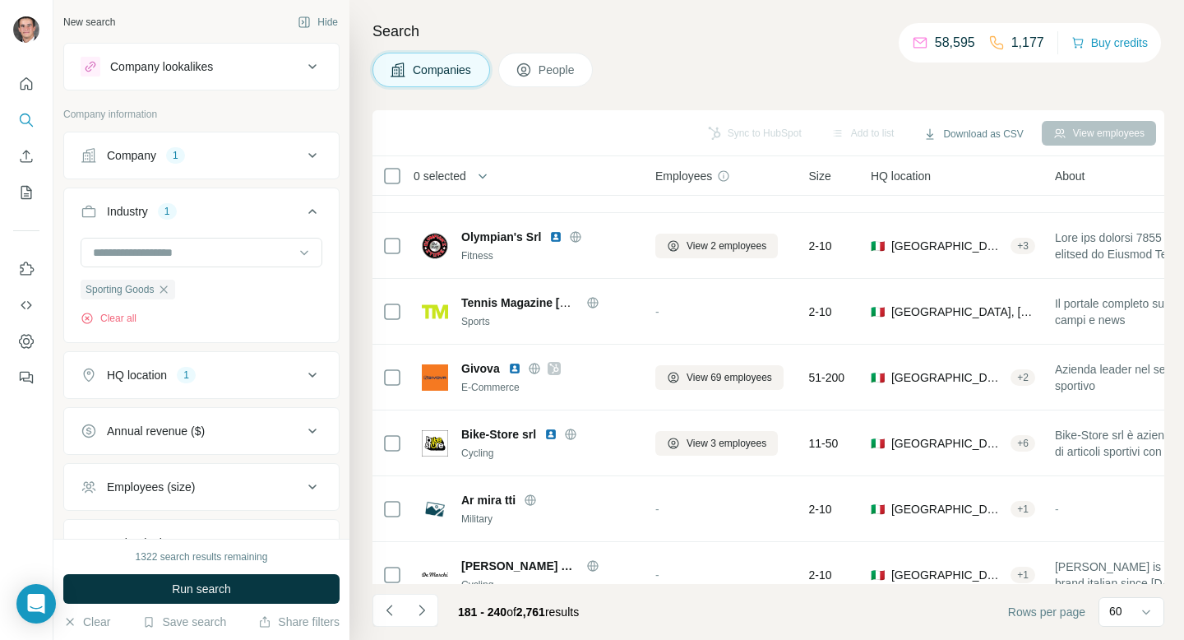
scroll to position [3560, 3]
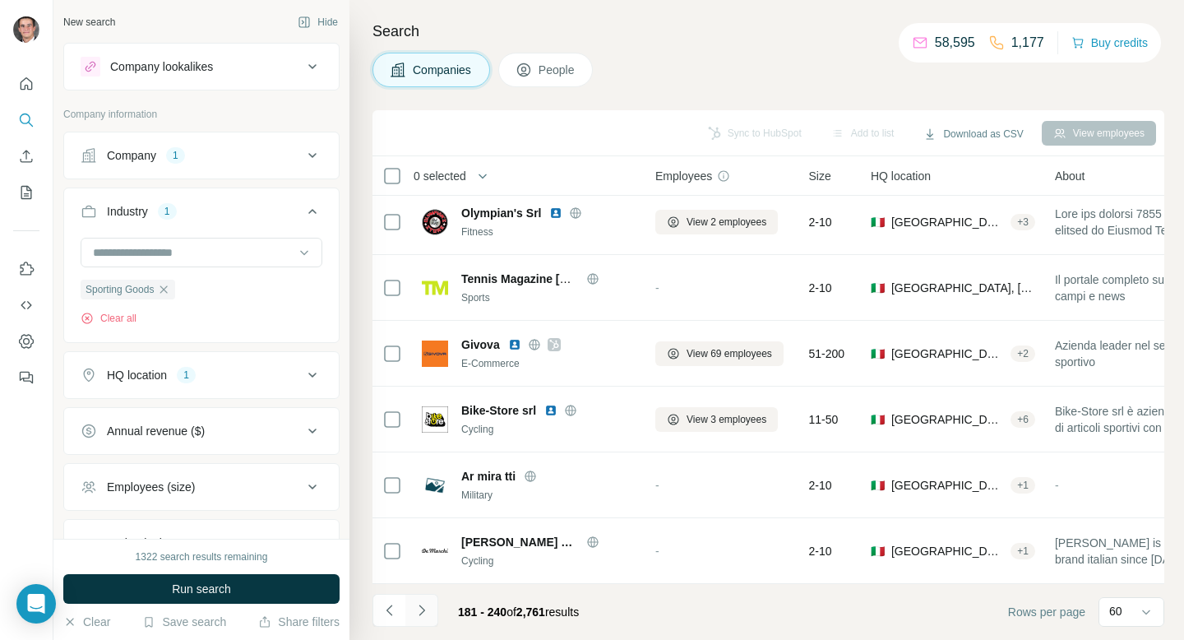
click at [433, 610] on button "Navigate to next page" at bounding box center [421, 610] width 33 height 33
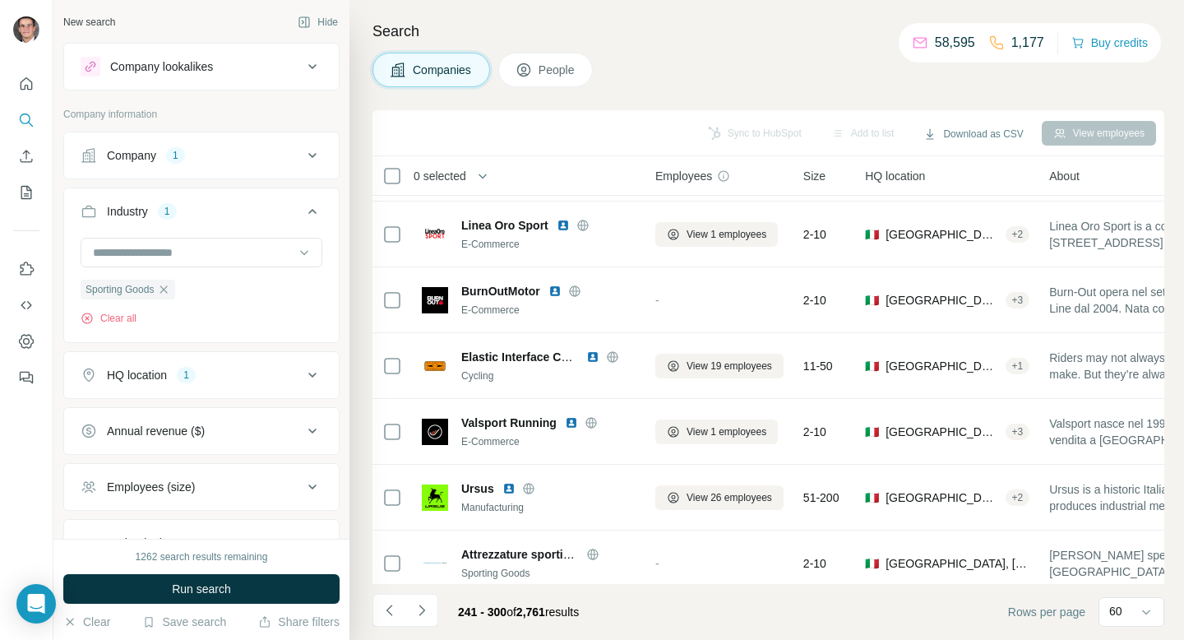
scroll to position [2559, 3]
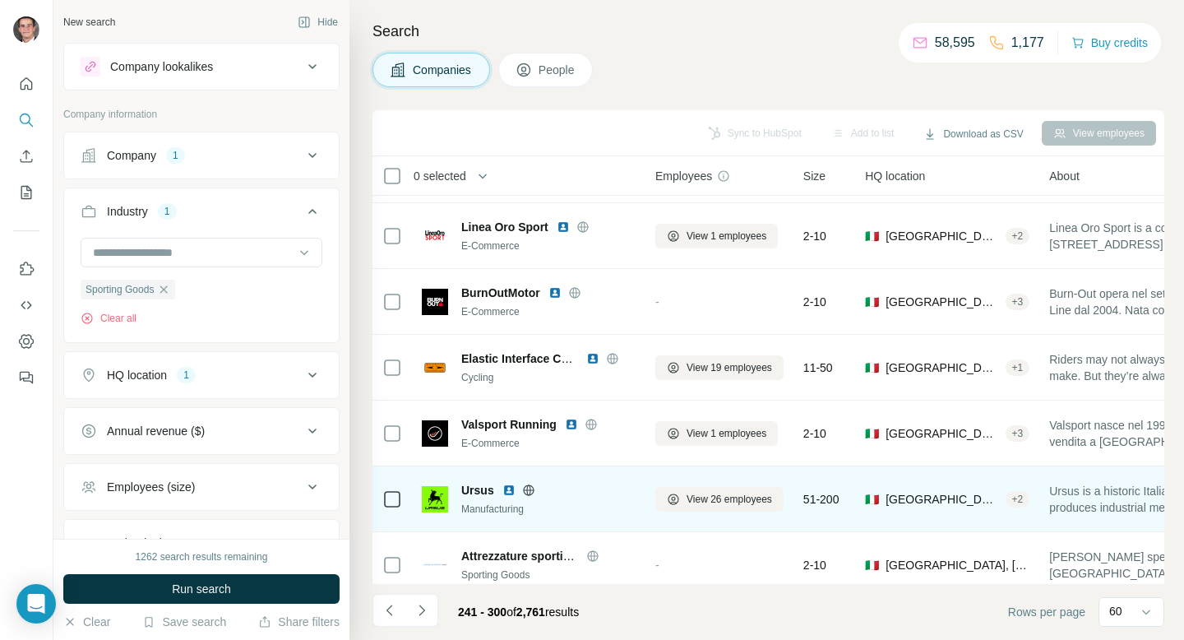
click at [528, 487] on icon at bounding box center [528, 490] width 13 height 13
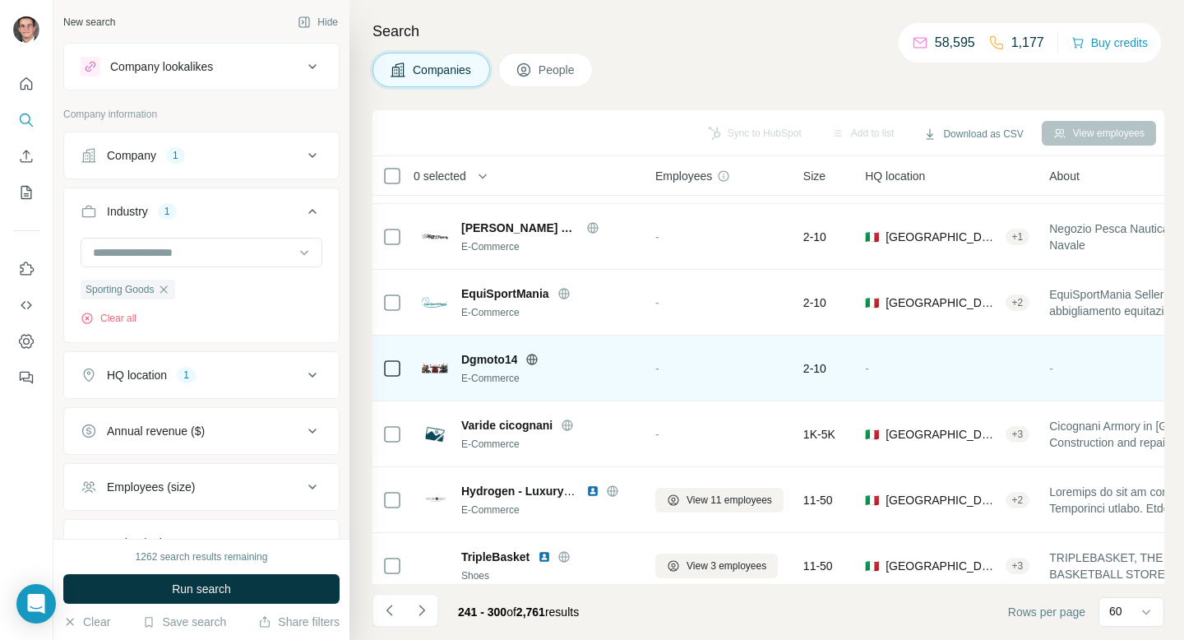
scroll to position [0, 3]
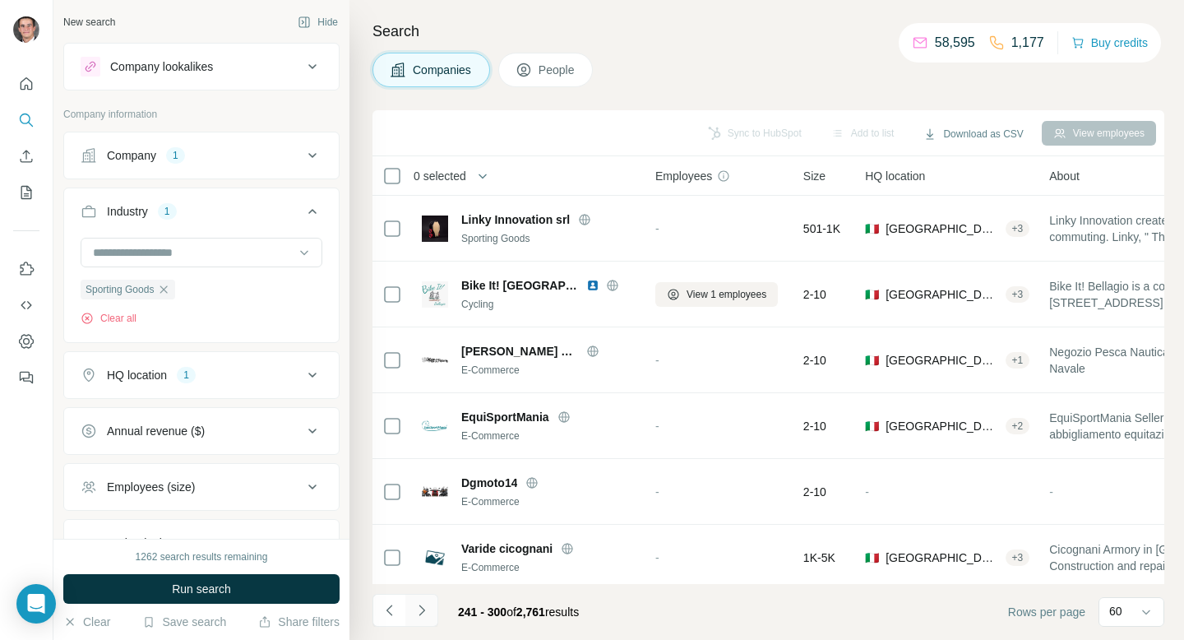
click at [426, 610] on icon "Navigate to next page" at bounding box center [422, 610] width 16 height 16
